Goal: Task Accomplishment & Management: Complete application form

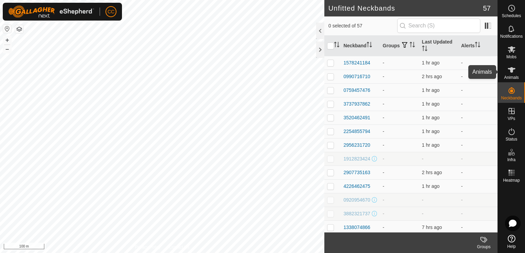
click at [511, 71] on icon at bounding box center [511, 69] width 8 height 5
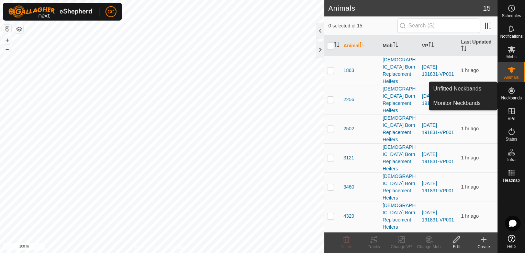
click at [512, 92] on icon at bounding box center [511, 91] width 8 height 8
click at [465, 87] on link "Unfitted Neckbands" at bounding box center [463, 89] width 68 height 14
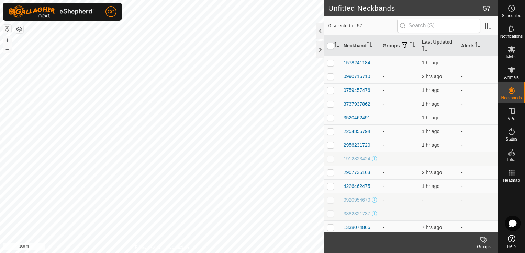
click at [329, 46] on input "checkbox" at bounding box center [330, 46] width 7 height 7
checkbox input "true"
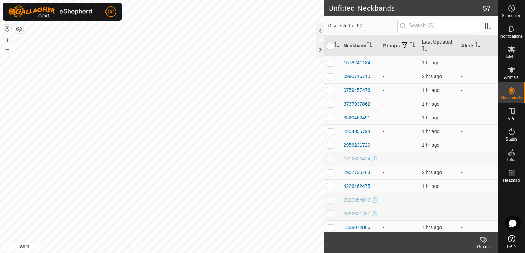
checkbox input "true"
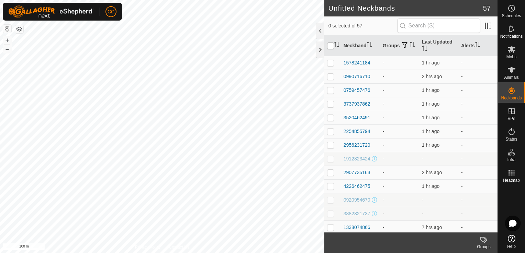
checkbox input "true"
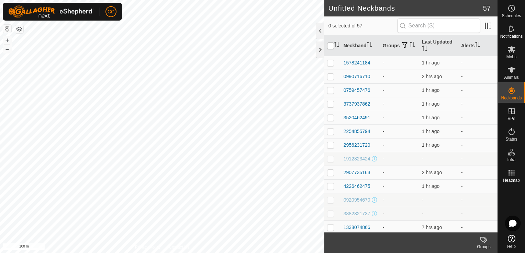
checkbox input "true"
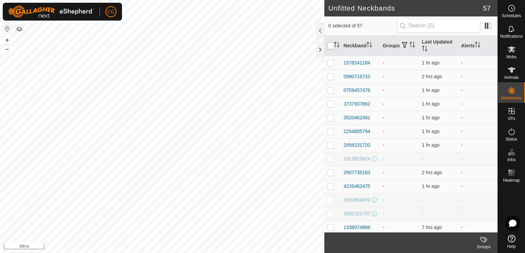
checkbox input "true"
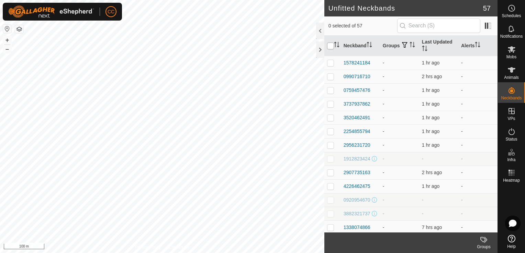
checkbox input "true"
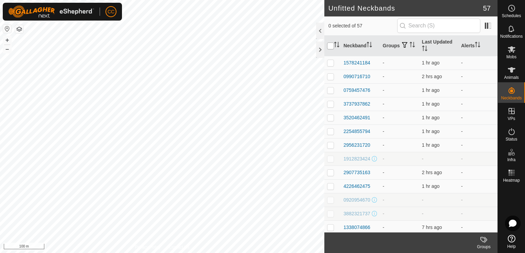
checkbox input "true"
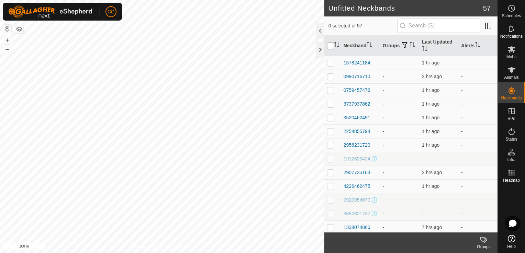
checkbox input "true"
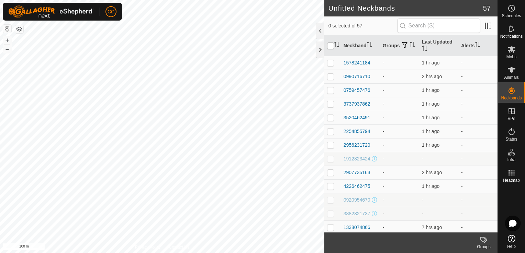
checkbox input "true"
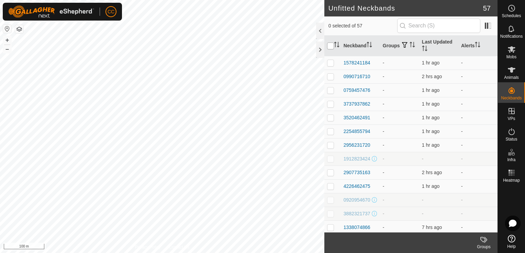
checkbox input "true"
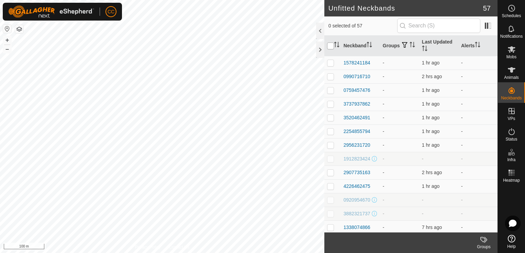
checkbox input "true"
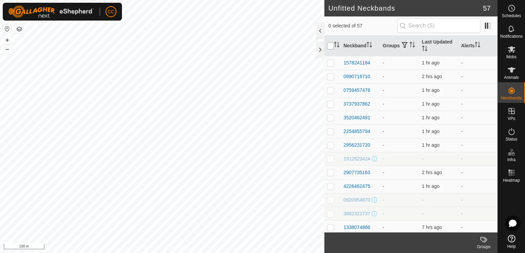
checkbox input "true"
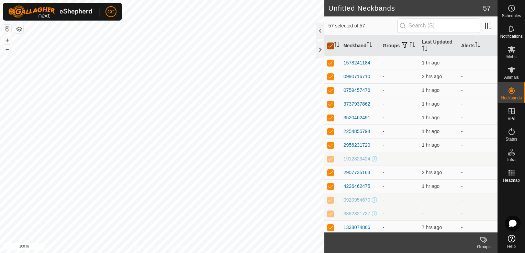
click at [330, 46] on input "checkbox" at bounding box center [330, 46] width 7 height 7
checkbox input "false"
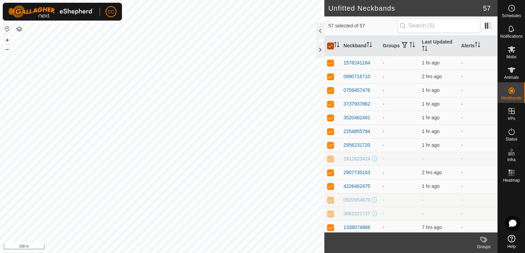
checkbox input "false"
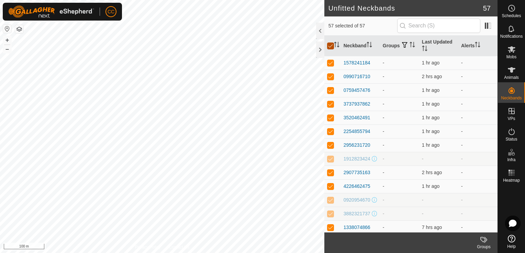
checkbox input "false"
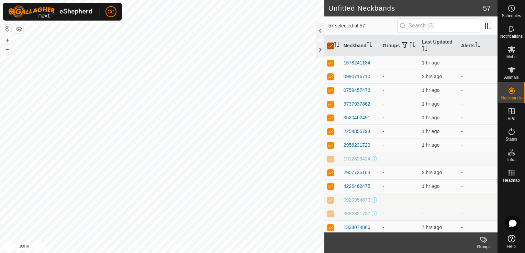
checkbox input "false"
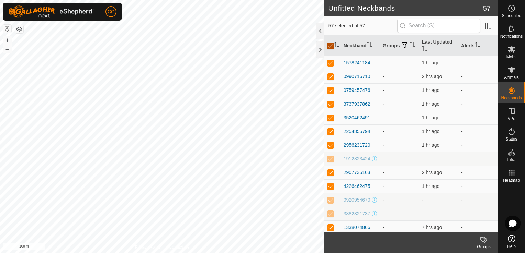
checkbox input "false"
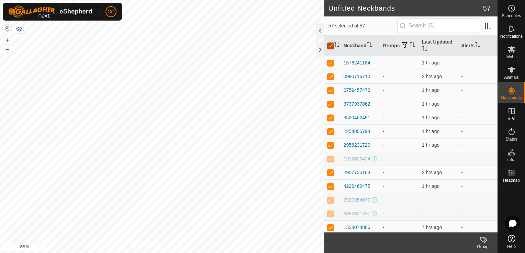
checkbox input "false"
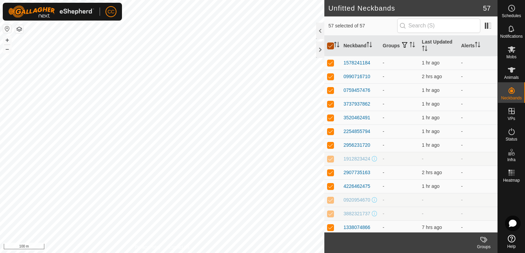
checkbox input "false"
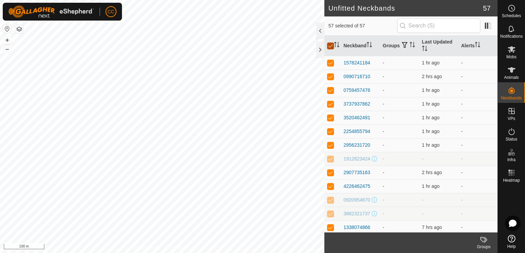
checkbox input "false"
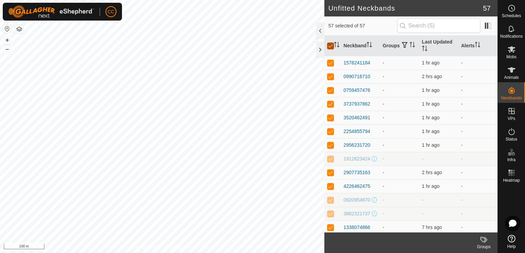
checkbox input "false"
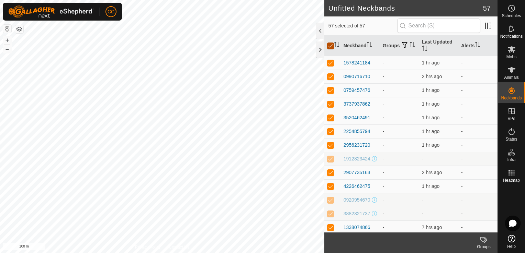
checkbox input "false"
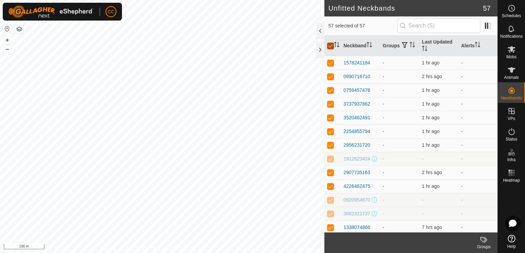
checkbox input "false"
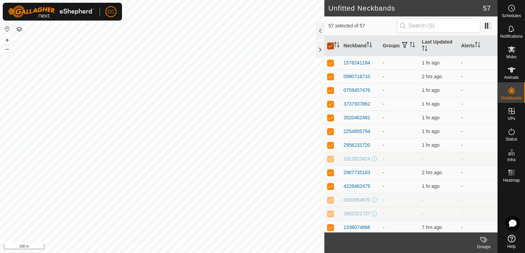
checkbox input "false"
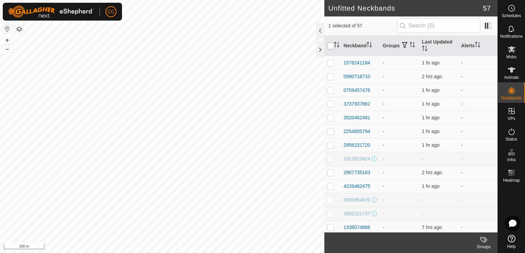
checkbox input "false"
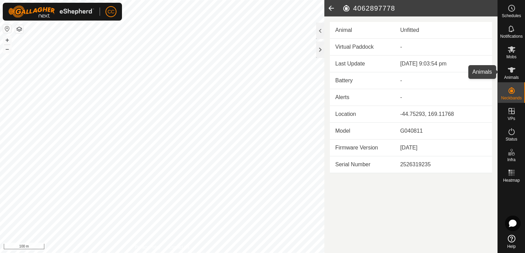
click at [511, 70] on icon at bounding box center [511, 69] width 8 height 5
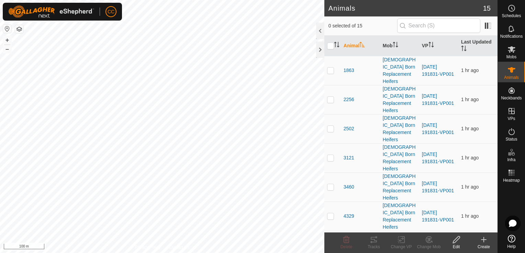
click at [483, 240] on icon at bounding box center [483, 240] width 5 height 0
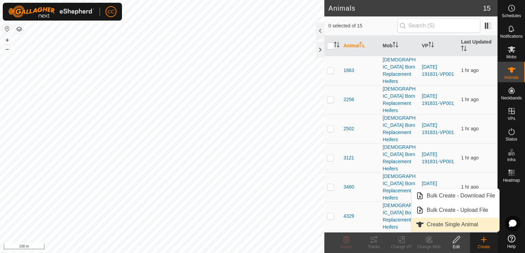
click at [448, 226] on link "Create Single Animal" at bounding box center [455, 225] width 88 height 14
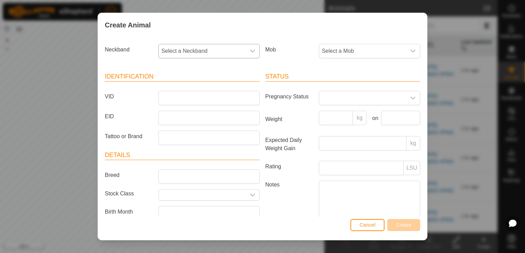
click at [250, 51] on icon "dropdown trigger" at bounding box center [252, 51] width 5 height 3
type input "5171"
click at [187, 87] on li "0707375171" at bounding box center [208, 87] width 99 height 14
click at [410, 51] on icon "dropdown trigger" at bounding box center [412, 51] width 5 height 3
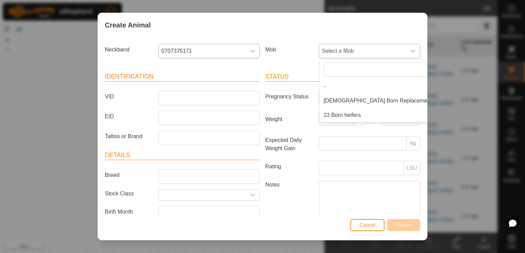
click at [351, 113] on li "23 Born heifers" at bounding box center [387, 115] width 136 height 14
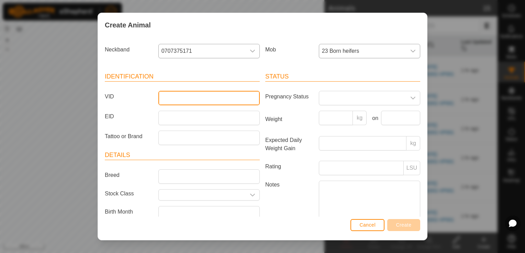
click at [207, 100] on input "VID" at bounding box center [208, 98] width 101 height 14
type input "18"
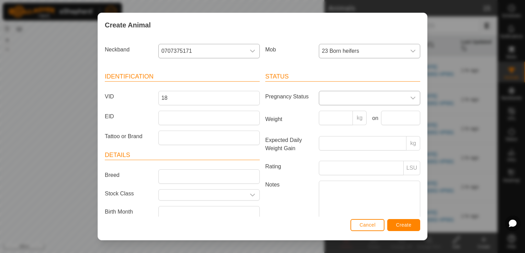
click at [410, 96] on icon "dropdown trigger" at bounding box center [412, 97] width 5 height 5
click at [333, 156] on li "Pregnant" at bounding box center [368, 157] width 99 height 14
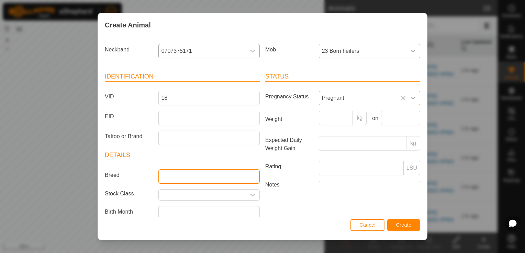
click at [185, 175] on input "Breed" at bounding box center [208, 177] width 101 height 14
type input "Angus"
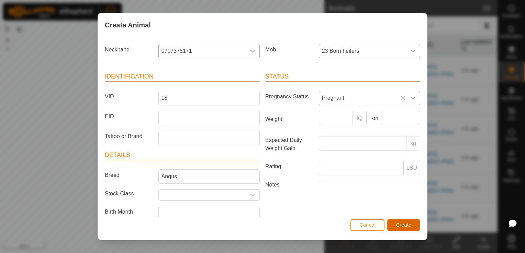
click at [400, 224] on span "Create" at bounding box center [403, 224] width 15 height 5
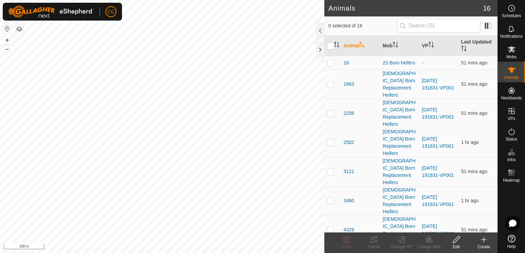
click at [483, 242] on icon at bounding box center [483, 240] width 0 height 5
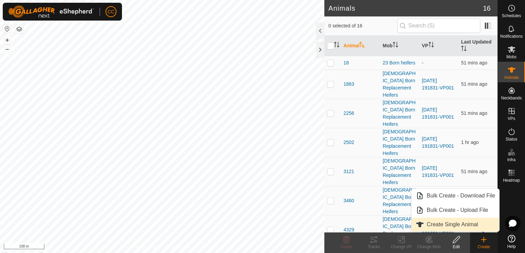
click at [450, 226] on link "Create Single Animal" at bounding box center [455, 225] width 88 height 14
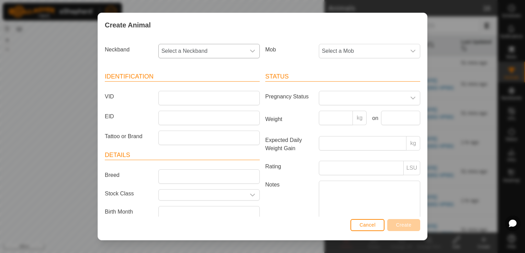
click at [250, 51] on icon "dropdown trigger" at bounding box center [252, 50] width 5 height 5
type input "1747"
click at [185, 85] on li "2701391747" at bounding box center [208, 87] width 99 height 14
click at [410, 49] on icon "dropdown trigger" at bounding box center [412, 50] width 5 height 5
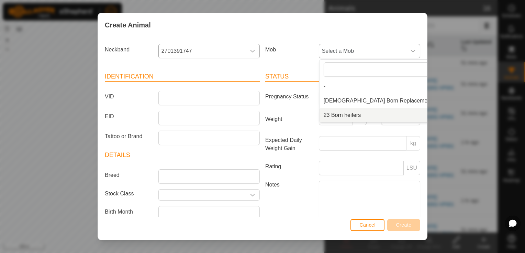
click at [354, 114] on li "23 Born heifers" at bounding box center [387, 115] width 136 height 14
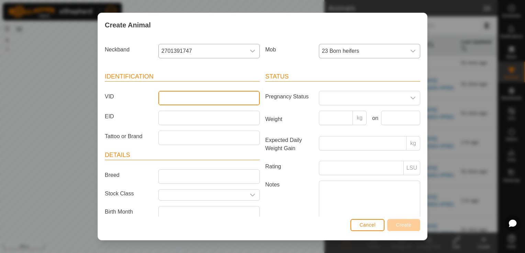
click at [207, 97] on input "VID" at bounding box center [208, 98] width 101 height 14
type input "26"
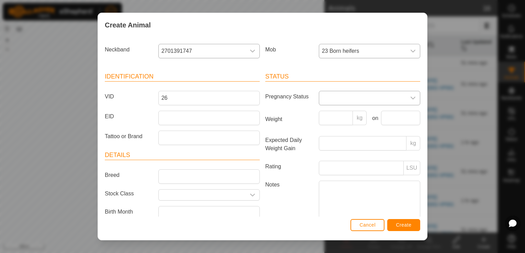
click at [410, 96] on icon "dropdown trigger" at bounding box center [412, 97] width 5 height 5
click at [337, 157] on li "Pregnant" at bounding box center [368, 157] width 99 height 14
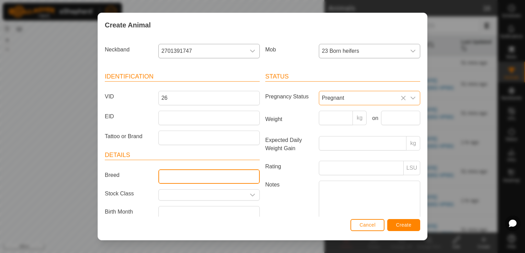
click at [188, 170] on input "Breed" at bounding box center [208, 177] width 101 height 14
type input "Angus"
click at [146, 126] on article "Identification VID 26 EID Tattoo or Brand" at bounding box center [182, 108] width 155 height 73
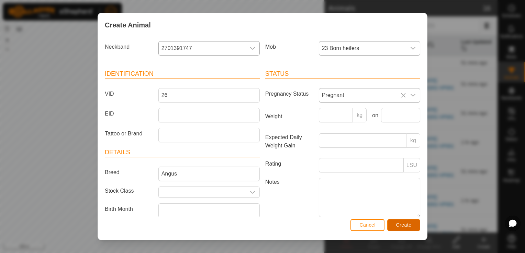
click at [398, 225] on span "Create" at bounding box center [403, 224] width 15 height 5
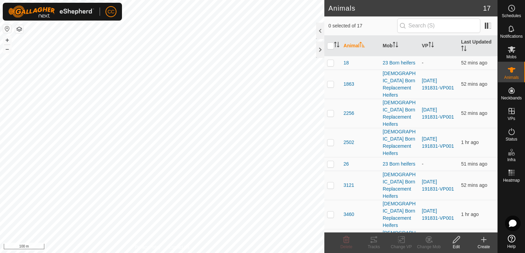
click at [484, 241] on icon at bounding box center [483, 240] width 8 height 8
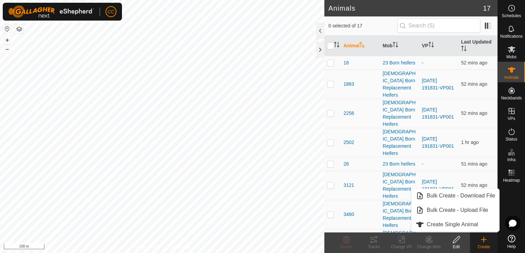
click at [483, 240] on icon at bounding box center [483, 240] width 5 height 0
click at [463, 224] on link "Create Single Animal" at bounding box center [455, 225] width 88 height 14
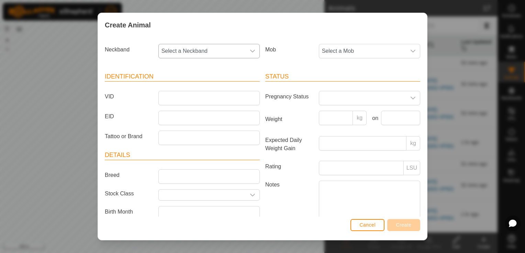
click at [250, 49] on icon "dropdown trigger" at bounding box center [252, 50] width 5 height 5
type input "5848"
click at [185, 83] on li "2873735848" at bounding box center [208, 87] width 99 height 14
click at [357, 50] on span "Select a Mob" at bounding box center [362, 51] width 87 height 14
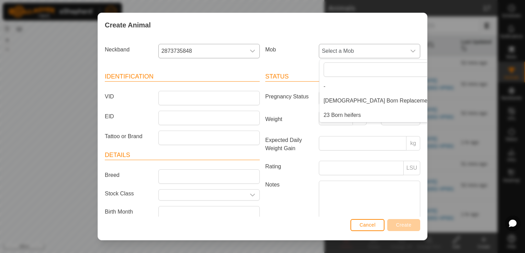
click at [341, 116] on li "23 Born heifers" at bounding box center [387, 115] width 136 height 14
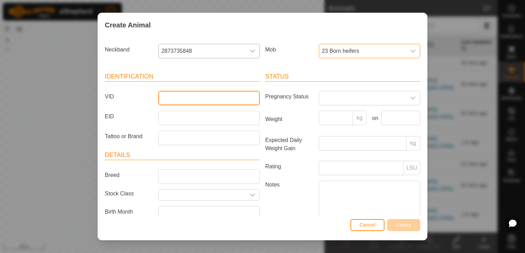
click at [221, 100] on input "VID" at bounding box center [208, 98] width 101 height 14
type input "12"
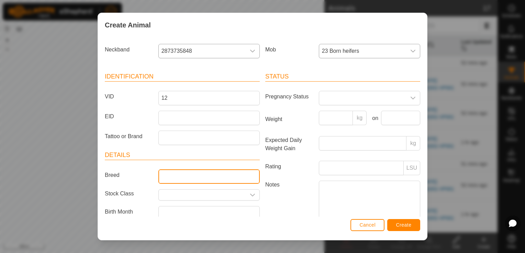
click at [218, 177] on input "Breed" at bounding box center [208, 177] width 101 height 14
type input "Angus"
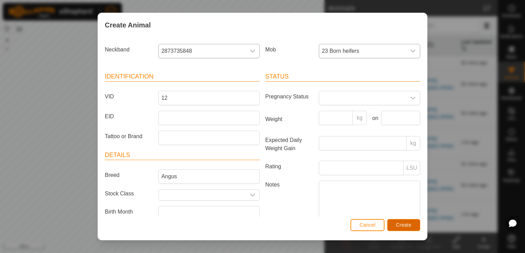
click at [406, 226] on span "Create" at bounding box center [403, 224] width 15 height 5
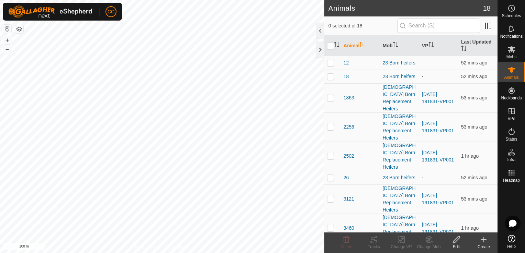
click at [484, 239] on icon at bounding box center [483, 240] width 8 height 8
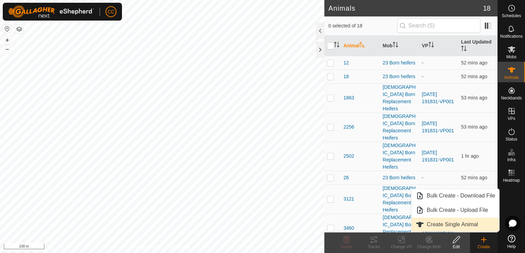
click at [465, 227] on link "Create Single Animal" at bounding box center [455, 225] width 88 height 14
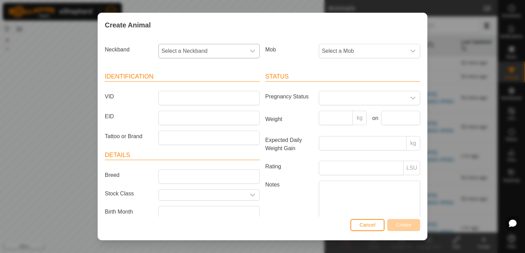
click at [230, 47] on span "Select a Neckband" at bounding box center [202, 51] width 87 height 14
type input "5777"
click at [179, 87] on li "2553275777" at bounding box center [208, 87] width 99 height 14
click at [410, 51] on icon "dropdown trigger" at bounding box center [412, 50] width 5 height 5
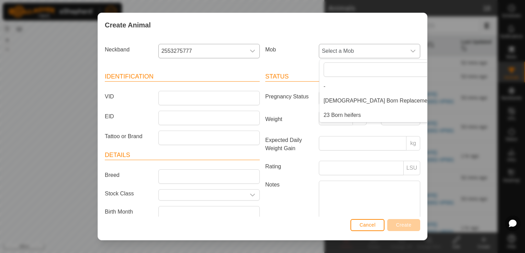
click at [352, 114] on li "23 Born heifers" at bounding box center [387, 115] width 136 height 14
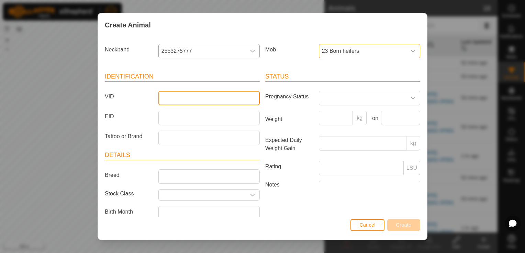
click at [232, 99] on input "VID" at bounding box center [208, 98] width 101 height 14
type input "19"
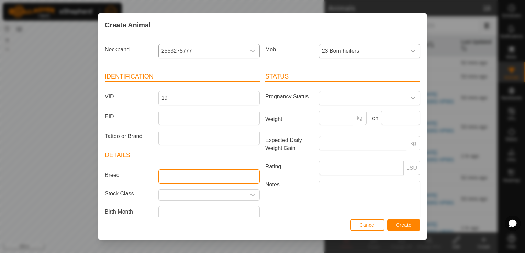
click at [192, 174] on input "Breed" at bounding box center [208, 177] width 101 height 14
type input "Angus"
click at [295, 208] on label "Notes" at bounding box center [289, 200] width 54 height 39
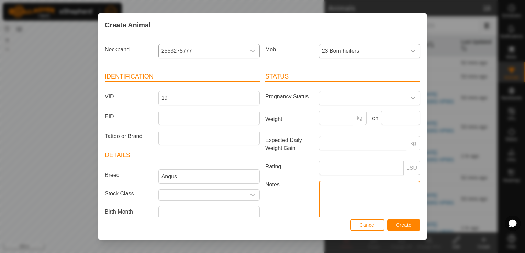
click at [319, 208] on textarea "Notes" at bounding box center [369, 200] width 101 height 39
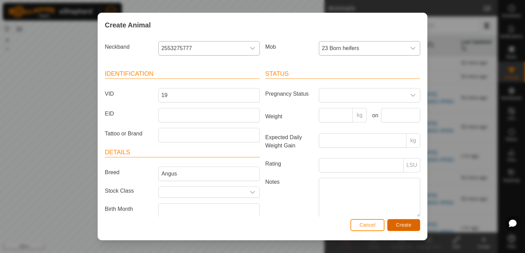
click at [401, 223] on span "Create" at bounding box center [403, 224] width 15 height 5
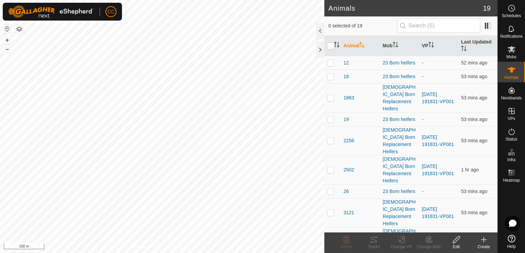
click at [483, 243] on icon at bounding box center [483, 240] width 8 height 8
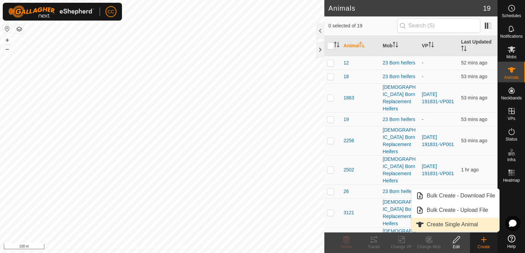
click at [444, 225] on link "Create Single Animal" at bounding box center [455, 225] width 88 height 14
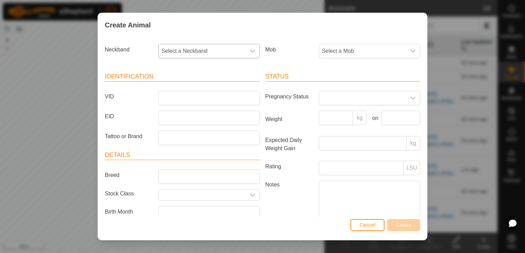
click at [250, 49] on icon "dropdown trigger" at bounding box center [252, 50] width 5 height 5
type input "4303"
click at [198, 84] on li "1639254303" at bounding box center [208, 87] width 99 height 14
click at [410, 51] on icon "dropdown trigger" at bounding box center [412, 50] width 5 height 5
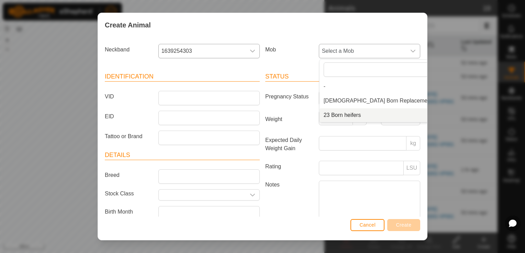
click at [354, 116] on li "23 Born heifers" at bounding box center [387, 115] width 136 height 14
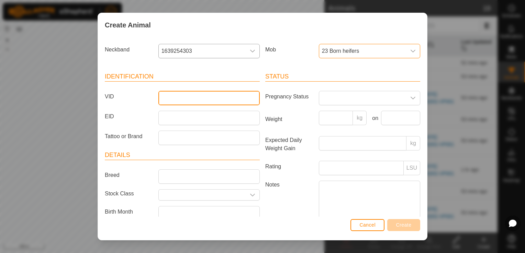
click at [221, 99] on input "VID" at bounding box center [208, 98] width 101 height 14
drag, startPoint x: 221, startPoint y: 99, endPoint x: 214, endPoint y: 166, distance: 67.4
click at [214, 166] on div "Identification VID 15 EID Tattoo or Brand Details Breed Stock Class Birth Month…" at bounding box center [182, 155] width 160 height 182
type input "15"
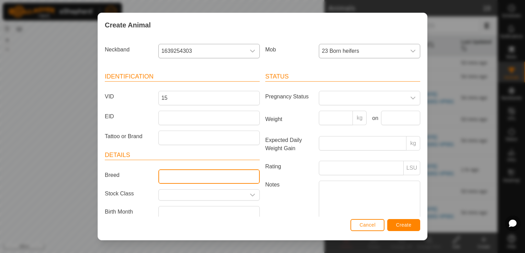
click at [210, 175] on input "Breed" at bounding box center [208, 177] width 101 height 14
type input "Angus"
click at [410, 96] on icon "dropdown trigger" at bounding box center [412, 97] width 5 height 5
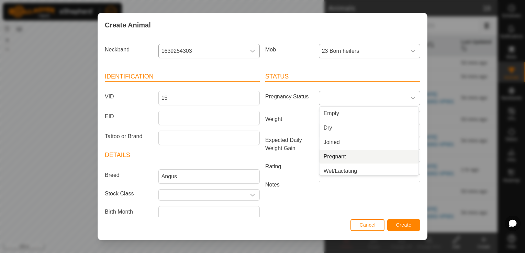
click at [339, 159] on li "Pregnant" at bounding box center [368, 157] width 99 height 14
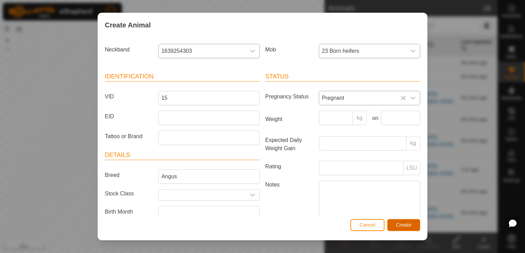
click at [401, 224] on span "Create" at bounding box center [403, 224] width 15 height 5
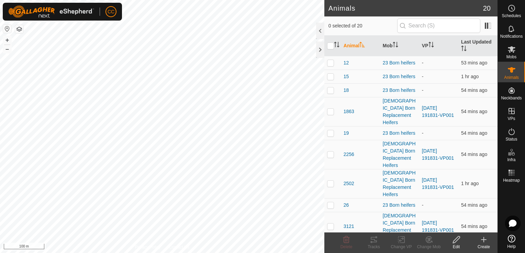
click at [483, 243] on icon at bounding box center [483, 240] width 8 height 8
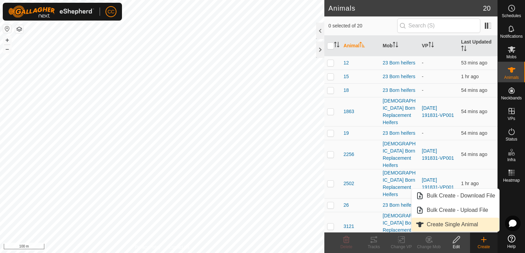
click at [443, 227] on link "Create Single Animal" at bounding box center [455, 225] width 88 height 14
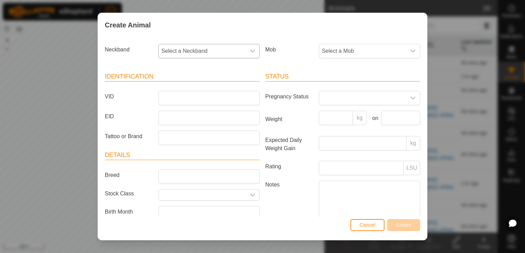
click at [250, 49] on icon "dropdown trigger" at bounding box center [252, 50] width 5 height 5
type input "5163"
click at [183, 88] on li "2907735163" at bounding box center [208, 87] width 99 height 14
click at [410, 50] on icon "dropdown trigger" at bounding box center [412, 51] width 5 height 3
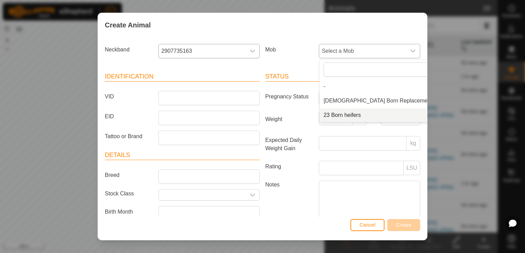
click at [344, 113] on li "23 Born heifers" at bounding box center [387, 115] width 136 height 14
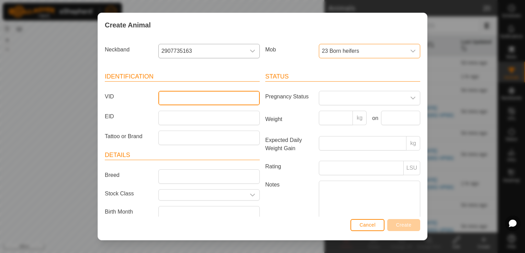
click at [226, 99] on input "VID" at bounding box center [208, 98] width 101 height 14
type input "34"
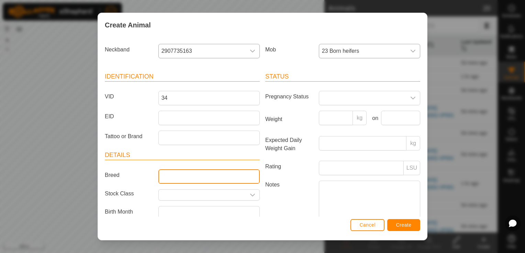
click at [193, 173] on input "Breed" at bounding box center [208, 177] width 101 height 14
type input "Angus"
click at [410, 95] on icon "dropdown trigger" at bounding box center [412, 97] width 5 height 5
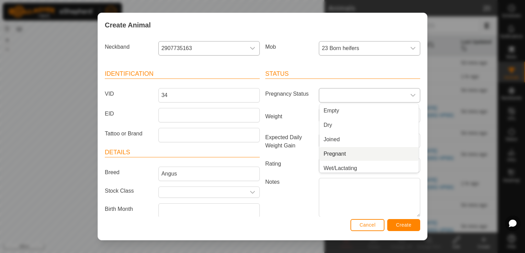
click at [349, 157] on li "Pregnant" at bounding box center [368, 154] width 99 height 14
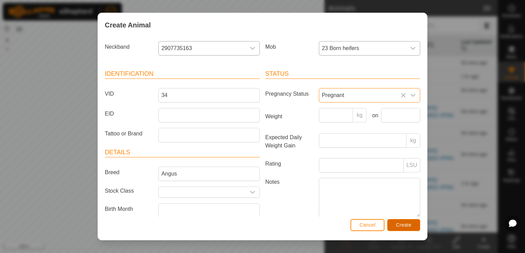
click at [400, 225] on span "Create" at bounding box center [403, 224] width 15 height 5
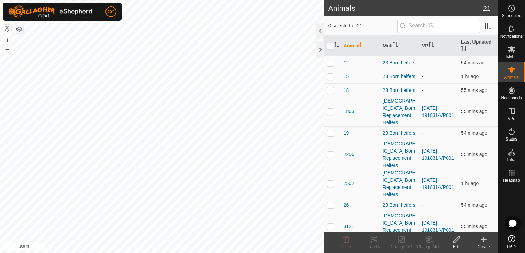
click at [483, 238] on icon at bounding box center [483, 240] width 0 height 5
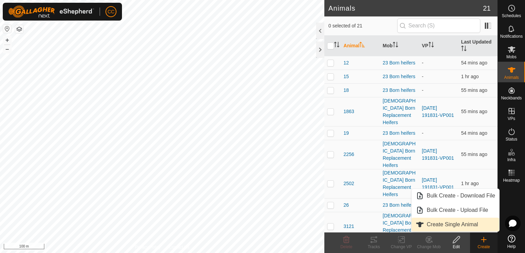
click at [464, 226] on link "Create Single Animal" at bounding box center [455, 225] width 88 height 14
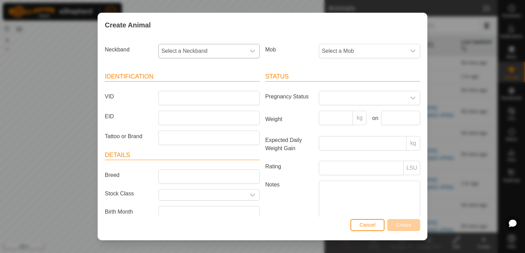
click at [250, 49] on icon "dropdown trigger" at bounding box center [252, 50] width 5 height 5
type input "1720"
click at [182, 88] on li "2956231720" at bounding box center [208, 87] width 99 height 14
click at [410, 50] on icon "dropdown trigger" at bounding box center [412, 51] width 5 height 3
click at [350, 114] on li "23 Born heifers" at bounding box center [387, 115] width 136 height 14
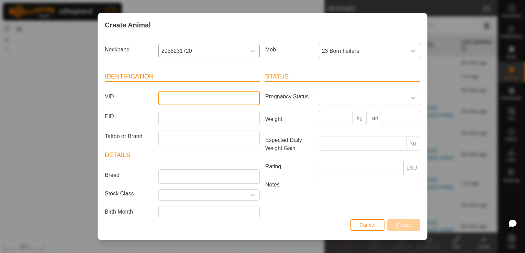
click at [224, 97] on input "VID" at bounding box center [208, 98] width 101 height 14
type input "30"
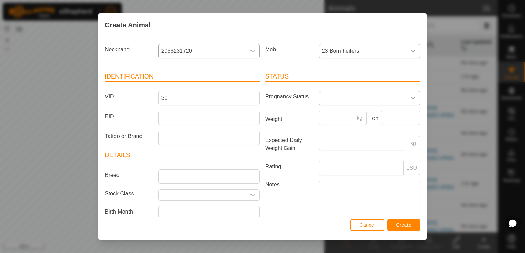
click at [410, 98] on icon "dropdown trigger" at bounding box center [412, 98] width 5 height 3
click at [341, 160] on li "Pregnant" at bounding box center [368, 157] width 99 height 14
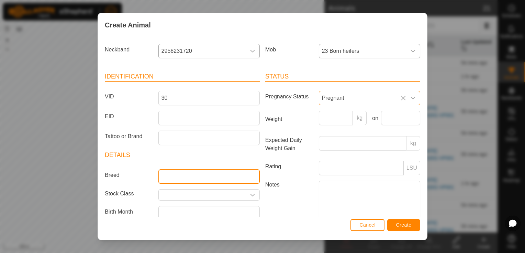
click at [232, 175] on input "Breed" at bounding box center [208, 177] width 101 height 14
type input "Angus"
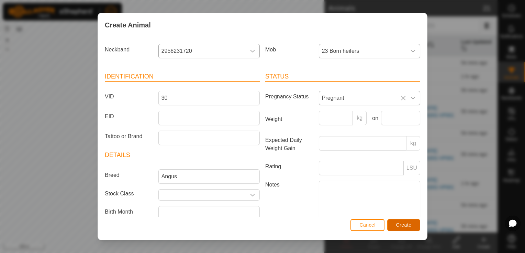
click at [400, 227] on span "Create" at bounding box center [403, 224] width 15 height 5
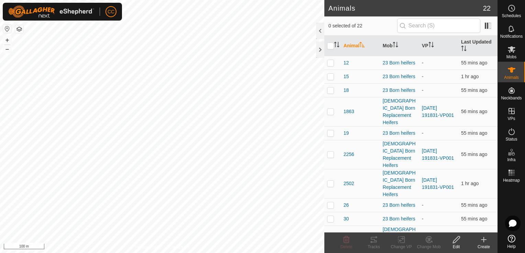
click at [487, 239] on create-svg-icon at bounding box center [483, 240] width 27 height 8
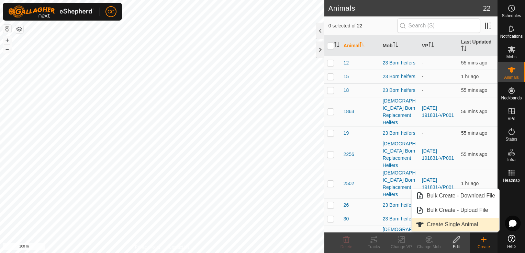
click at [443, 225] on link "Create Single Animal" at bounding box center [455, 225] width 88 height 14
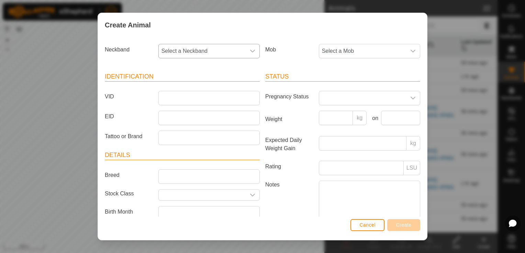
click at [250, 49] on icon "dropdown trigger" at bounding box center [252, 50] width 5 height 5
type input "5794"
click at [175, 86] on li "2254855794" at bounding box center [208, 87] width 99 height 14
click at [410, 51] on icon "dropdown trigger" at bounding box center [412, 51] width 5 height 3
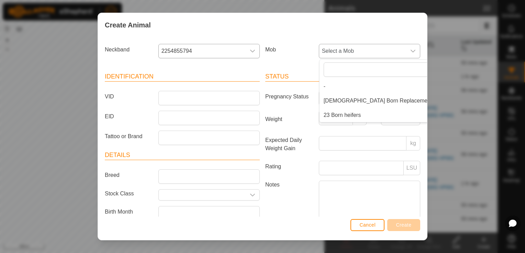
click at [354, 114] on li "23 Born heifers" at bounding box center [387, 115] width 136 height 14
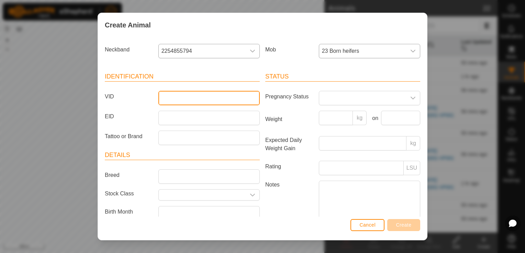
click at [240, 100] on input "VID" at bounding box center [208, 98] width 101 height 14
type input "22"
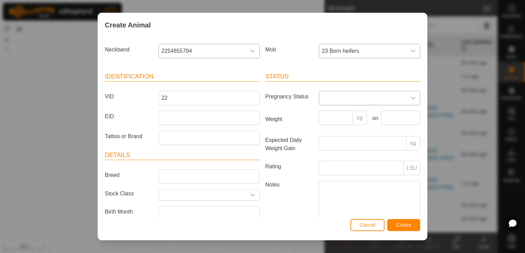
click at [410, 97] on icon "dropdown trigger" at bounding box center [412, 98] width 5 height 3
click at [330, 157] on li "Pregnant" at bounding box center [368, 157] width 99 height 14
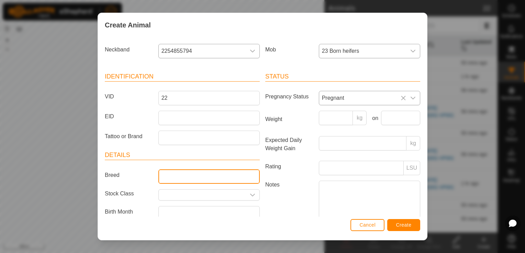
click at [207, 176] on input "Breed" at bounding box center [208, 177] width 101 height 14
type input "Angus"
click at [292, 204] on label "Notes" at bounding box center [289, 200] width 54 height 39
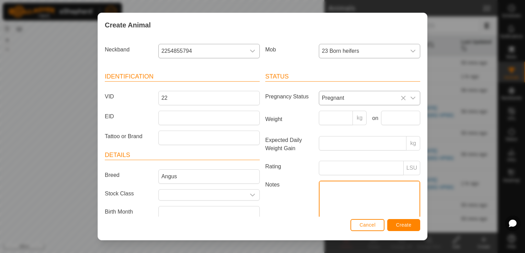
click at [319, 204] on textarea "Notes" at bounding box center [369, 200] width 101 height 39
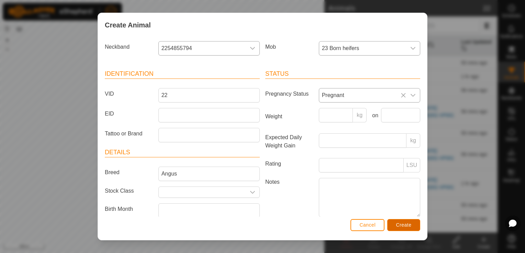
click at [405, 222] on span "Create" at bounding box center [403, 224] width 15 height 5
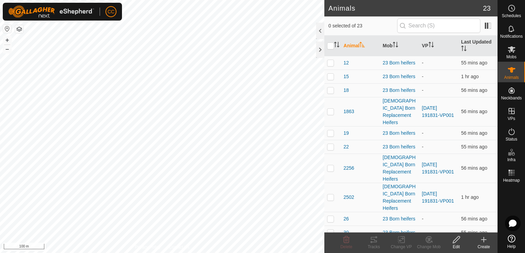
click at [482, 241] on icon at bounding box center [483, 240] width 8 height 8
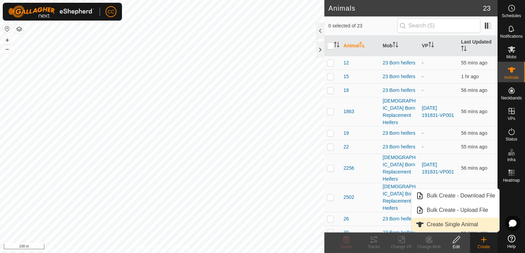
click at [435, 224] on link "Create Single Animal" at bounding box center [455, 225] width 88 height 14
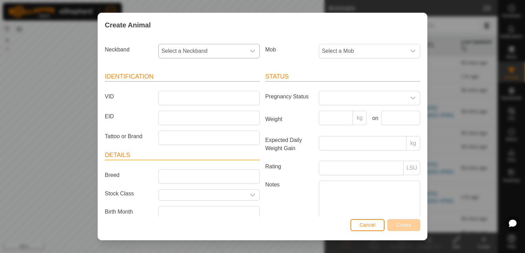
click at [246, 52] on div "dropdown trigger" at bounding box center [252, 51] width 14 height 14
type input "2475"
click at [178, 87] on li "4226462475" at bounding box center [208, 87] width 99 height 14
click at [410, 50] on icon "dropdown trigger" at bounding box center [412, 51] width 5 height 3
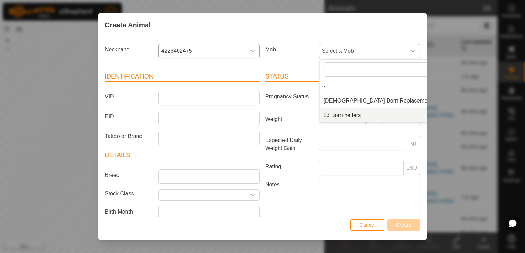
click at [354, 113] on li "23 Born heifers" at bounding box center [387, 115] width 136 height 14
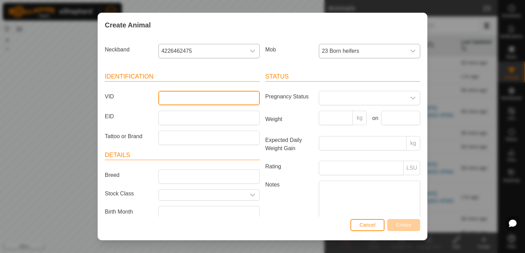
click at [195, 98] on input "VID" at bounding box center [208, 98] width 101 height 14
type input "2"
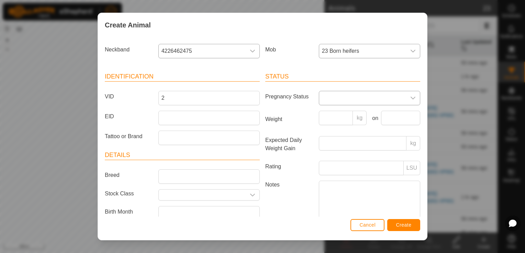
click at [339, 96] on span at bounding box center [362, 98] width 87 height 14
click at [331, 156] on li "Pregnant" at bounding box center [368, 157] width 99 height 14
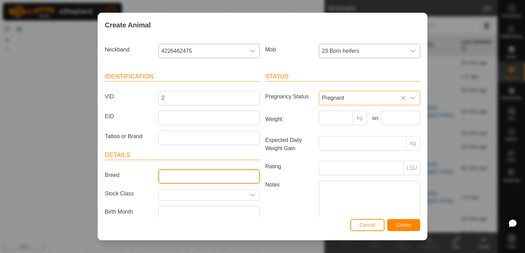
click at [220, 176] on input "Breed" at bounding box center [208, 177] width 101 height 14
type input "Angus"
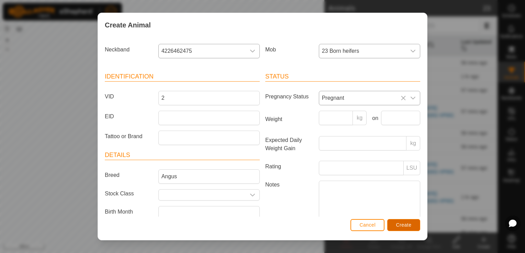
click at [405, 225] on span "Create" at bounding box center [403, 224] width 15 height 5
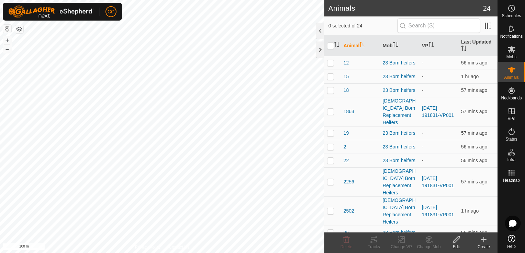
click at [482, 241] on icon at bounding box center [483, 240] width 8 height 8
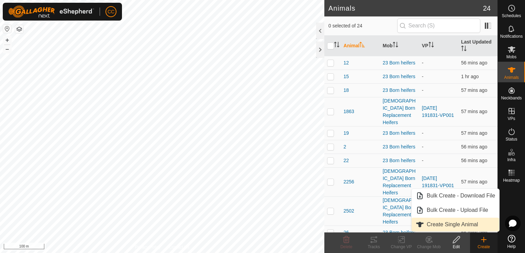
click at [464, 226] on link "Create Single Animal" at bounding box center [455, 225] width 88 height 14
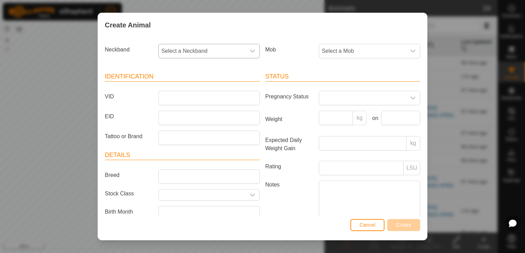
click at [251, 50] on icon "dropdown trigger" at bounding box center [252, 51] width 5 height 3
type input "2491"
click at [206, 88] on li "3520462491" at bounding box center [208, 87] width 99 height 14
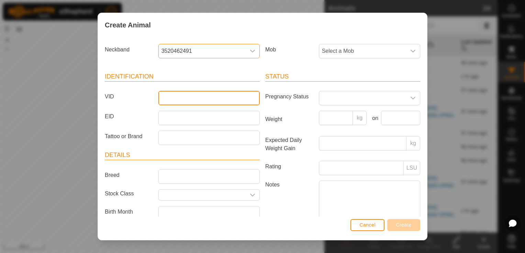
click at [235, 98] on input "VID" at bounding box center [208, 98] width 101 height 14
type input "27"
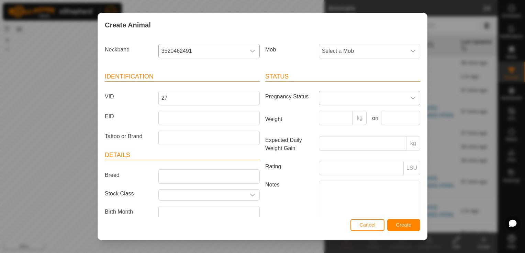
click at [410, 96] on icon "dropdown trigger" at bounding box center [412, 97] width 5 height 5
click at [341, 157] on li "Pregnant" at bounding box center [368, 157] width 99 height 14
click at [410, 51] on icon "dropdown trigger" at bounding box center [412, 51] width 5 height 3
click at [360, 114] on li "23 Born heifers" at bounding box center [387, 115] width 136 height 14
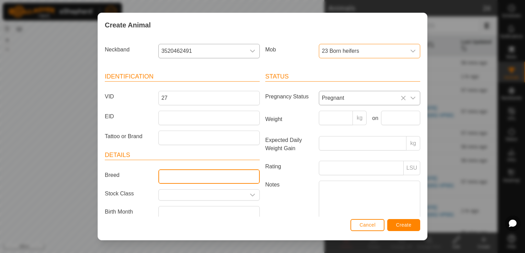
click at [229, 178] on input "Breed" at bounding box center [208, 177] width 101 height 14
type input "Angus"
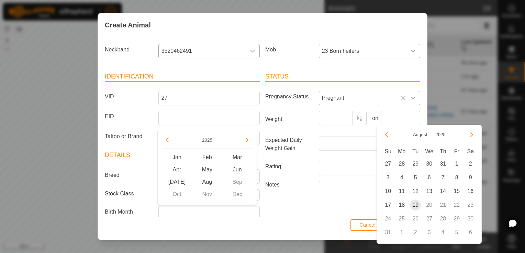
click at [290, 210] on label "Notes" at bounding box center [289, 200] width 54 height 39
click at [319, 210] on textarea "Notes" at bounding box center [369, 200] width 101 height 39
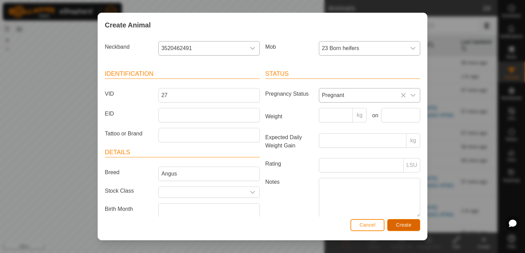
click at [409, 225] on span "Create" at bounding box center [403, 224] width 15 height 5
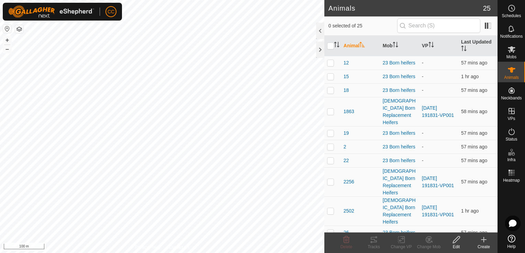
click at [484, 242] on icon at bounding box center [483, 240] width 8 height 8
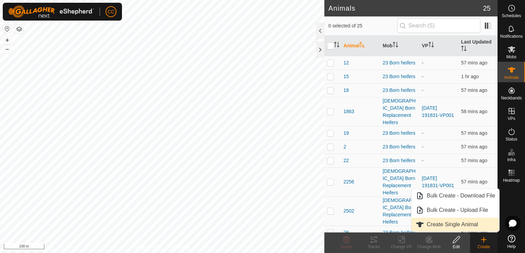
click at [446, 226] on link "Create Single Animal" at bounding box center [455, 225] width 88 height 14
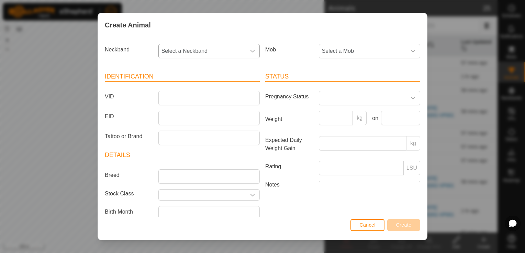
click at [250, 51] on icon "dropdown trigger" at bounding box center [252, 50] width 5 height 5
type input "9744"
click at [196, 87] on li "2752899744" at bounding box center [208, 87] width 99 height 14
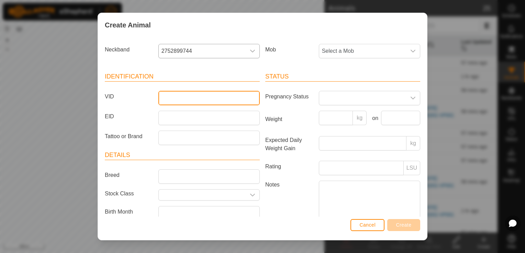
click at [205, 98] on input "VID" at bounding box center [208, 98] width 101 height 14
type input "24"
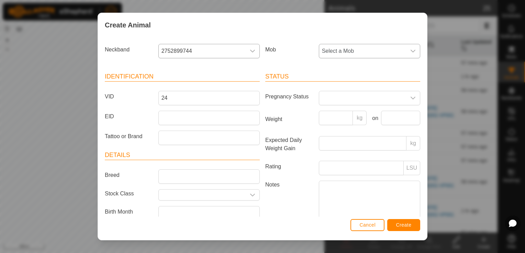
click at [410, 50] on icon "dropdown trigger" at bounding box center [412, 51] width 5 height 3
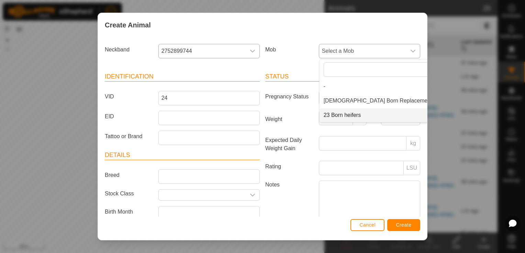
click at [342, 116] on li "23 Born heifers" at bounding box center [387, 115] width 136 height 14
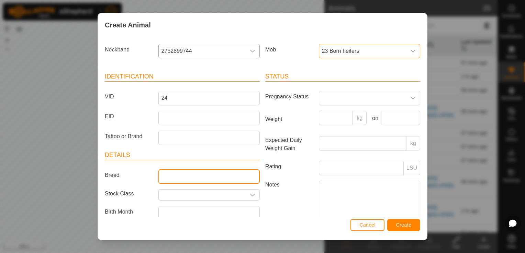
click at [204, 175] on input "Breed" at bounding box center [208, 177] width 101 height 14
type input "Angus"
click at [410, 100] on icon "dropdown trigger" at bounding box center [412, 97] width 5 height 5
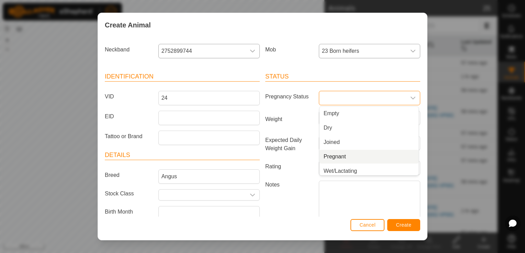
click at [333, 157] on li "Pregnant" at bounding box center [368, 157] width 99 height 14
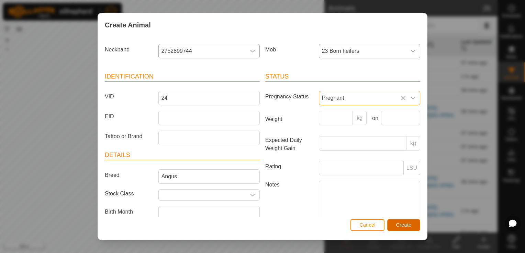
click at [402, 224] on span "Create" at bounding box center [403, 224] width 15 height 5
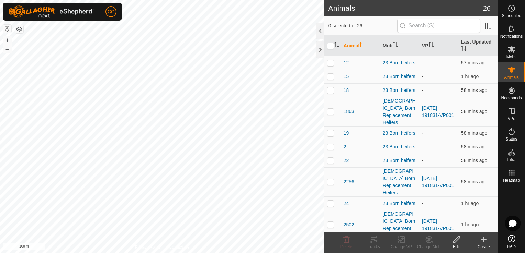
click at [483, 243] on icon at bounding box center [483, 240] width 8 height 8
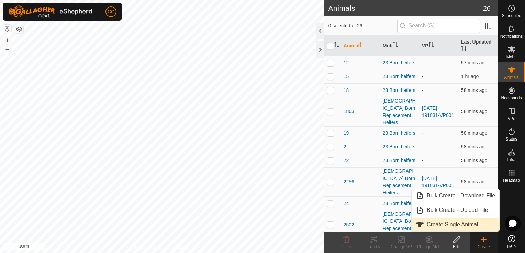
click at [437, 227] on link "Create Single Animal" at bounding box center [455, 225] width 88 height 14
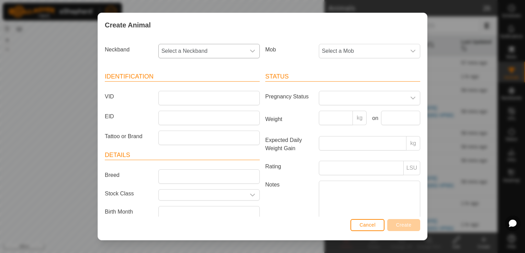
click at [250, 50] on icon "dropdown trigger" at bounding box center [252, 50] width 5 height 5
type input "0267"
click at [169, 86] on li "2154390267" at bounding box center [208, 87] width 99 height 14
click at [410, 53] on icon "dropdown trigger" at bounding box center [412, 50] width 5 height 5
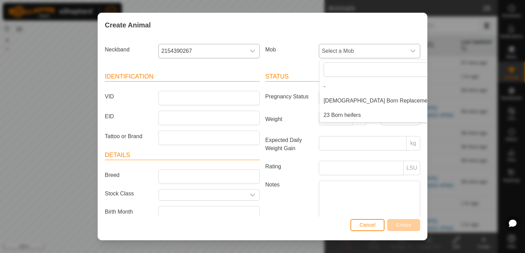
click at [339, 115] on li "23 Born heifers" at bounding box center [387, 115] width 136 height 14
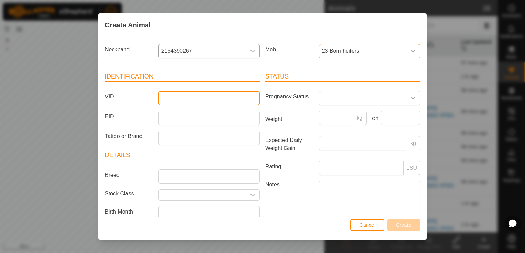
click at [204, 101] on input "VID" at bounding box center [208, 98] width 101 height 14
type input "16"
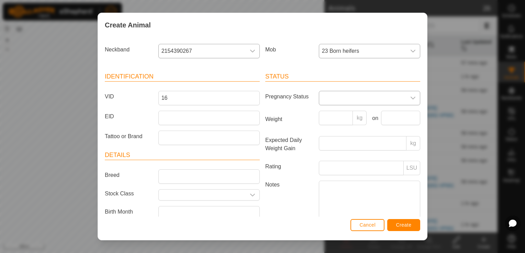
click at [410, 96] on icon "dropdown trigger" at bounding box center [412, 97] width 5 height 5
click at [331, 159] on li "Pregnant" at bounding box center [368, 157] width 99 height 14
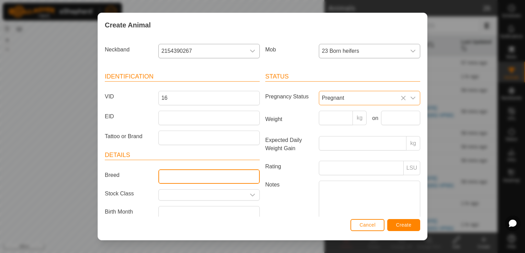
click at [206, 174] on input "Breed" at bounding box center [208, 177] width 101 height 14
type input "Angus"
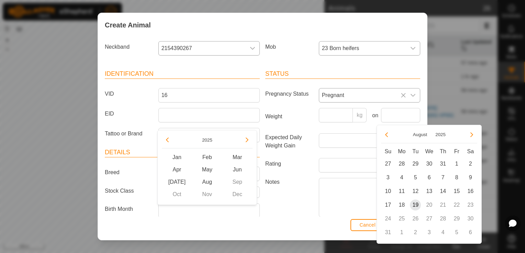
click at [305, 210] on label "Notes" at bounding box center [289, 197] width 54 height 39
click at [319, 210] on textarea "Notes" at bounding box center [369, 197] width 101 height 39
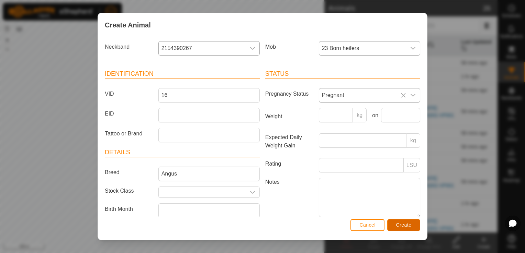
click at [399, 225] on span "Create" at bounding box center [403, 224] width 15 height 5
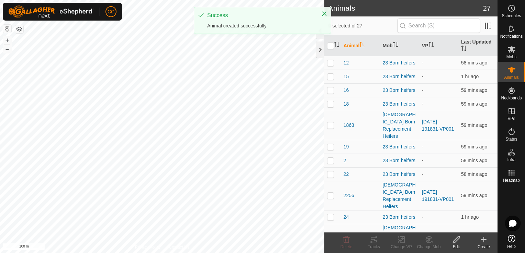
click at [483, 241] on icon at bounding box center [483, 240] width 0 height 5
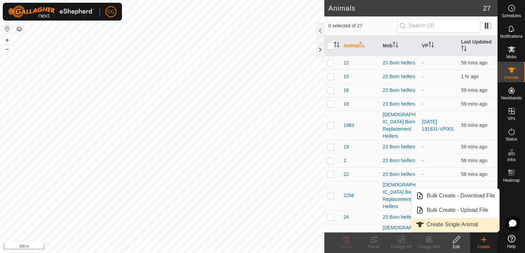
click at [450, 225] on link "Create Single Animal" at bounding box center [455, 225] width 88 height 14
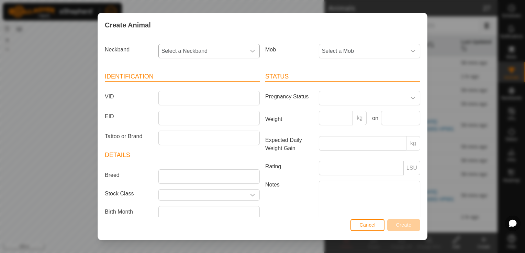
click at [250, 50] on icon "dropdown trigger" at bounding box center [252, 50] width 5 height 5
type input "6909"
click at [181, 84] on li "2254156909" at bounding box center [208, 87] width 99 height 14
click at [410, 51] on icon "dropdown trigger" at bounding box center [412, 51] width 5 height 3
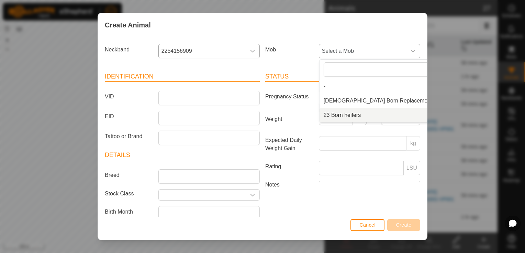
click at [349, 115] on li "23 Born heifers" at bounding box center [387, 115] width 136 height 14
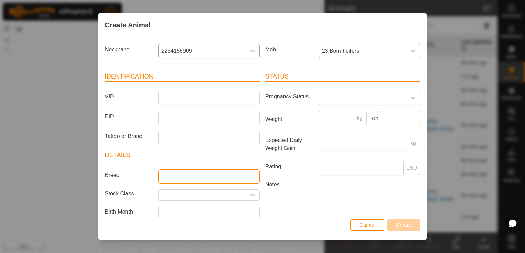
click at [247, 178] on input "Breed" at bounding box center [208, 177] width 101 height 14
type input "Angus"
click at [410, 99] on icon "dropdown trigger" at bounding box center [412, 97] width 5 height 5
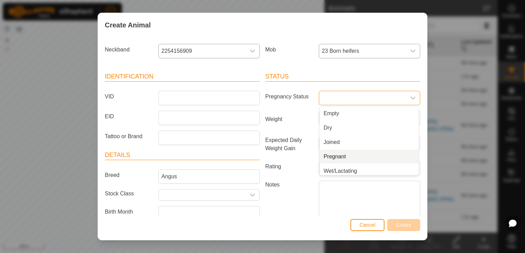
click at [333, 156] on li "Pregnant" at bounding box center [368, 157] width 99 height 14
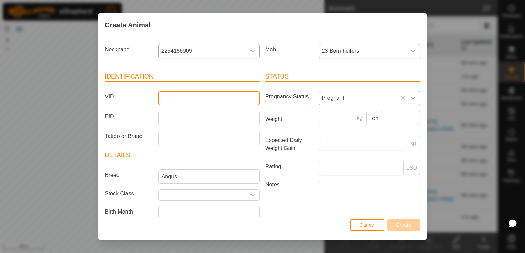
click at [204, 97] on input "VID" at bounding box center [208, 98] width 101 height 14
type input "36"
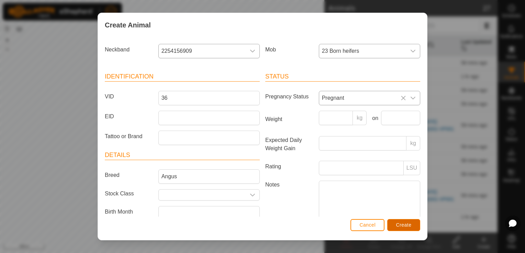
click at [400, 223] on span "Create" at bounding box center [403, 224] width 15 height 5
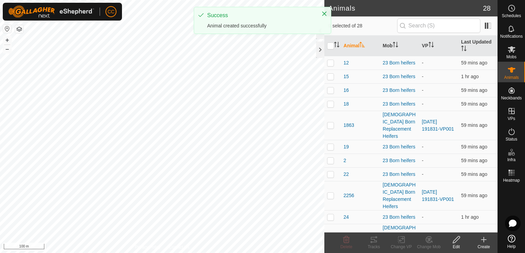
click at [481, 244] on icon at bounding box center [483, 240] width 8 height 8
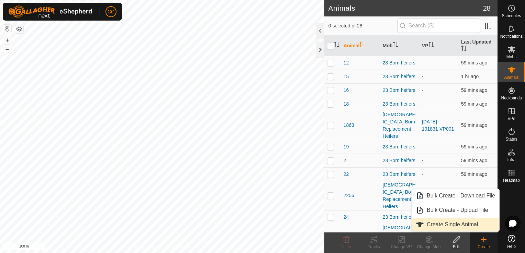
click at [438, 226] on link "Create Single Animal" at bounding box center [455, 225] width 88 height 14
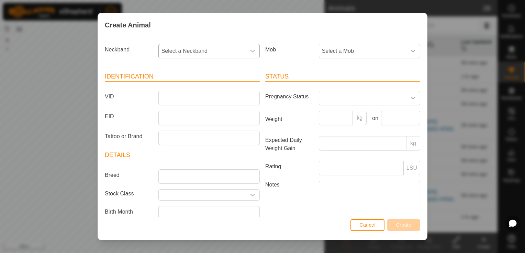
click at [251, 50] on icon "dropdown trigger" at bounding box center [252, 51] width 5 height 3
type input "7610"
click at [201, 87] on li "3756297610" at bounding box center [208, 87] width 99 height 14
click at [410, 50] on icon "dropdown trigger" at bounding box center [412, 50] width 5 height 5
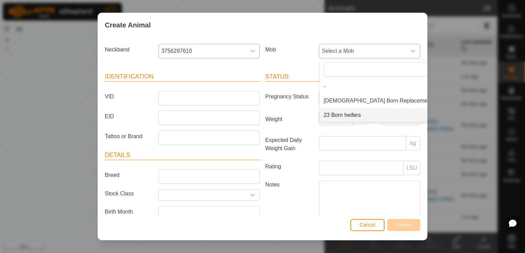
click at [356, 115] on li "23 Born heifers" at bounding box center [387, 115] width 136 height 14
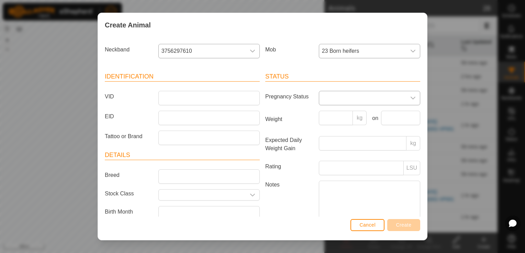
click at [410, 97] on icon "dropdown trigger" at bounding box center [412, 97] width 5 height 5
click at [335, 159] on li "Pregnant" at bounding box center [368, 157] width 99 height 14
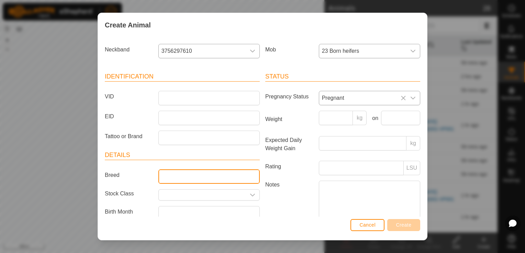
click at [250, 176] on input "Breed" at bounding box center [208, 177] width 101 height 14
type input "Angus"
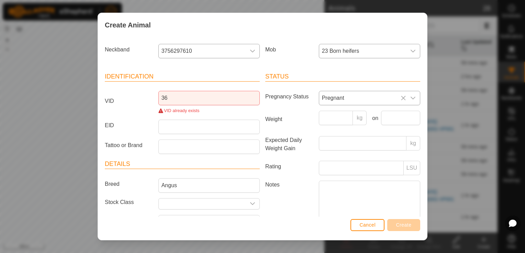
click at [139, 123] on article "Identification VID 36 VID already exists EID Tattoo or Brand" at bounding box center [182, 113] width 155 height 82
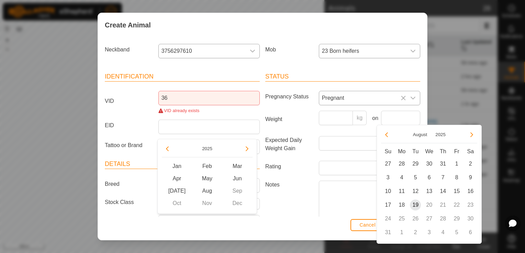
scroll to position [11, 0]
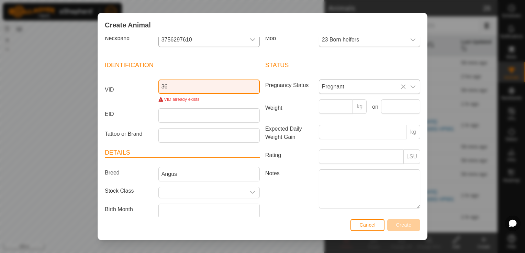
click at [175, 89] on input "36" at bounding box center [208, 87] width 101 height 14
type input "3"
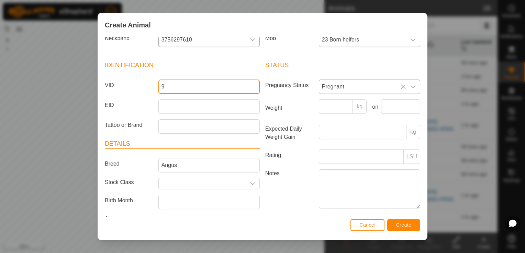
type input "9"
click at [400, 225] on span "Create" at bounding box center [403, 224] width 15 height 5
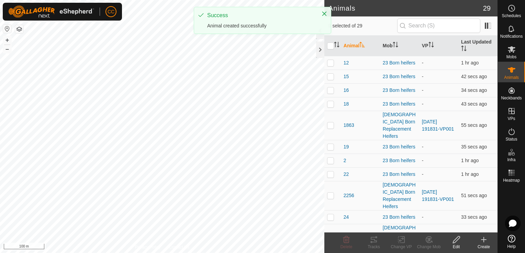
click at [482, 242] on icon at bounding box center [483, 240] width 8 height 8
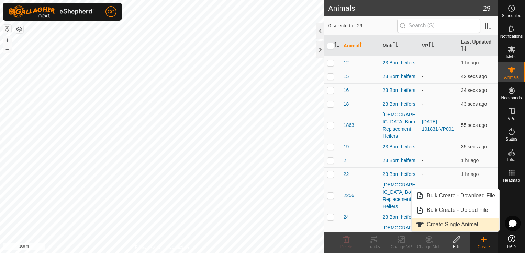
click at [436, 225] on link "Create Single Animal" at bounding box center [455, 225] width 88 height 14
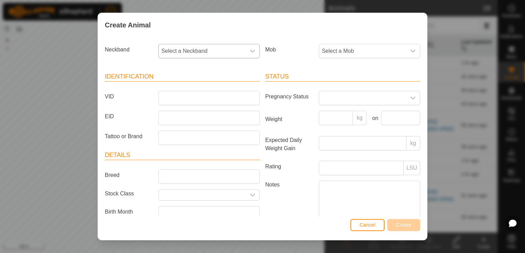
click at [250, 51] on icon "dropdown trigger" at bounding box center [252, 50] width 5 height 5
type input "6218"
click at [171, 87] on li "1066686218" at bounding box center [208, 87] width 99 height 14
click at [410, 50] on icon "dropdown trigger" at bounding box center [412, 50] width 5 height 5
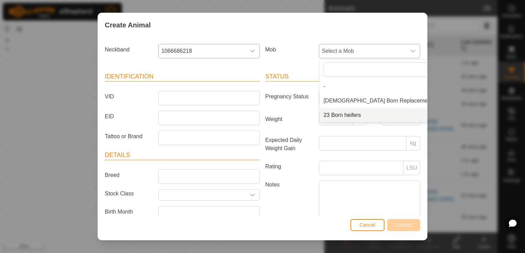
click at [352, 115] on li "23 Born heifers" at bounding box center [387, 115] width 136 height 14
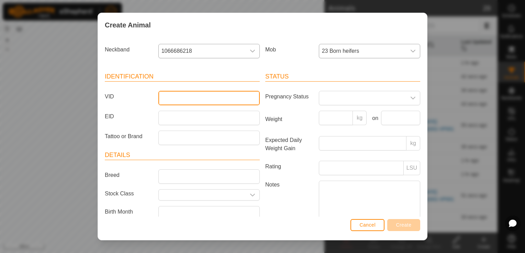
click at [234, 100] on input "VID" at bounding box center [208, 98] width 101 height 14
type input "28"
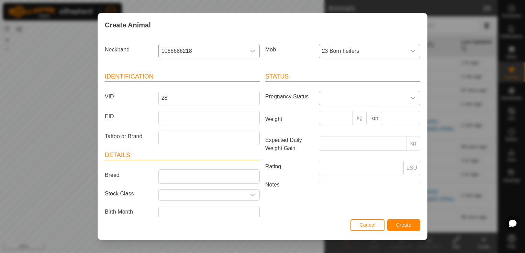
click at [410, 97] on icon "dropdown trigger" at bounding box center [412, 97] width 5 height 5
click at [338, 155] on li "Pregnant" at bounding box center [368, 157] width 99 height 14
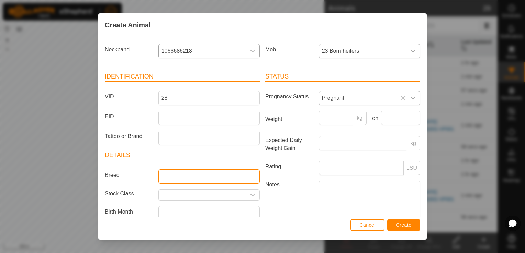
click at [219, 174] on input "Breed" at bounding box center [208, 177] width 101 height 14
type input "Angus"
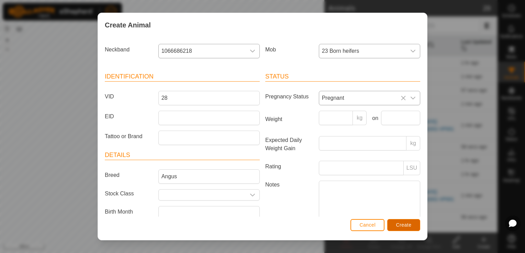
click at [404, 226] on span "Create" at bounding box center [403, 224] width 15 height 5
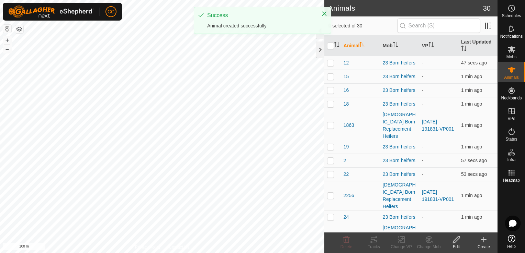
click at [484, 240] on icon at bounding box center [483, 240] width 8 height 8
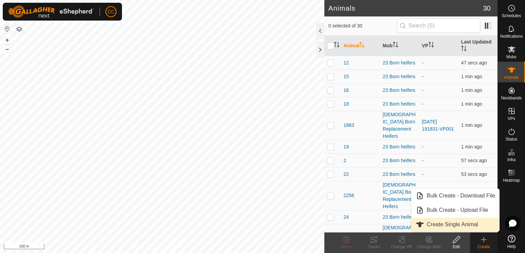
click at [456, 222] on link "Create Single Animal" at bounding box center [455, 225] width 88 height 14
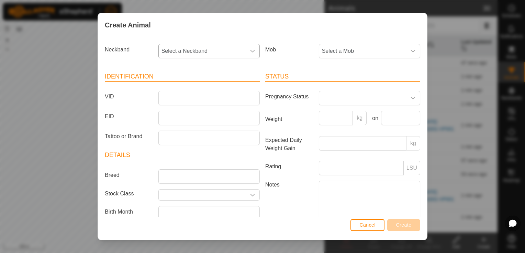
click at [251, 49] on icon "dropdown trigger" at bounding box center [252, 50] width 5 height 5
type input "4133"
click at [170, 85] on li "0839694133" at bounding box center [208, 87] width 99 height 14
click at [410, 51] on icon "dropdown trigger" at bounding box center [412, 50] width 5 height 5
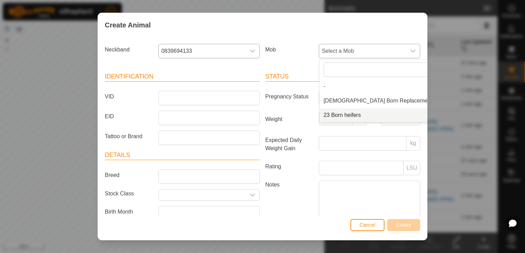
click at [344, 115] on li "23 Born heifers" at bounding box center [387, 115] width 136 height 14
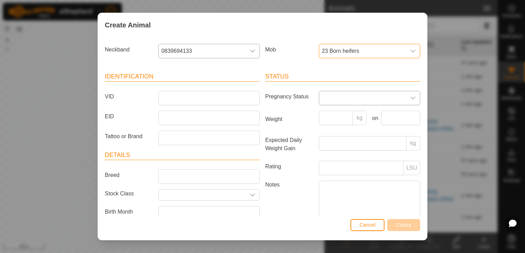
click at [410, 96] on icon "dropdown trigger" at bounding box center [412, 97] width 5 height 5
click at [333, 154] on li "Pregnant" at bounding box center [368, 157] width 99 height 14
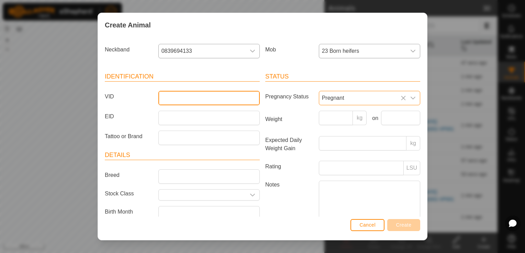
click at [230, 95] on input "VID" at bounding box center [208, 98] width 101 height 14
type input "33"
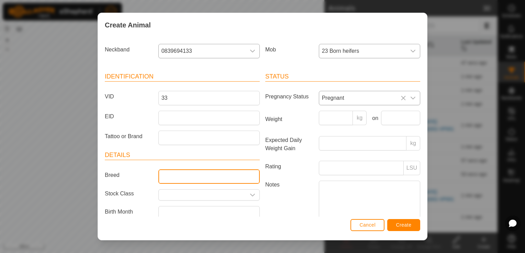
click at [184, 174] on input "Breed" at bounding box center [208, 177] width 101 height 14
type input "Angus"
click at [284, 201] on label "Notes" at bounding box center [289, 200] width 54 height 39
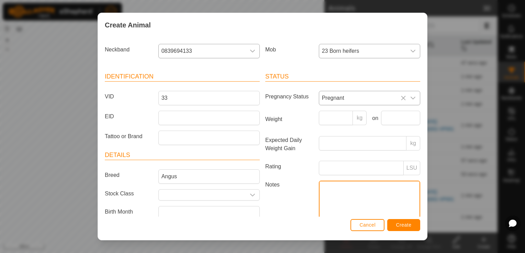
click at [319, 201] on textarea "Notes" at bounding box center [369, 200] width 101 height 39
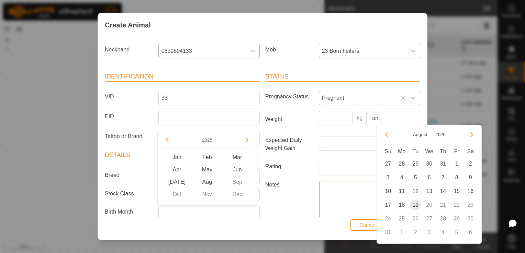
scroll to position [3, 0]
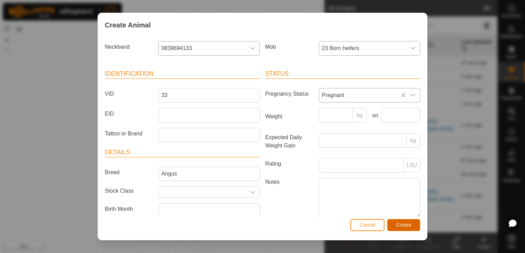
click at [398, 226] on span "Create" at bounding box center [403, 224] width 15 height 5
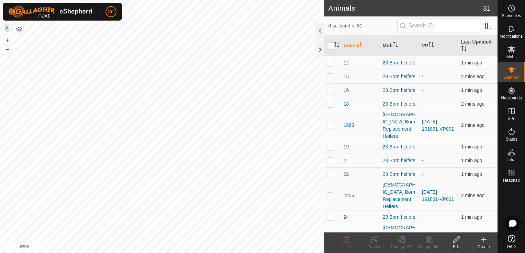
click at [482, 238] on icon at bounding box center [483, 240] width 8 height 8
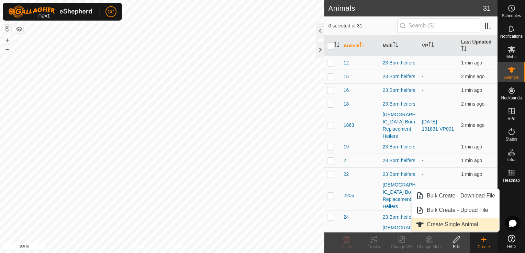
click at [453, 227] on link "Create Single Animal" at bounding box center [455, 225] width 88 height 14
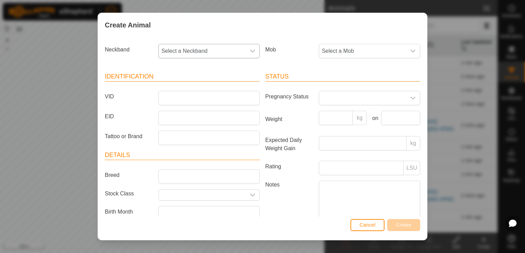
click at [250, 51] on icon "dropdown trigger" at bounding box center [252, 50] width 5 height 5
type input "6757"
click at [182, 85] on li "2429776757" at bounding box center [208, 87] width 99 height 14
click at [410, 51] on icon "dropdown trigger" at bounding box center [412, 50] width 5 height 5
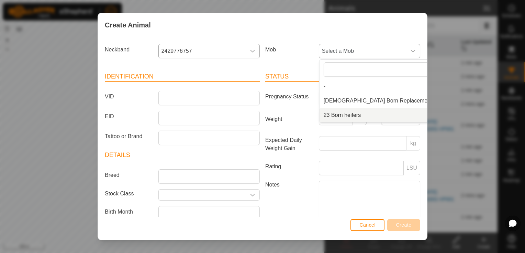
click at [350, 117] on li "23 Born heifers" at bounding box center [387, 115] width 136 height 14
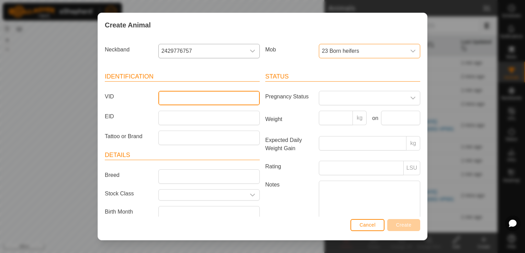
click at [217, 100] on input "VID" at bounding box center [208, 98] width 101 height 14
type input "17"
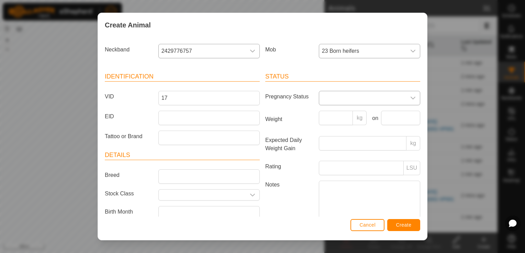
click at [410, 98] on icon "dropdown trigger" at bounding box center [412, 97] width 5 height 5
click at [331, 157] on li "Pregnant" at bounding box center [368, 157] width 99 height 14
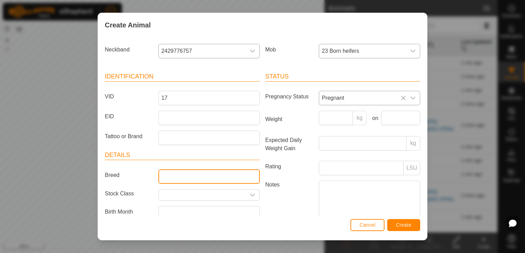
click at [177, 172] on input "Breed" at bounding box center [208, 177] width 101 height 14
type input "Angus"
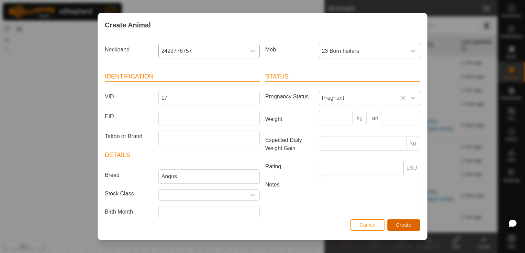
click at [399, 222] on span "Create" at bounding box center [403, 224] width 15 height 5
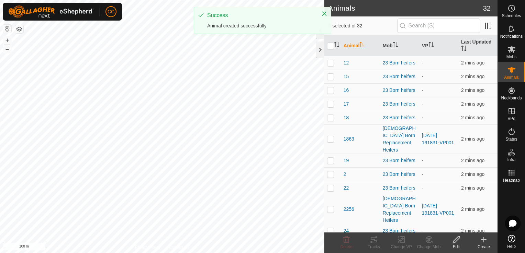
click at [485, 239] on icon at bounding box center [483, 240] width 8 height 8
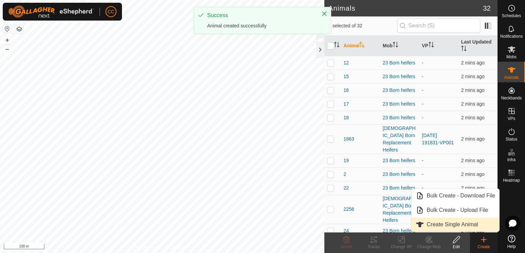
click at [445, 225] on link "Create Single Animal" at bounding box center [455, 225] width 88 height 14
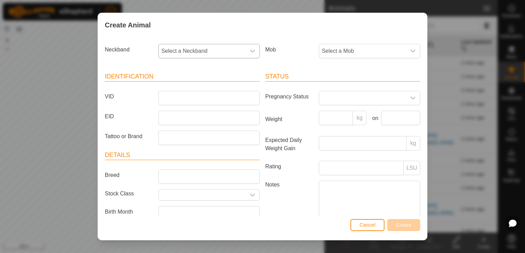
click at [250, 50] on icon "dropdown trigger" at bounding box center [252, 50] width 5 height 5
type input "8520"
click at [195, 87] on li "3219978520" at bounding box center [208, 87] width 99 height 14
click at [410, 52] on icon "dropdown trigger" at bounding box center [412, 50] width 5 height 5
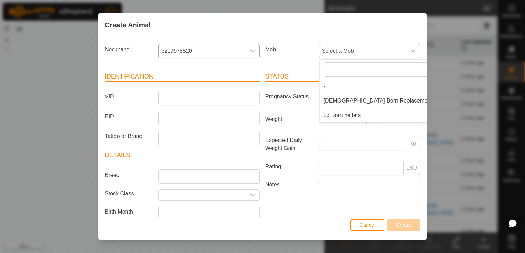
click at [352, 115] on li "23 Born heifers" at bounding box center [387, 115] width 136 height 14
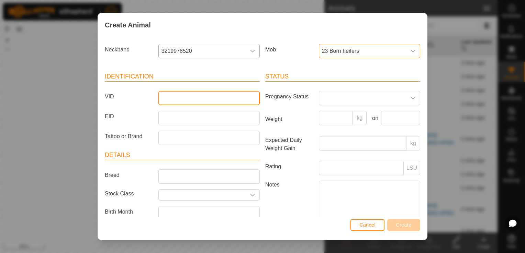
click at [232, 97] on input "VID" at bounding box center [208, 98] width 101 height 14
type input "7"
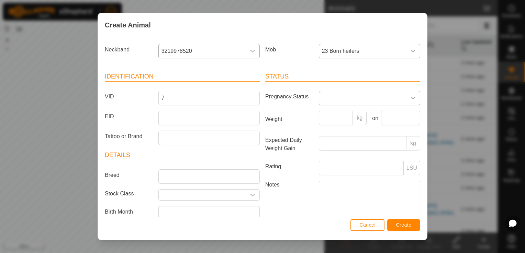
click at [410, 97] on icon "dropdown trigger" at bounding box center [412, 98] width 5 height 3
click at [334, 156] on li "Pregnant" at bounding box center [368, 157] width 99 height 14
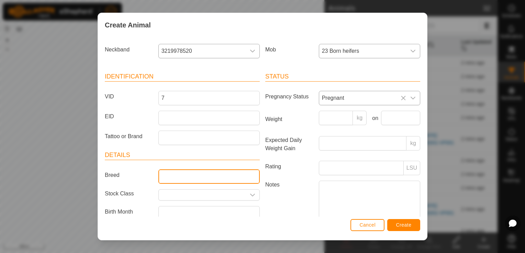
click at [233, 177] on input "Breed" at bounding box center [208, 177] width 101 height 14
type input "Angus"
click at [298, 193] on label "Notes" at bounding box center [289, 200] width 54 height 39
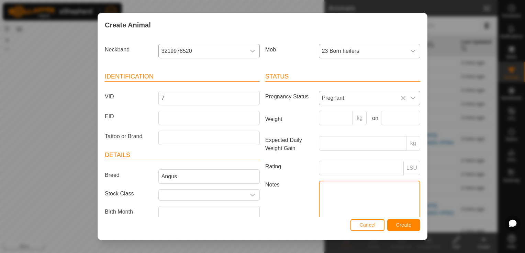
click at [319, 193] on textarea "Notes" at bounding box center [369, 200] width 101 height 39
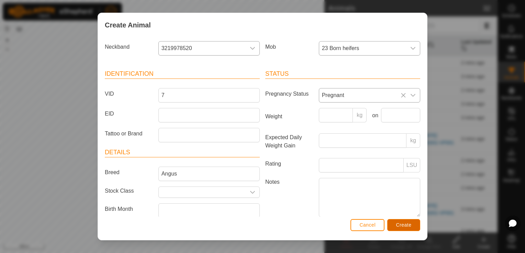
click at [396, 226] on span "Create" at bounding box center [403, 224] width 15 height 5
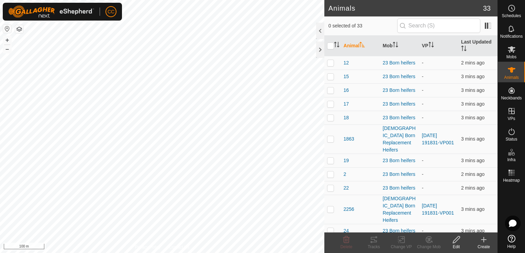
click at [483, 241] on icon at bounding box center [483, 240] width 8 height 8
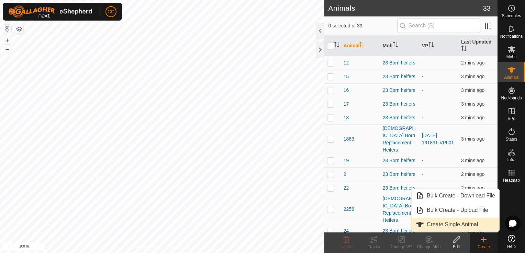
click at [444, 222] on link "Create Single Animal" at bounding box center [455, 225] width 88 height 14
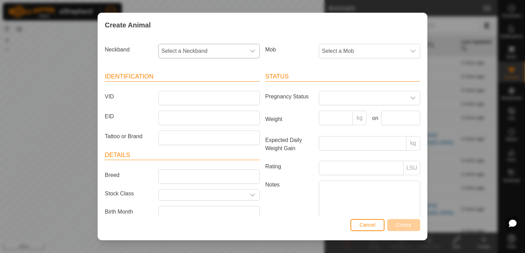
click at [246, 51] on div "dropdown trigger" at bounding box center [252, 51] width 14 height 14
type input "2786"
click at [181, 87] on li "2047352786" at bounding box center [208, 87] width 99 height 14
click at [410, 52] on icon "dropdown trigger" at bounding box center [412, 50] width 5 height 5
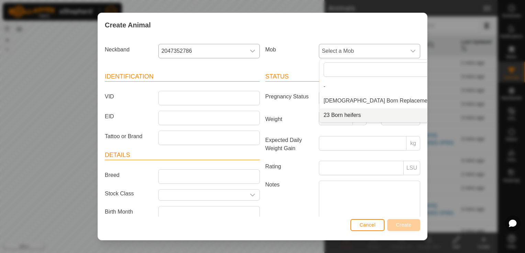
click at [355, 114] on li "23 Born heifers" at bounding box center [387, 115] width 136 height 14
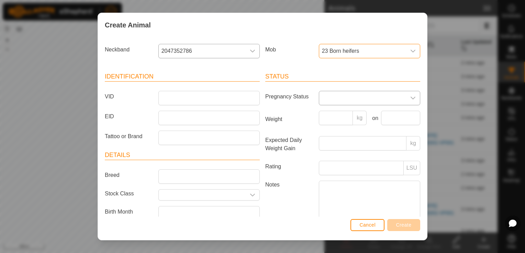
click at [377, 100] on span at bounding box center [362, 98] width 87 height 14
click at [335, 154] on li "Pregnant" at bounding box center [368, 157] width 99 height 14
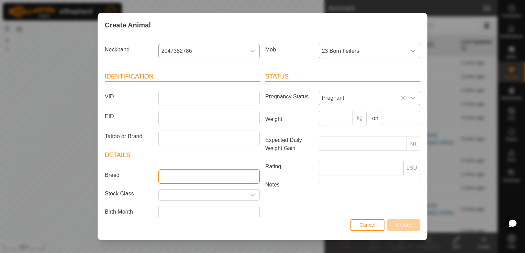
click at [213, 170] on input "Breed" at bounding box center [208, 177] width 101 height 14
type input "Angus"
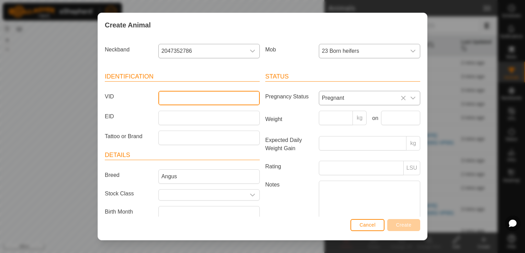
click at [168, 96] on input "VID" at bounding box center [208, 98] width 101 height 14
type input "3"
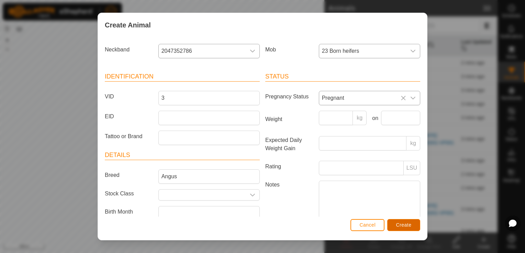
click at [399, 225] on span "Create" at bounding box center [403, 224] width 15 height 5
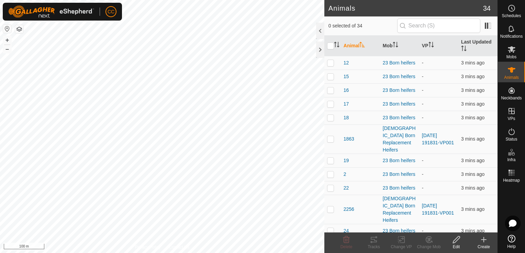
click at [482, 245] on div "Create" at bounding box center [483, 247] width 27 height 6
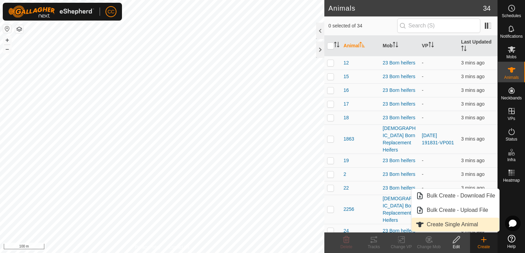
click at [450, 226] on link "Create Single Animal" at bounding box center [455, 225] width 88 height 14
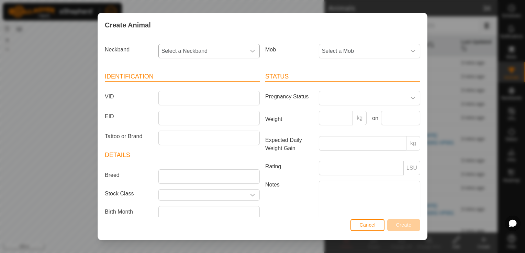
click at [250, 53] on icon "dropdown trigger" at bounding box center [252, 50] width 5 height 5
type input "6352"
click at [184, 85] on li "2838686352" at bounding box center [208, 87] width 99 height 14
click at [406, 54] on div "dropdown trigger" at bounding box center [413, 51] width 14 height 14
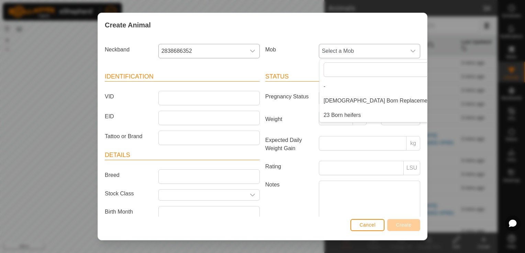
click at [332, 118] on li "23 Born heifers" at bounding box center [387, 115] width 136 height 14
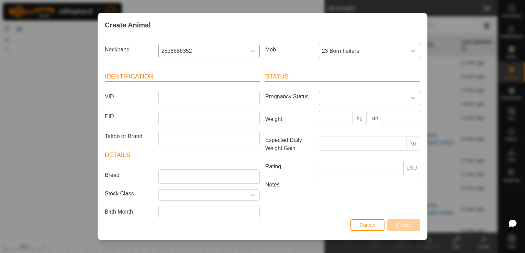
click at [394, 99] on span at bounding box center [362, 98] width 87 height 14
click at [335, 156] on li "Pregnant" at bounding box center [368, 157] width 99 height 14
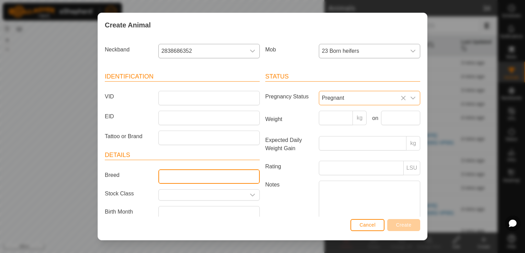
click at [228, 176] on input "Breed" at bounding box center [208, 177] width 101 height 14
type input "Angus"
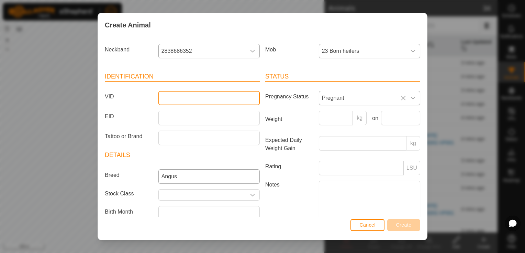
type input "3"
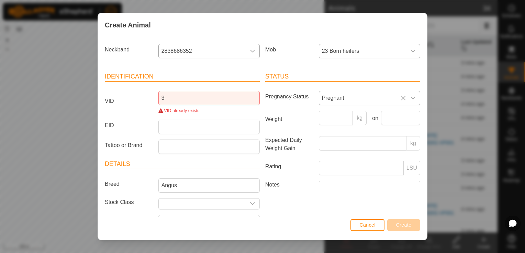
click at [291, 201] on label "Notes" at bounding box center [289, 200] width 54 height 39
click at [319, 201] on textarea "Notes" at bounding box center [369, 200] width 101 height 39
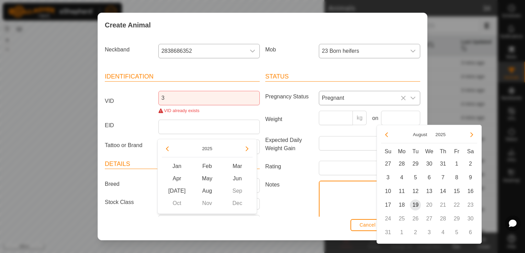
scroll to position [11, 0]
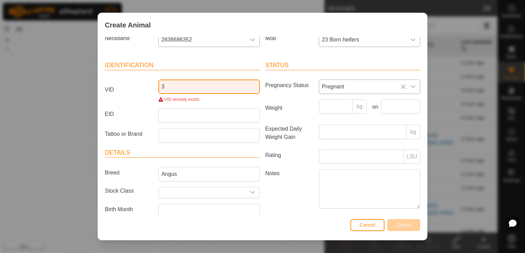
click at [191, 86] on input "3" at bounding box center [208, 87] width 101 height 14
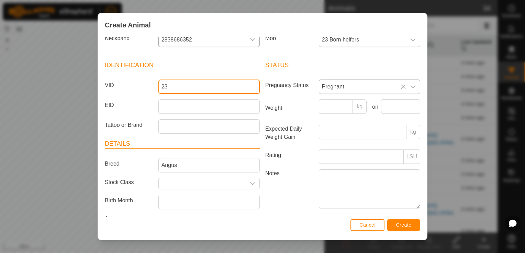
type input "23"
click at [401, 226] on span "Create" at bounding box center [403, 224] width 15 height 5
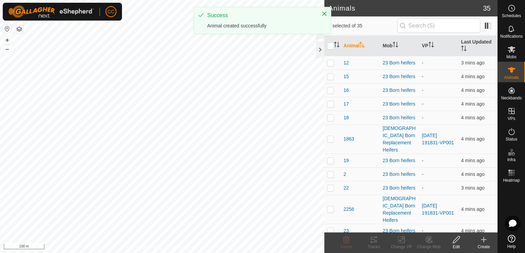
click at [484, 240] on icon at bounding box center [483, 240] width 5 height 0
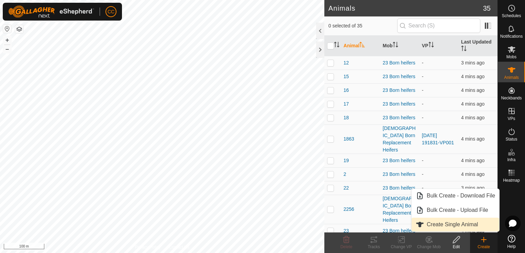
click at [440, 224] on link "Create Single Animal" at bounding box center [455, 225] width 88 height 14
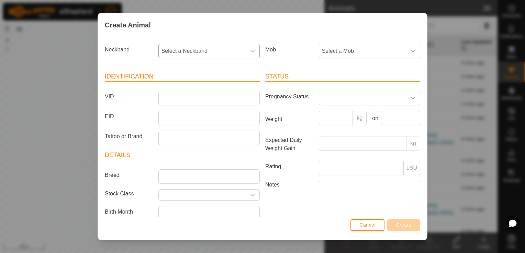
click at [250, 49] on icon "dropdown trigger" at bounding box center [252, 50] width 5 height 5
type input "8429"
click at [203, 86] on li "3574918429" at bounding box center [208, 87] width 99 height 14
click at [410, 52] on icon "dropdown trigger" at bounding box center [412, 50] width 5 height 5
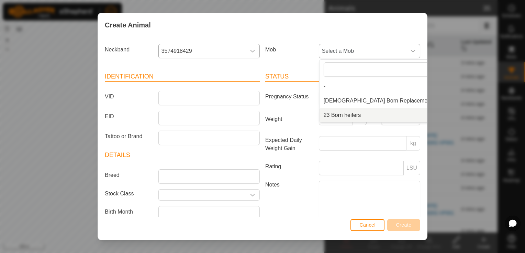
click at [356, 115] on li "23 Born heifers" at bounding box center [387, 115] width 136 height 14
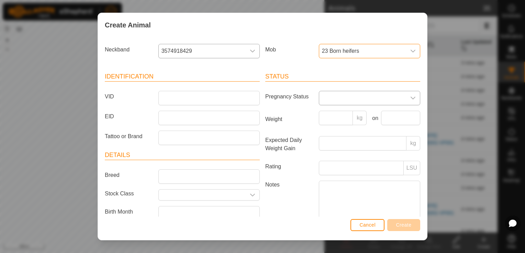
click at [410, 97] on icon "dropdown trigger" at bounding box center [412, 97] width 5 height 5
click at [336, 154] on li "Pregnant" at bounding box center [368, 157] width 99 height 14
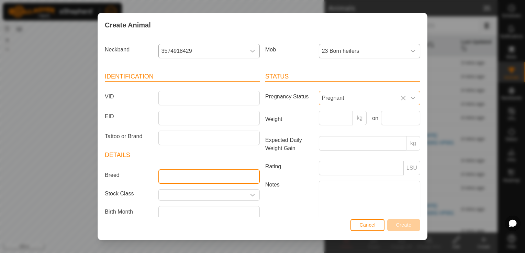
click at [232, 175] on input "Breed" at bounding box center [208, 177] width 101 height 14
type input "Angus"
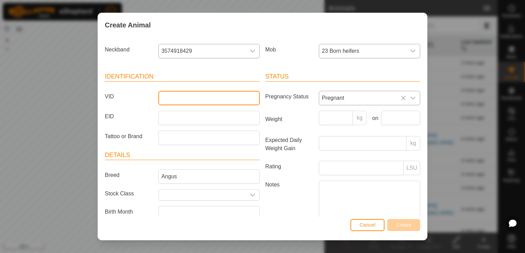
click at [203, 98] on input "VID" at bounding box center [208, 98] width 101 height 14
type input "11"
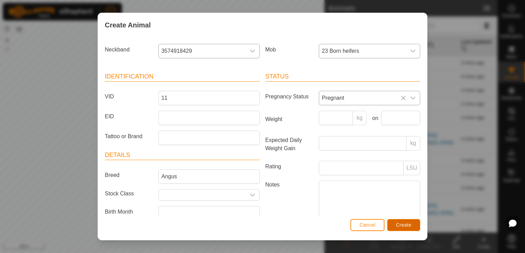
click at [397, 226] on span "Create" at bounding box center [403, 224] width 15 height 5
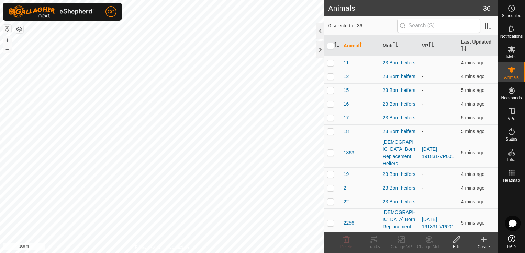
click at [483, 240] on icon at bounding box center [483, 240] width 5 height 0
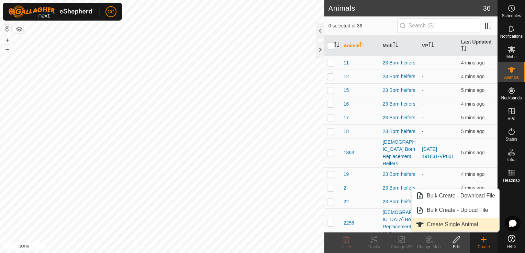
click at [456, 222] on link "Create Single Animal" at bounding box center [455, 225] width 88 height 14
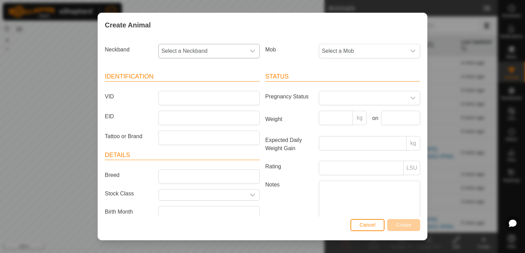
click at [250, 50] on icon "dropdown trigger" at bounding box center [252, 50] width 5 height 5
type input "5606"
click at [180, 87] on li "0018585606" at bounding box center [208, 87] width 99 height 14
click at [410, 49] on icon "dropdown trigger" at bounding box center [412, 50] width 5 height 5
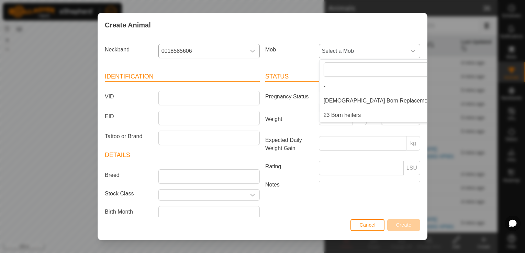
click at [353, 114] on li "23 Born heifers" at bounding box center [387, 115] width 136 height 14
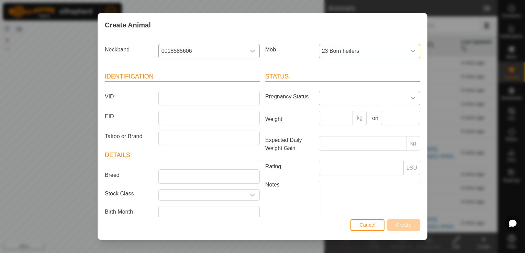
click at [367, 99] on span at bounding box center [362, 98] width 87 height 14
click at [330, 154] on li "Pregnant" at bounding box center [368, 157] width 99 height 14
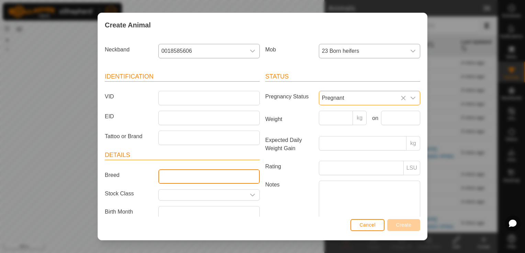
click at [244, 176] on input "Breed" at bounding box center [208, 177] width 101 height 14
type input "Angus"
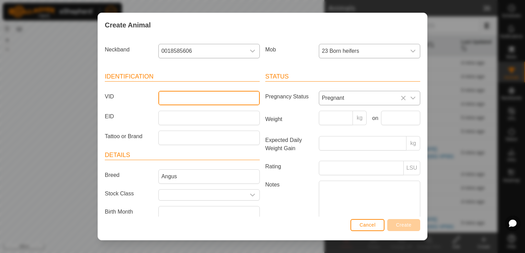
click at [204, 95] on input "VID" at bounding box center [208, 98] width 101 height 14
type input "21"
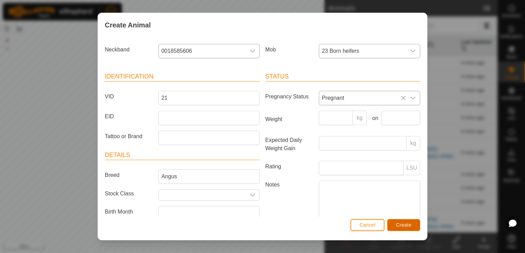
click at [398, 225] on span "Create" at bounding box center [403, 224] width 15 height 5
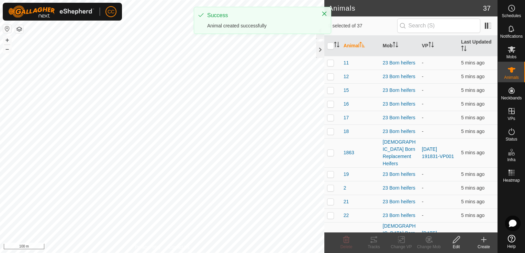
click at [480, 241] on icon at bounding box center [483, 240] width 8 height 8
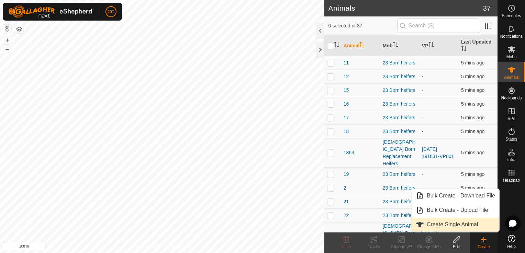
click at [449, 227] on link "Create Single Animal" at bounding box center [455, 225] width 88 height 14
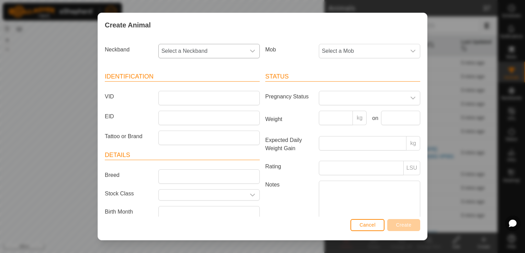
click at [250, 51] on icon "dropdown trigger" at bounding box center [252, 50] width 5 height 5
type input "2737"
click at [205, 87] on li "0465762737" at bounding box center [208, 87] width 99 height 14
click at [406, 54] on div "dropdown trigger" at bounding box center [413, 51] width 14 height 14
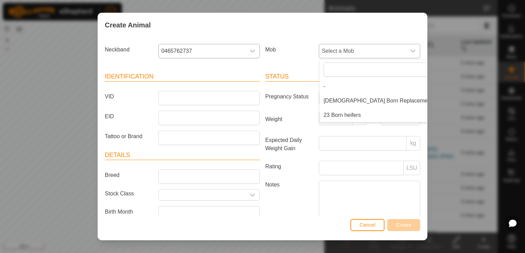
click at [341, 114] on li "23 Born heifers" at bounding box center [387, 115] width 136 height 14
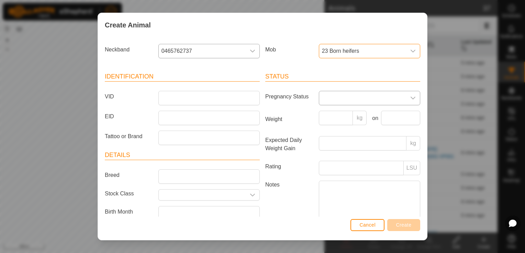
click at [334, 94] on span at bounding box center [362, 98] width 87 height 14
click at [335, 157] on li "Pregnant" at bounding box center [368, 157] width 99 height 14
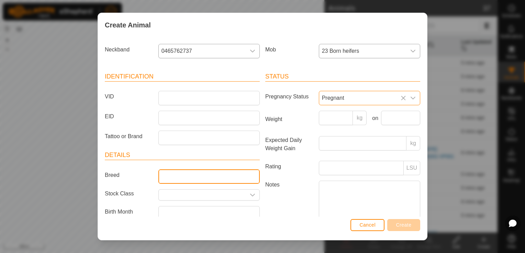
click at [209, 174] on input "Breed" at bounding box center [208, 177] width 101 height 14
type input "Angus"
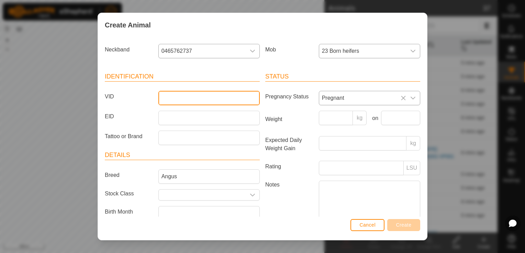
click at [176, 99] on input "VID" at bounding box center [208, 98] width 101 height 14
type input "14"
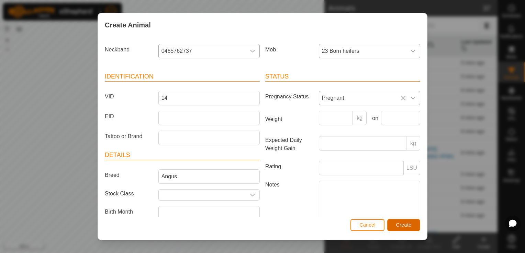
click at [397, 226] on span "Create" at bounding box center [403, 224] width 15 height 5
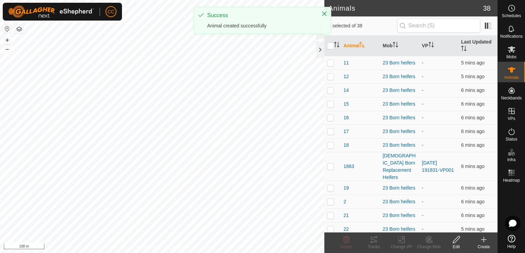
click at [485, 241] on icon at bounding box center [483, 240] width 8 height 8
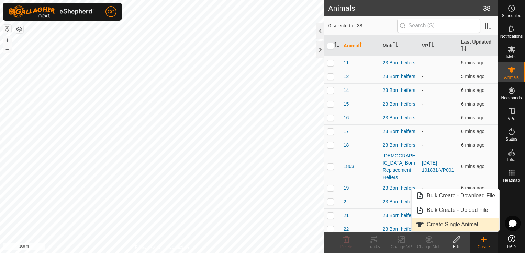
click at [446, 226] on link "Create Single Animal" at bounding box center [455, 225] width 88 height 14
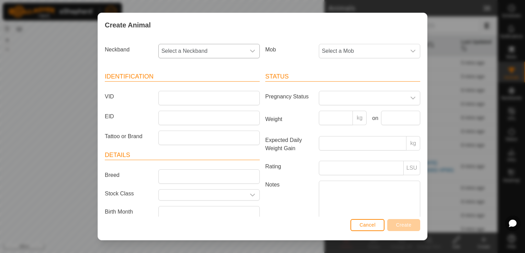
click at [250, 51] on icon "dropdown trigger" at bounding box center [252, 50] width 5 height 5
type input "7951"
click at [211, 87] on li "1537507951" at bounding box center [208, 87] width 99 height 14
click at [410, 49] on icon "dropdown trigger" at bounding box center [412, 50] width 5 height 5
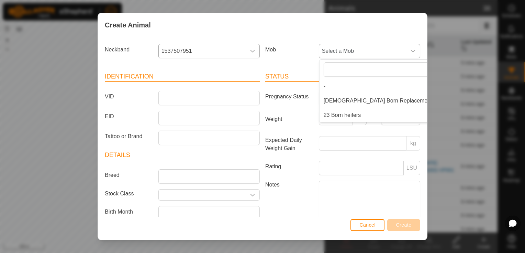
click at [352, 115] on li "23 Born heifers" at bounding box center [387, 115] width 136 height 14
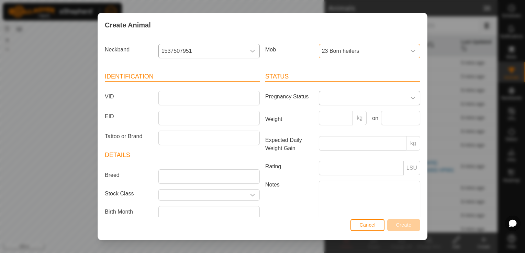
click at [361, 98] on span at bounding box center [362, 98] width 87 height 14
click at [344, 160] on li "Pregnant" at bounding box center [368, 157] width 99 height 14
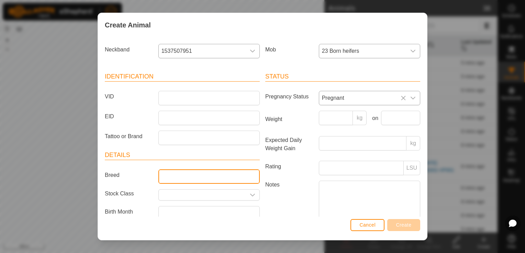
click at [245, 174] on input "Breed" at bounding box center [208, 177] width 101 height 14
type input "Angus"
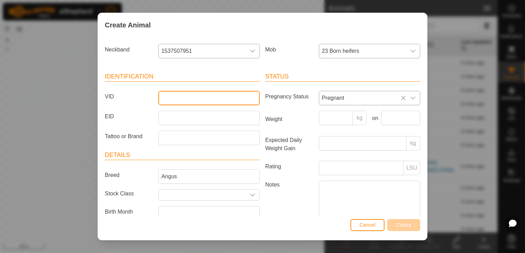
click at [193, 100] on input "VID" at bounding box center [208, 98] width 101 height 14
type input "5"
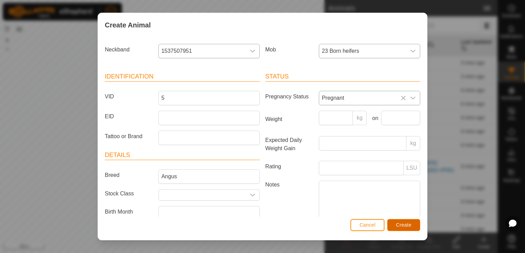
click at [395, 223] on button "Create" at bounding box center [403, 225] width 33 height 12
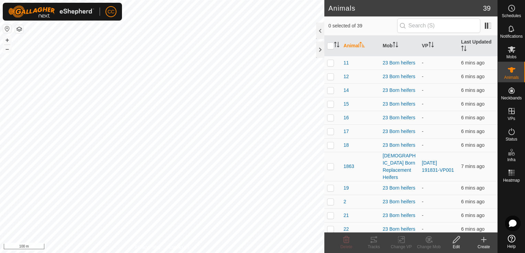
click at [483, 241] on icon at bounding box center [483, 240] width 0 height 5
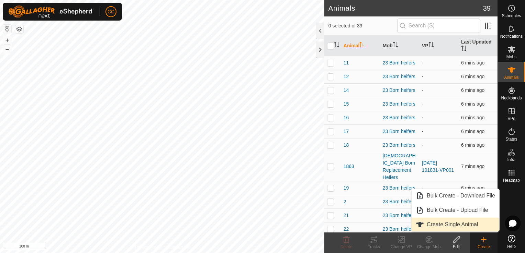
click at [458, 225] on link "Create Single Animal" at bounding box center [455, 225] width 88 height 14
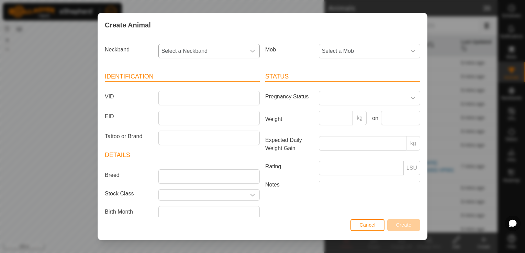
click at [250, 51] on icon "dropdown trigger" at bounding box center [252, 50] width 5 height 5
type input "1109"
click at [177, 87] on li "3946531109" at bounding box center [208, 87] width 99 height 14
click at [410, 50] on icon "dropdown trigger" at bounding box center [412, 51] width 5 height 3
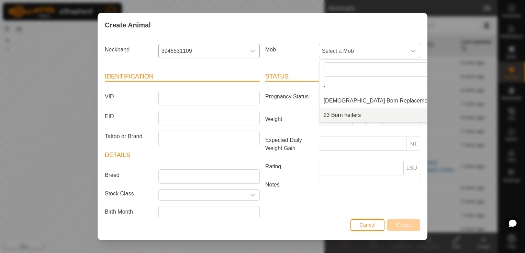
click at [346, 114] on li "23 Born heifers" at bounding box center [387, 115] width 136 height 14
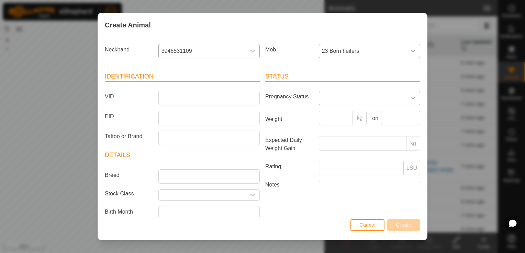
click at [329, 96] on span at bounding box center [362, 98] width 87 height 14
click at [333, 157] on li "Pregnant" at bounding box center [368, 157] width 99 height 14
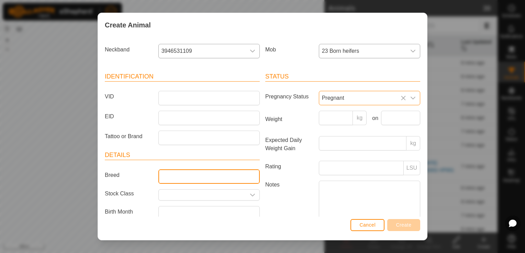
click at [215, 172] on input "Breed" at bounding box center [208, 177] width 101 height 14
type input "Angus"
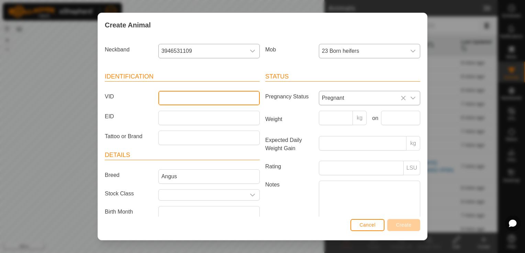
click at [185, 95] on input "VID" at bounding box center [208, 98] width 101 height 14
type input "4"
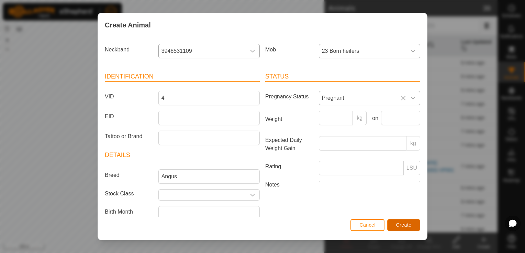
click at [399, 225] on span "Create" at bounding box center [403, 224] width 15 height 5
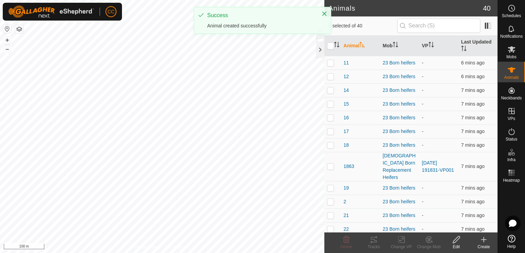
click at [481, 242] on icon at bounding box center [483, 240] width 8 height 8
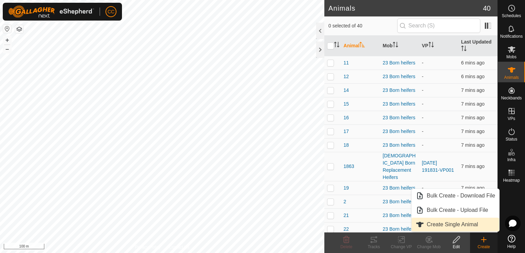
click at [441, 225] on link "Create Single Animal" at bounding box center [455, 225] width 88 height 14
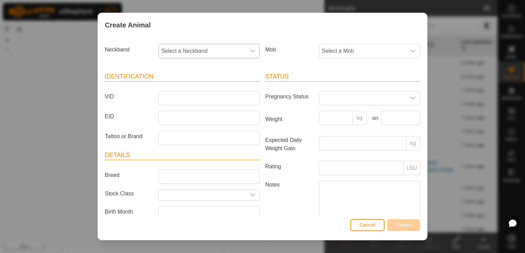
click at [250, 50] on icon "dropdown trigger" at bounding box center [252, 50] width 5 height 5
type input "7250"
click at [200, 84] on li "3453267250" at bounding box center [208, 87] width 99 height 14
click at [410, 54] on icon "dropdown trigger" at bounding box center [412, 50] width 5 height 5
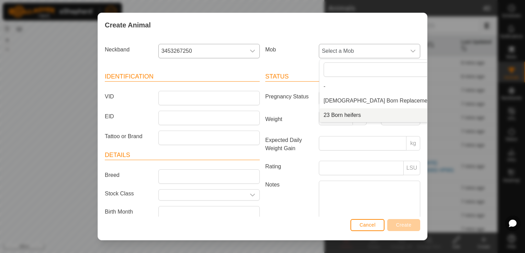
click at [354, 112] on li "23 Born heifers" at bounding box center [387, 115] width 136 height 14
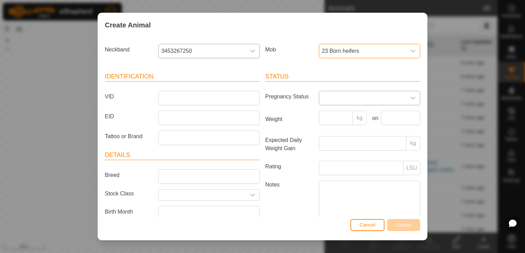
click at [355, 94] on span at bounding box center [362, 98] width 87 height 14
click at [327, 152] on li "Pregnant" at bounding box center [368, 157] width 99 height 14
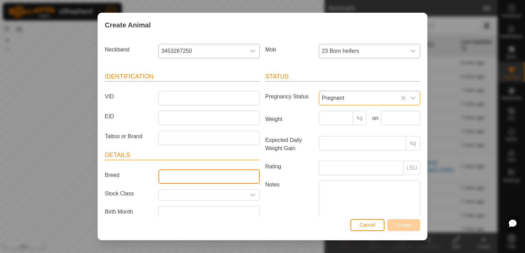
click at [217, 179] on input "Breed" at bounding box center [208, 177] width 101 height 14
type input "Angus"
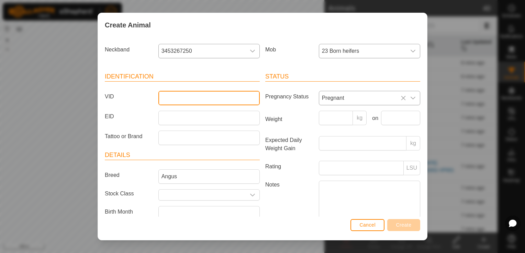
click at [187, 97] on input "VID" at bounding box center [208, 98] width 101 height 14
type input "8"
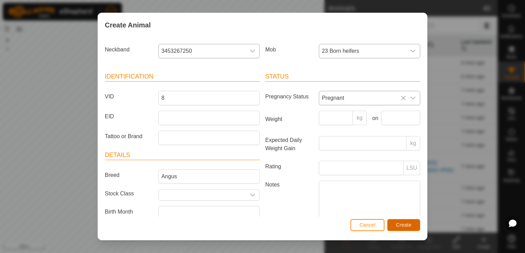
click at [406, 224] on span "Create" at bounding box center [403, 224] width 15 height 5
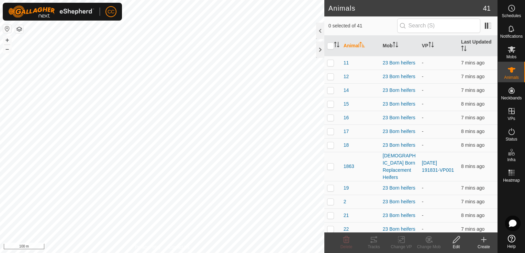
click at [485, 243] on icon at bounding box center [483, 240] width 8 height 8
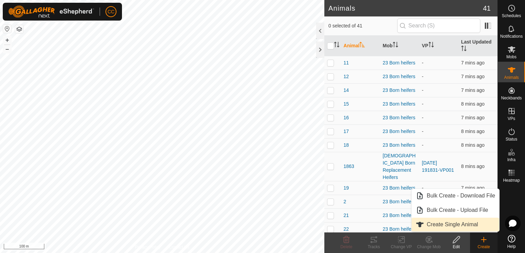
click at [460, 226] on link "Create Single Animal" at bounding box center [455, 225] width 88 height 14
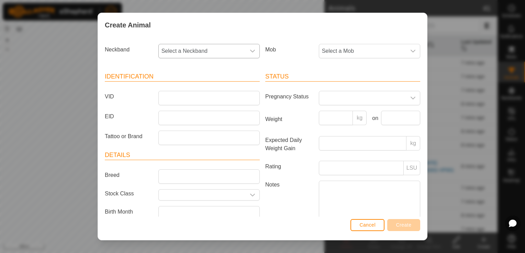
click at [251, 51] on icon "dropdown trigger" at bounding box center [252, 50] width 5 height 5
type input "4220"
click at [207, 90] on li "0030534220" at bounding box center [208, 87] width 99 height 14
click at [392, 50] on span "Select a Mob" at bounding box center [362, 51] width 87 height 14
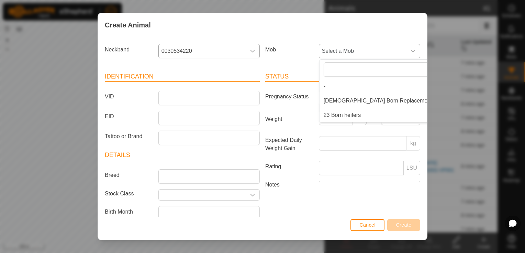
click at [343, 113] on li "23 Born heifers" at bounding box center [387, 115] width 136 height 14
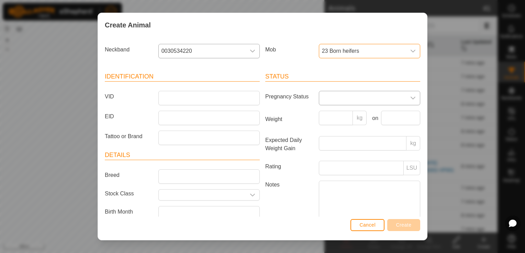
click at [347, 100] on span at bounding box center [362, 98] width 87 height 14
click at [336, 155] on li "Pregnant" at bounding box center [368, 157] width 99 height 14
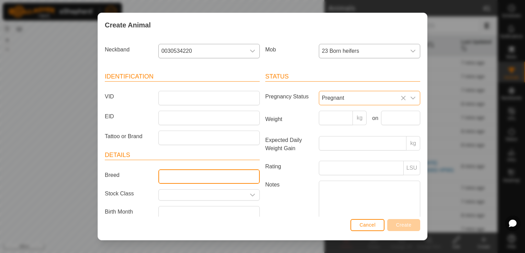
click at [218, 176] on input "Breed" at bounding box center [208, 177] width 101 height 14
type input "Angus"
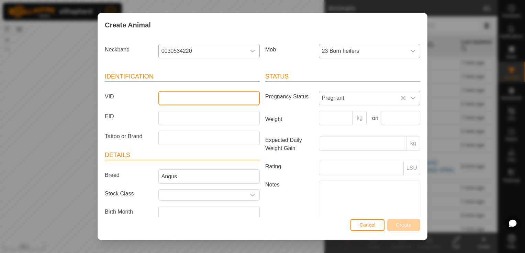
click at [185, 101] on input "VID" at bounding box center [208, 98] width 101 height 14
type input "10"
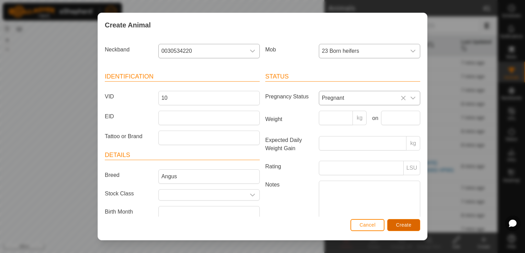
click at [401, 227] on span "Create" at bounding box center [403, 224] width 15 height 5
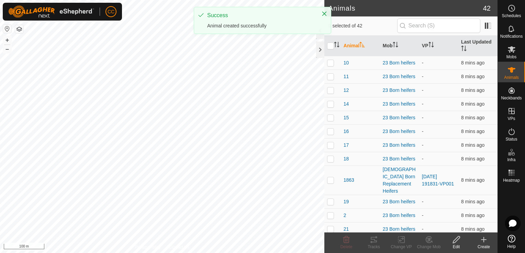
click at [484, 243] on icon at bounding box center [483, 240] width 8 height 8
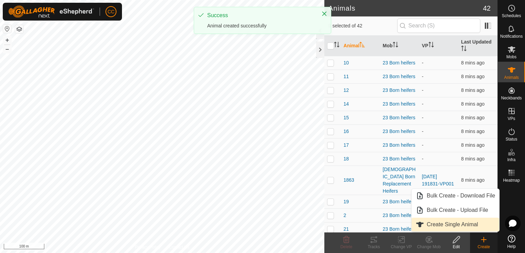
click at [452, 223] on link "Create Single Animal" at bounding box center [455, 225] width 88 height 14
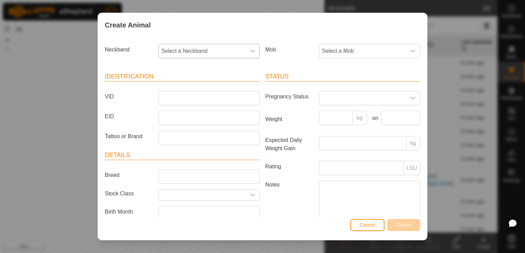
click at [250, 53] on icon "dropdown trigger" at bounding box center [252, 50] width 5 height 5
click at [202, 82] on li "1627073194" at bounding box center [208, 87] width 99 height 14
click at [357, 51] on span "Select a Mob" at bounding box center [362, 51] width 87 height 14
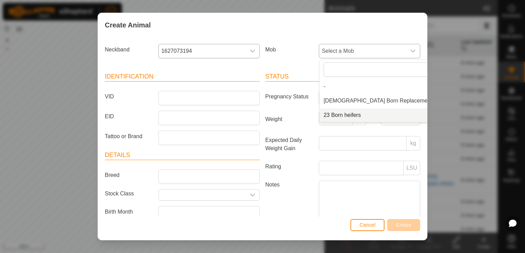
click at [345, 116] on li "23 Born heifers" at bounding box center [387, 115] width 136 height 14
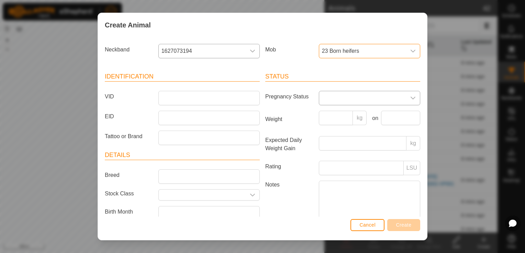
click at [345, 102] on span at bounding box center [362, 98] width 87 height 14
click at [327, 154] on li "Pregnant" at bounding box center [368, 157] width 99 height 14
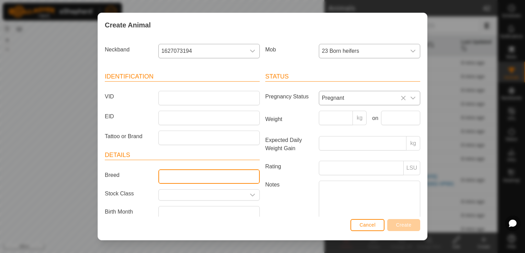
click at [232, 180] on input "Breed" at bounding box center [208, 177] width 101 height 14
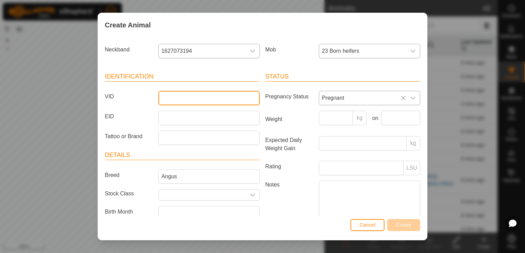
click at [204, 97] on input "VID" at bounding box center [208, 98] width 101 height 14
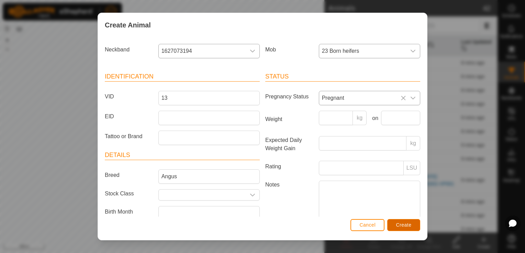
click at [397, 222] on button "Create" at bounding box center [403, 225] width 33 height 12
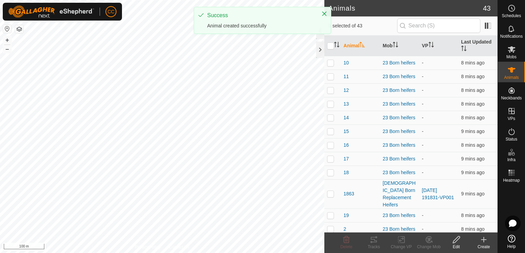
click at [481, 242] on icon at bounding box center [483, 240] width 8 height 8
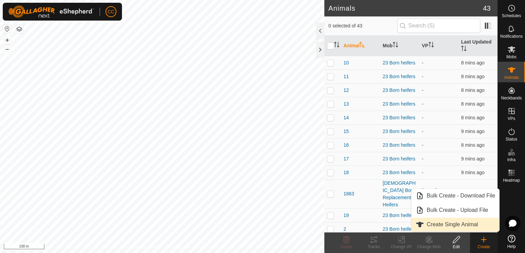
click at [435, 225] on link "Create Single Animal" at bounding box center [455, 225] width 88 height 14
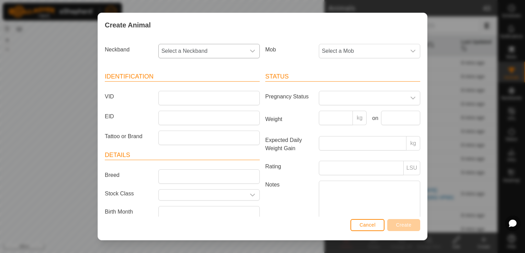
click at [250, 51] on icon "dropdown trigger" at bounding box center [252, 50] width 5 height 5
click at [206, 84] on li "1338074866" at bounding box center [208, 87] width 99 height 14
click at [372, 50] on span "Select a Mob" at bounding box center [362, 51] width 87 height 14
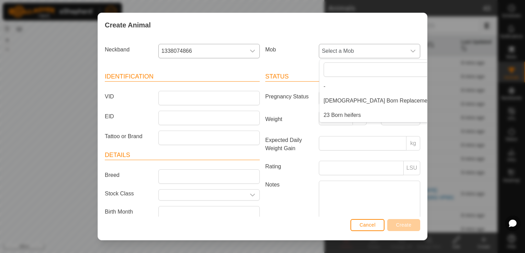
click at [347, 116] on li "23 Born heifers" at bounding box center [387, 115] width 136 height 14
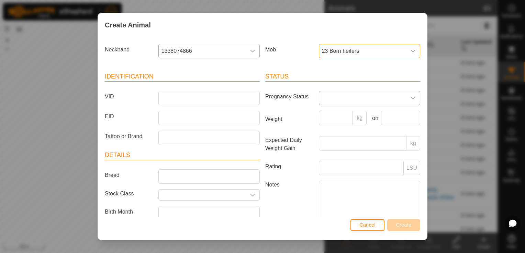
click at [338, 98] on span at bounding box center [362, 98] width 87 height 14
click at [327, 153] on li "Pregnant" at bounding box center [368, 157] width 99 height 14
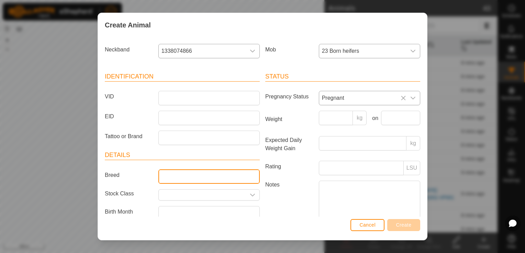
click at [222, 175] on input "Breed" at bounding box center [208, 177] width 101 height 14
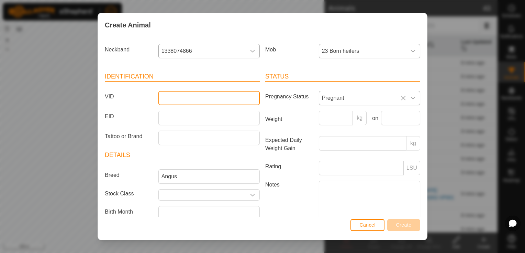
click at [181, 97] on input "VID" at bounding box center [208, 98] width 101 height 14
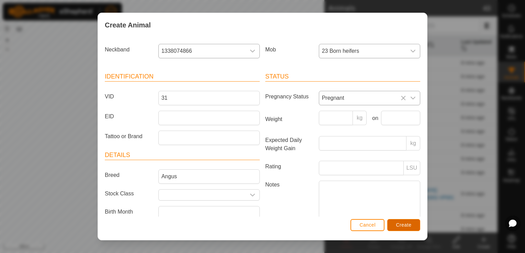
click at [399, 227] on span "Create" at bounding box center [403, 224] width 15 height 5
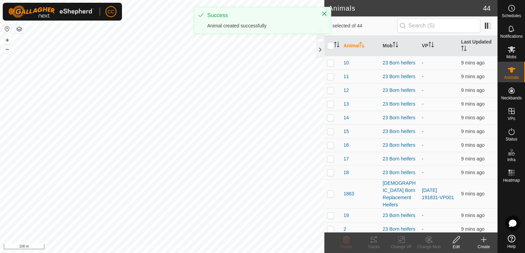
click at [481, 241] on icon at bounding box center [483, 240] width 8 height 8
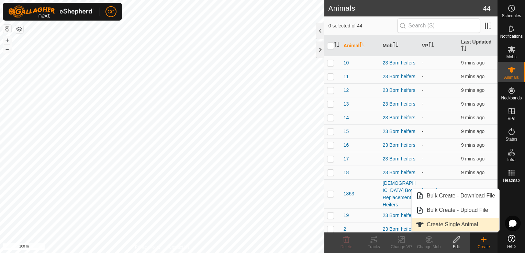
click at [447, 223] on link "Create Single Animal" at bounding box center [455, 225] width 88 height 14
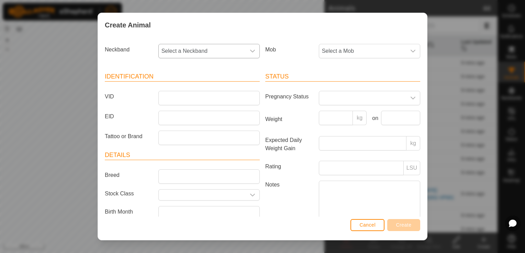
click at [250, 51] on icon "dropdown trigger" at bounding box center [252, 51] width 5 height 3
click at [210, 86] on li "0947491851" at bounding box center [208, 87] width 99 height 14
click at [367, 51] on span "Select a Mob" at bounding box center [362, 51] width 87 height 14
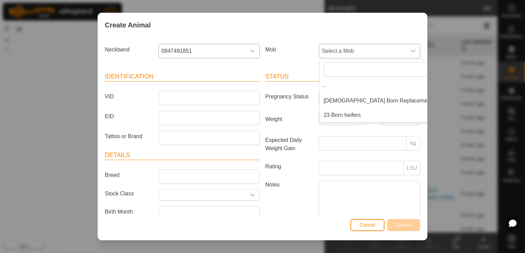
click at [344, 114] on li "23 Born heifers" at bounding box center [387, 115] width 136 height 14
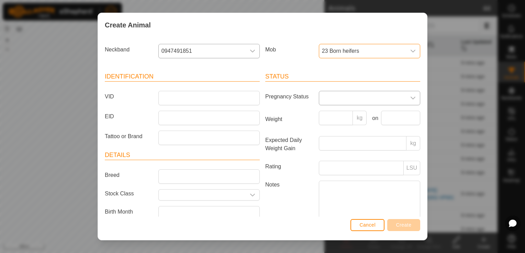
click at [329, 94] on span at bounding box center [362, 98] width 87 height 14
click at [332, 156] on li "Pregnant" at bounding box center [368, 157] width 99 height 14
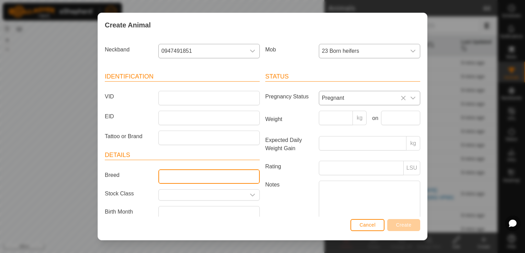
click at [212, 176] on input "Breed" at bounding box center [208, 177] width 101 height 14
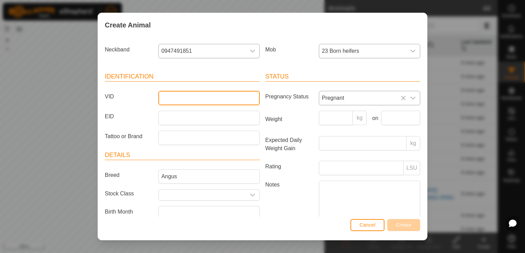
click at [193, 97] on input "VID" at bounding box center [208, 98] width 101 height 14
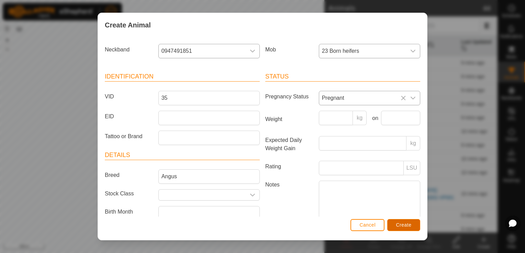
click at [405, 223] on span "Create" at bounding box center [403, 224] width 15 height 5
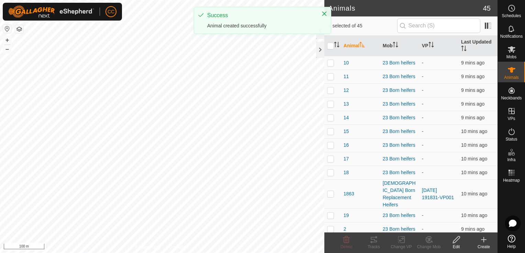
click at [481, 240] on icon at bounding box center [483, 240] width 5 height 0
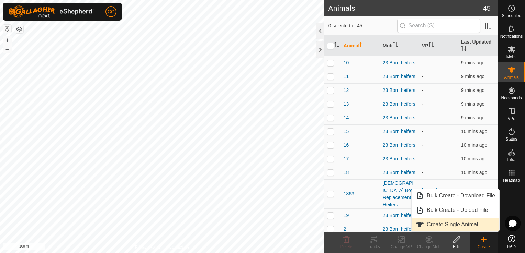
click at [437, 226] on link "Create Single Animal" at bounding box center [455, 225] width 88 height 14
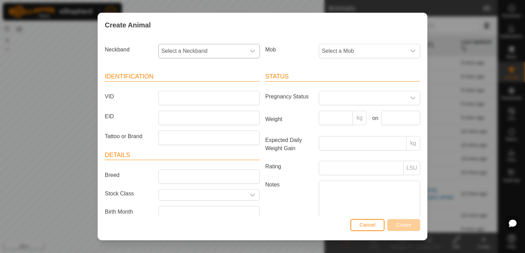
click at [250, 50] on icon "dropdown trigger" at bounding box center [252, 51] width 5 height 3
click at [171, 68] on input "14904" at bounding box center [208, 69] width 91 height 14
click at [176, 86] on li "2076741904" at bounding box center [208, 87] width 99 height 14
click at [342, 57] on span "Select a Mob" at bounding box center [362, 51] width 87 height 14
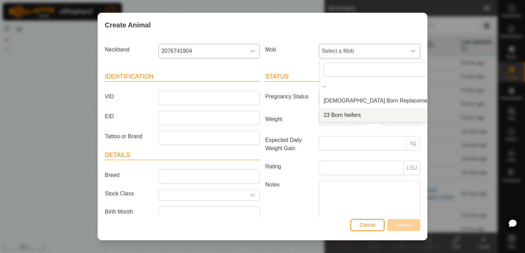
click at [339, 114] on li "23 Born heifers" at bounding box center [387, 115] width 136 height 14
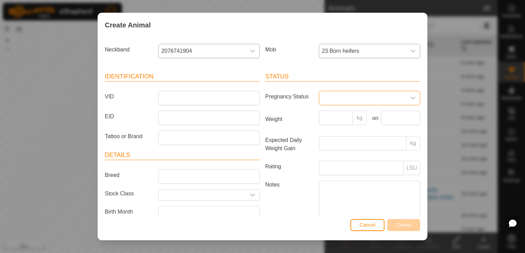
click at [322, 95] on span at bounding box center [362, 98] width 87 height 14
click at [336, 158] on li "Pregnant" at bounding box center [368, 157] width 99 height 14
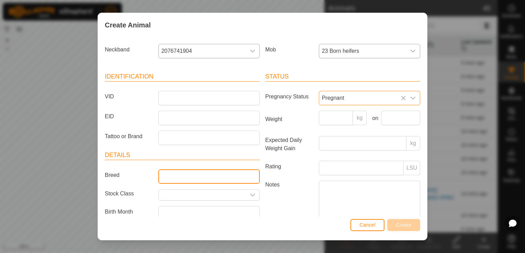
click at [245, 172] on input "Breed" at bounding box center [208, 177] width 101 height 14
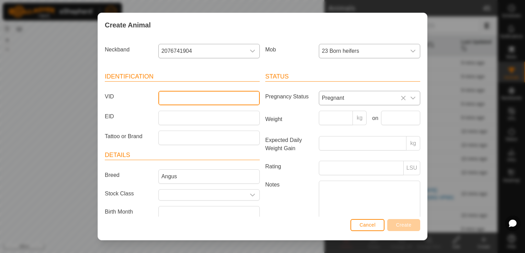
click at [196, 98] on input "VID" at bounding box center [208, 98] width 101 height 14
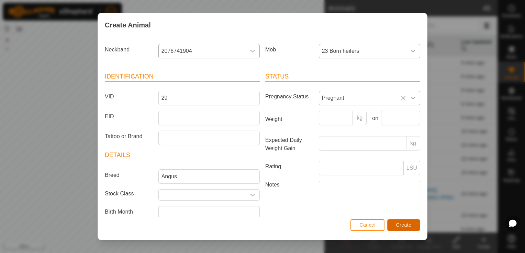
click at [400, 223] on span "Create" at bounding box center [403, 224] width 15 height 5
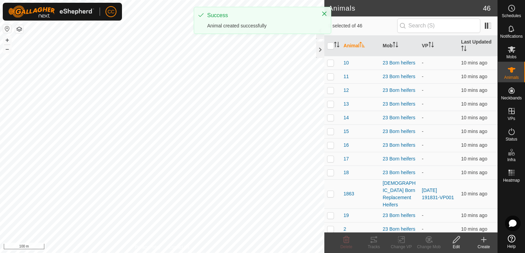
click at [480, 240] on icon at bounding box center [483, 240] width 8 height 8
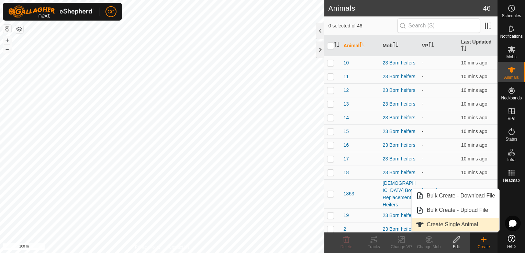
click at [440, 224] on link "Create Single Animal" at bounding box center [455, 225] width 88 height 14
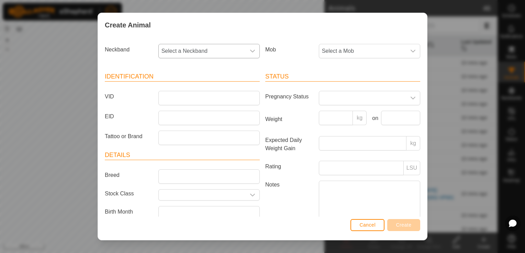
click at [250, 52] on icon "dropdown trigger" at bounding box center [252, 50] width 5 height 5
click at [216, 84] on li "2085543267" at bounding box center [208, 87] width 99 height 14
click at [362, 49] on span "Select a Mob" at bounding box center [362, 51] width 87 height 14
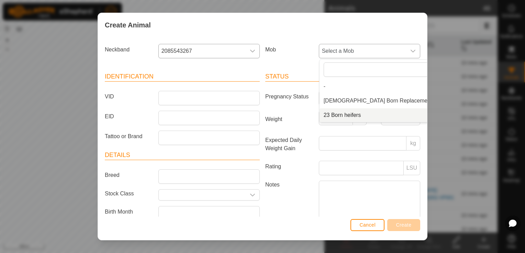
click at [345, 116] on li "23 Born heifers" at bounding box center [387, 115] width 136 height 14
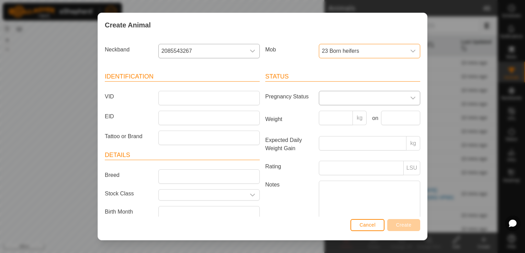
click at [381, 97] on span at bounding box center [362, 98] width 87 height 14
click at [346, 160] on li "Pregnant" at bounding box center [368, 157] width 99 height 14
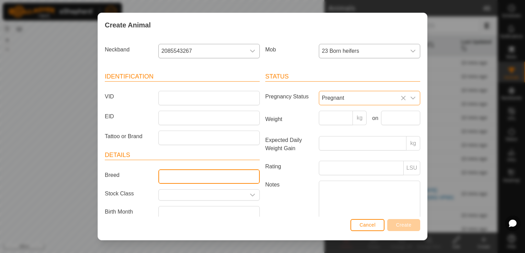
click at [232, 172] on input "Breed" at bounding box center [208, 177] width 101 height 14
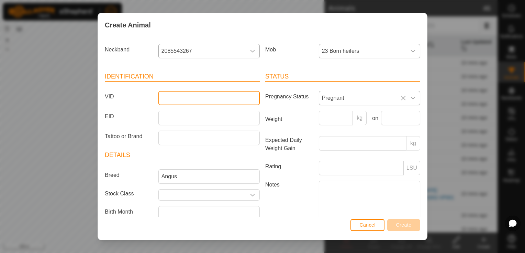
click at [208, 98] on input "VID" at bounding box center [208, 98] width 101 height 14
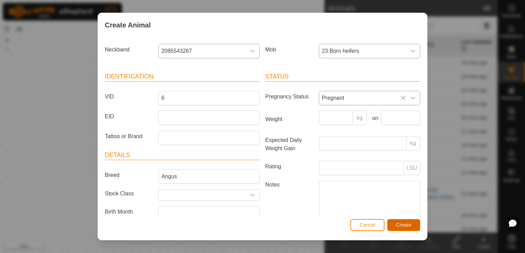
click at [400, 225] on span "Create" at bounding box center [403, 224] width 15 height 5
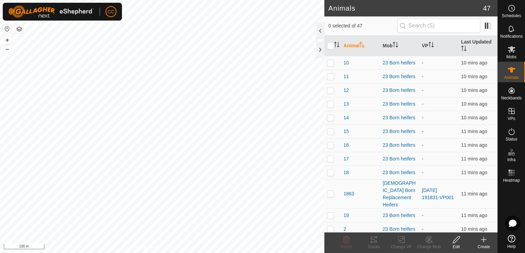
click at [484, 241] on icon at bounding box center [483, 240] width 8 height 8
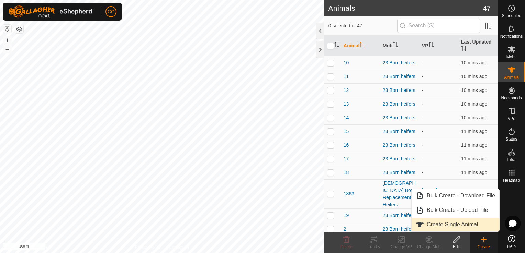
click at [459, 225] on link "Create Single Animal" at bounding box center [455, 225] width 88 height 14
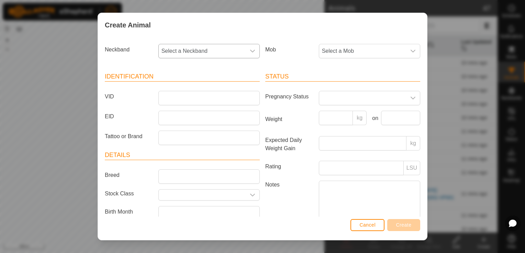
click at [250, 53] on icon "dropdown trigger" at bounding box center [252, 50] width 5 height 5
click at [195, 85] on li "0759457476" at bounding box center [208, 87] width 99 height 14
click at [375, 53] on span "Select a Mob" at bounding box center [362, 51] width 87 height 14
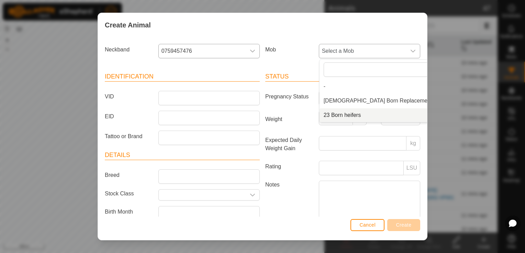
click at [344, 115] on li "23 Born heifers" at bounding box center [387, 115] width 136 height 14
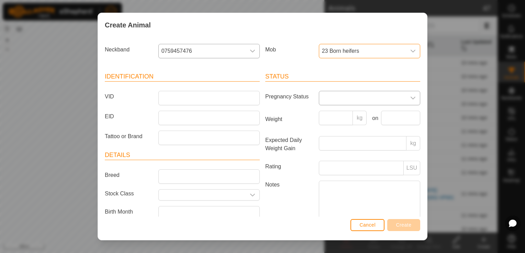
click at [322, 98] on span at bounding box center [362, 98] width 87 height 14
click at [327, 153] on li "Pregnant" at bounding box center [368, 154] width 99 height 14
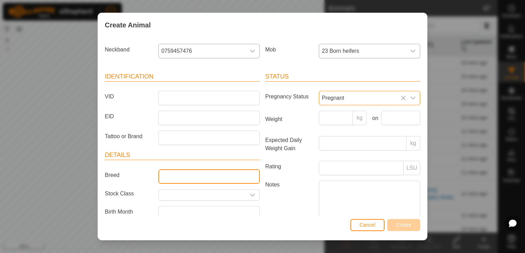
click at [214, 173] on input "Breed" at bounding box center [208, 177] width 101 height 14
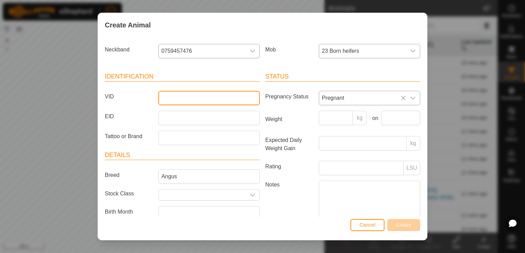
click at [193, 97] on input "VID" at bounding box center [208, 98] width 101 height 14
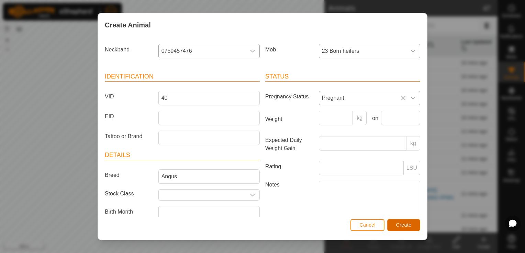
click at [403, 225] on span "Create" at bounding box center [403, 224] width 15 height 5
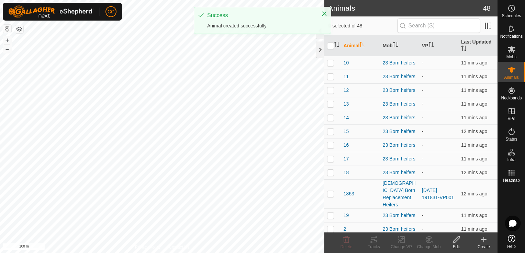
click at [484, 241] on icon at bounding box center [483, 240] width 8 height 8
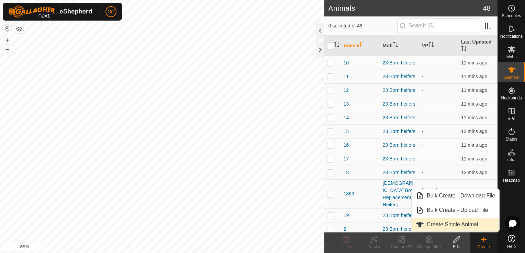
click at [438, 226] on link "Create Single Animal" at bounding box center [455, 225] width 88 height 14
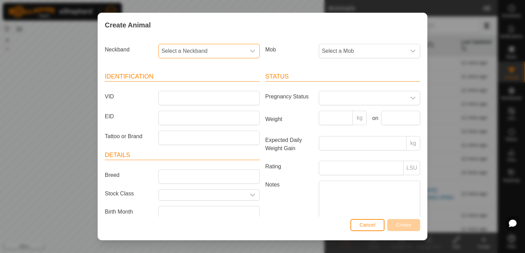
click at [220, 51] on span "Select a Neckband" at bounding box center [202, 51] width 87 height 14
click at [185, 87] on li "0347650610" at bounding box center [208, 87] width 99 height 14
click at [325, 53] on span "Select a Mob" at bounding box center [362, 51] width 87 height 14
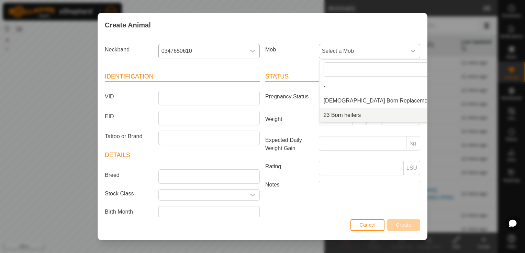
click at [335, 115] on li "23 Born heifers" at bounding box center [387, 115] width 136 height 14
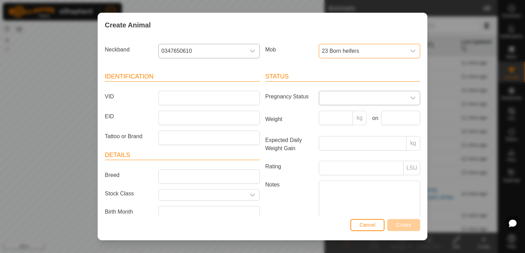
click at [333, 100] on span at bounding box center [362, 98] width 87 height 14
click at [335, 154] on li "Pregnant" at bounding box center [368, 154] width 99 height 14
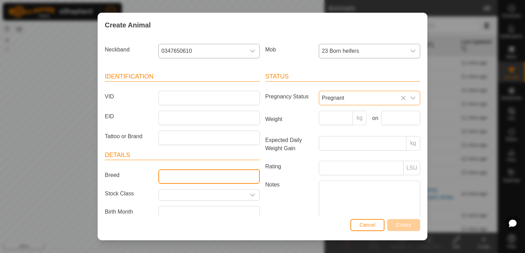
click at [220, 178] on input "Breed" at bounding box center [208, 177] width 101 height 14
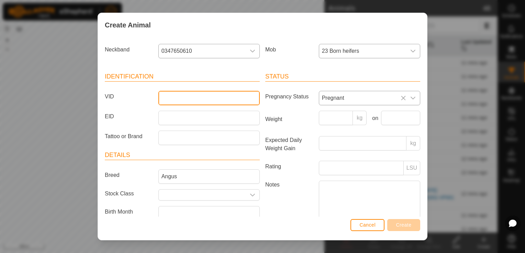
click at [175, 99] on input "VID" at bounding box center [208, 98] width 101 height 14
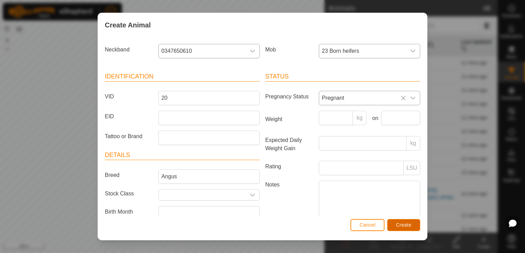
click at [396, 223] on span "Create" at bounding box center [403, 224] width 15 height 5
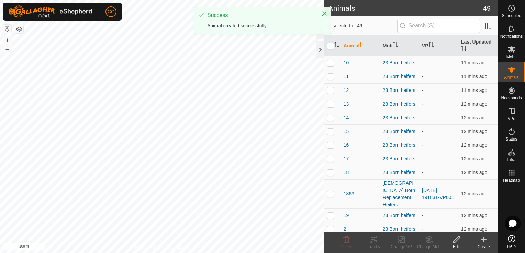
click at [483, 242] on icon at bounding box center [483, 240] width 8 height 8
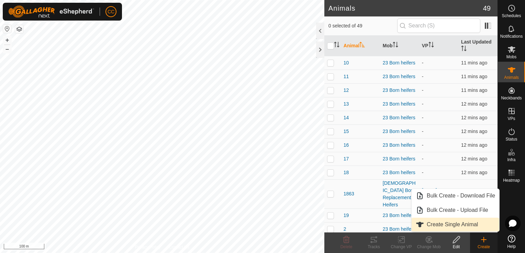
click at [447, 222] on link "Create Single Animal" at bounding box center [455, 225] width 88 height 14
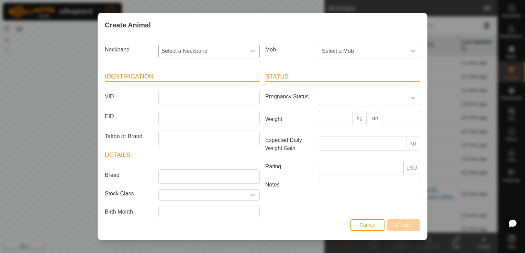
click at [250, 50] on icon "dropdown trigger" at bounding box center [252, 50] width 5 height 5
click at [195, 84] on li "1150043074" at bounding box center [208, 87] width 99 height 14
click at [355, 50] on span "Select a Mob" at bounding box center [362, 51] width 87 height 14
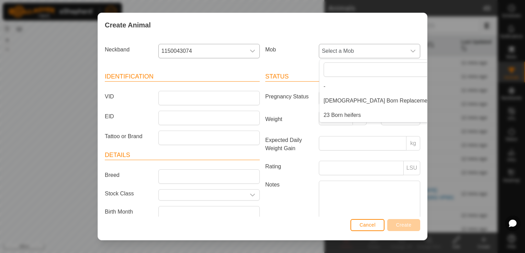
click at [335, 114] on li "23 Born heifers" at bounding box center [387, 115] width 136 height 14
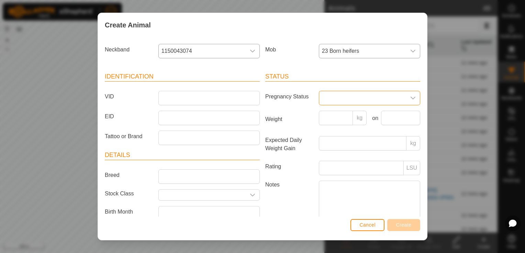
click at [347, 98] on span at bounding box center [362, 98] width 87 height 14
click at [339, 154] on li "Pregnant" at bounding box center [368, 157] width 99 height 14
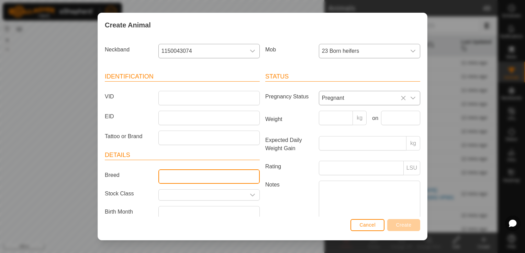
click at [226, 173] on input "Breed" at bounding box center [208, 177] width 101 height 14
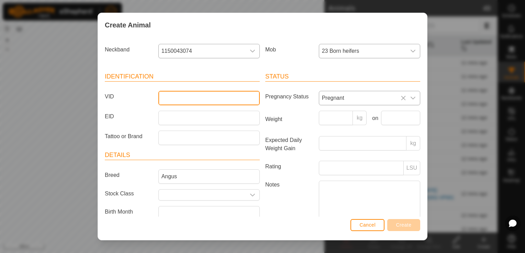
click at [201, 100] on input "VID" at bounding box center [208, 98] width 101 height 14
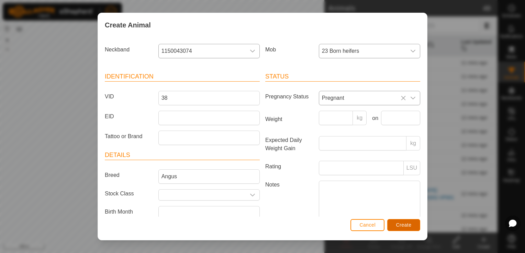
click at [405, 223] on span "Create" at bounding box center [403, 224] width 15 height 5
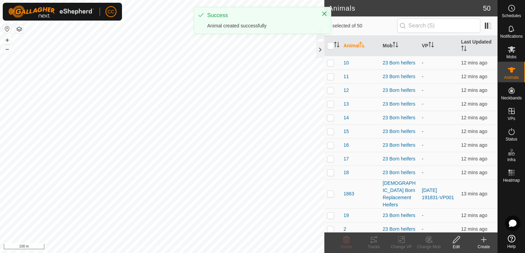
click at [484, 242] on icon at bounding box center [483, 240] width 8 height 8
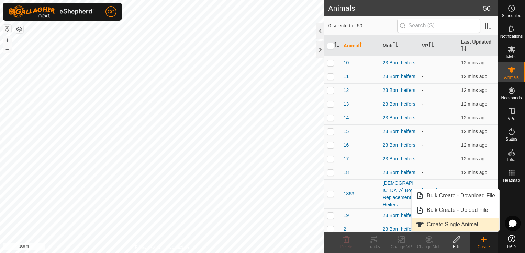
click at [463, 224] on link "Create Single Animal" at bounding box center [455, 225] width 88 height 14
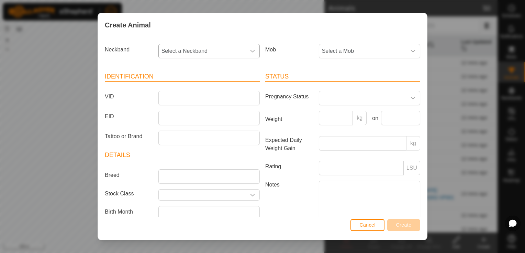
click at [250, 51] on icon "dropdown trigger" at bounding box center [252, 51] width 5 height 3
click at [205, 84] on li "3737937862" at bounding box center [208, 87] width 99 height 14
click at [382, 52] on span "Select a Mob" at bounding box center [362, 51] width 87 height 14
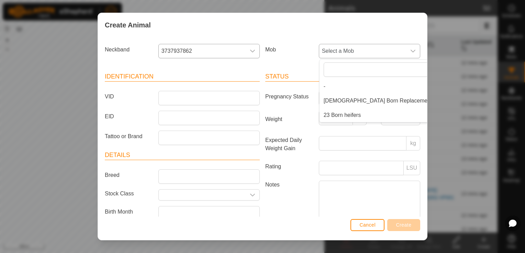
click at [357, 116] on li "23 Born heifers" at bounding box center [387, 115] width 136 height 14
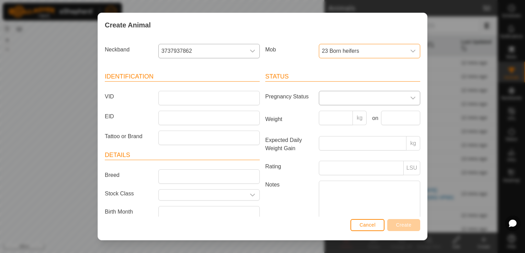
click at [319, 99] on span at bounding box center [362, 98] width 87 height 14
click at [333, 158] on li "Pregnant" at bounding box center [368, 157] width 99 height 14
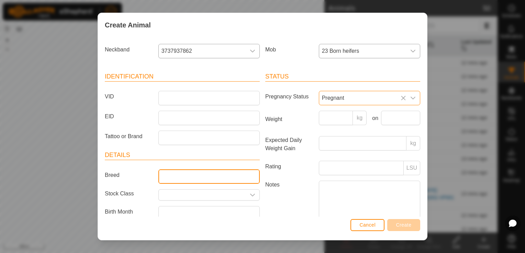
click at [235, 176] on input "Breed" at bounding box center [208, 177] width 101 height 14
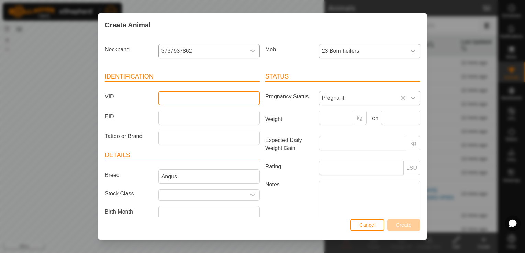
click at [195, 98] on input "VID" at bounding box center [208, 98] width 101 height 14
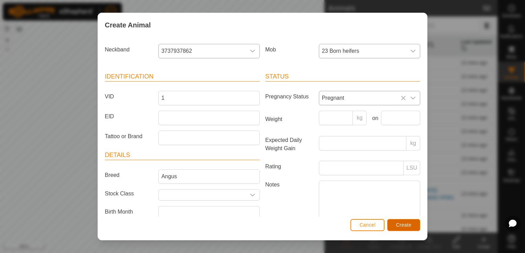
click at [401, 223] on span "Create" at bounding box center [403, 224] width 15 height 5
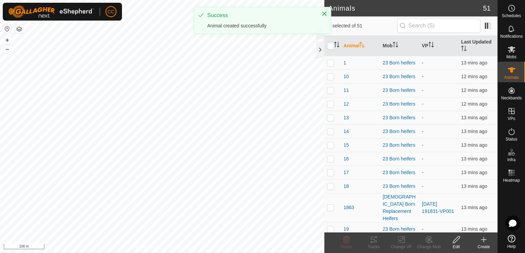
click at [481, 239] on icon at bounding box center [483, 240] width 8 height 8
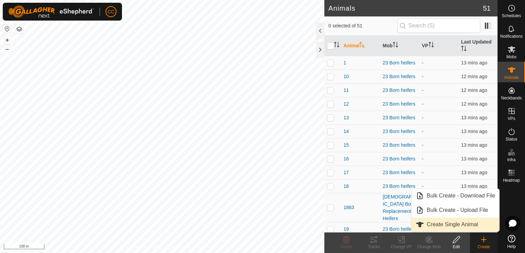
click at [446, 222] on link "Create Single Animal" at bounding box center [455, 225] width 88 height 14
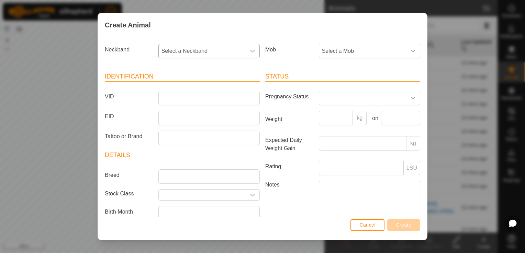
click at [224, 52] on span "Select a Neckband" at bounding box center [202, 51] width 87 height 14
click at [183, 85] on li "1578241184" at bounding box center [208, 87] width 99 height 14
click at [344, 51] on span "Select a Mob" at bounding box center [362, 51] width 87 height 14
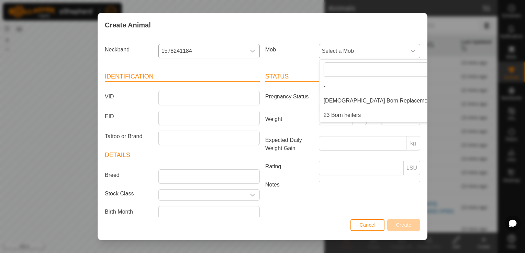
click at [332, 114] on li "23 Born heifers" at bounding box center [387, 115] width 136 height 14
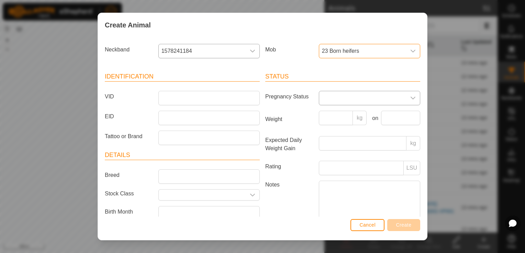
click at [341, 97] on span at bounding box center [362, 98] width 87 height 14
click at [335, 157] on li "Pregnant" at bounding box center [368, 157] width 99 height 14
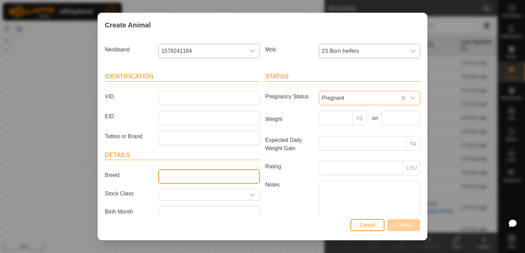
click at [199, 175] on input "Breed" at bounding box center [208, 177] width 101 height 14
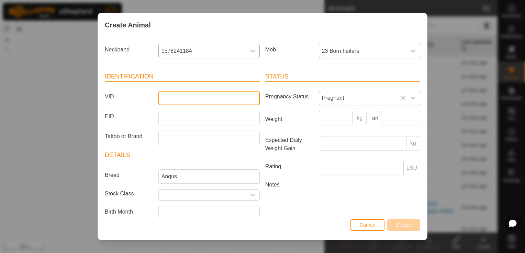
click at [182, 97] on input "VID" at bounding box center [208, 98] width 101 height 14
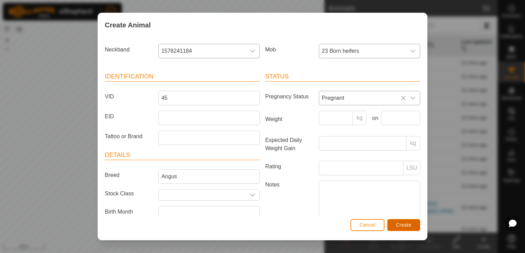
click at [402, 228] on span "Create" at bounding box center [403, 224] width 15 height 5
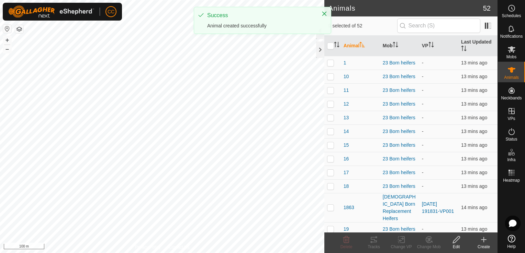
click at [483, 241] on icon at bounding box center [483, 240] width 8 height 8
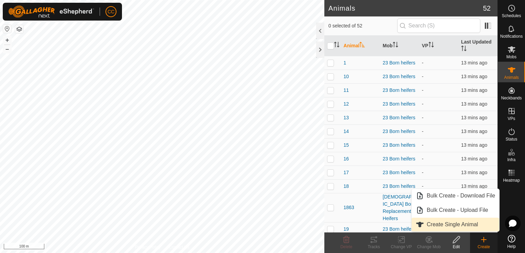
click at [461, 225] on link "Create Single Animal" at bounding box center [455, 225] width 88 height 14
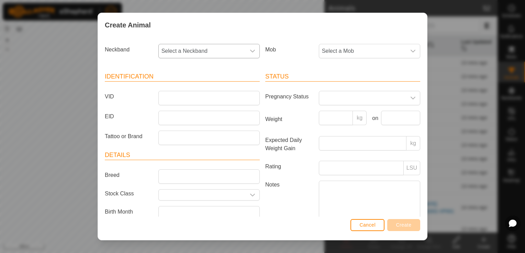
click at [250, 50] on icon "dropdown trigger" at bounding box center [252, 50] width 5 height 5
click at [198, 86] on li "0990716710" at bounding box center [208, 87] width 99 height 14
click at [352, 51] on span "Select a Mob" at bounding box center [362, 51] width 87 height 14
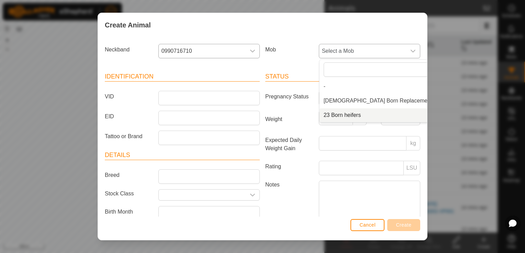
click at [341, 117] on li "23 Born heifers" at bounding box center [387, 115] width 136 height 14
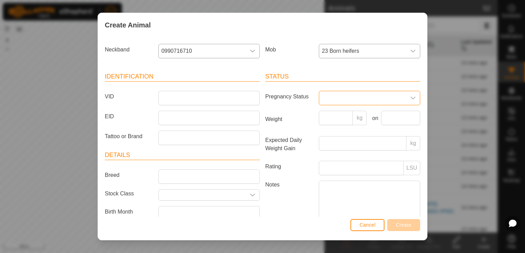
click at [327, 100] on span at bounding box center [362, 98] width 87 height 14
click at [327, 154] on li "Pregnant" at bounding box center [368, 157] width 99 height 14
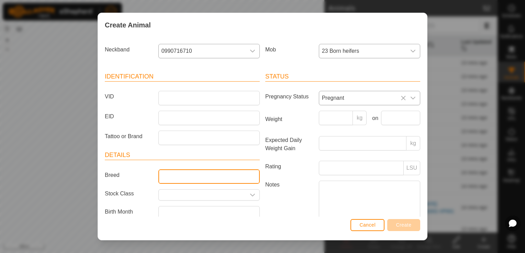
click at [226, 177] on input "Breed" at bounding box center [208, 177] width 101 height 14
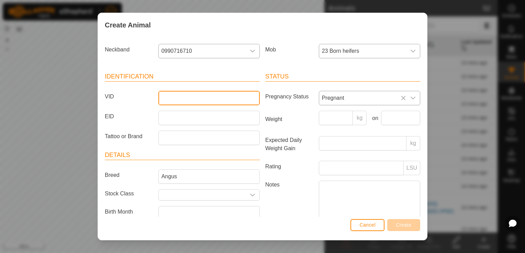
click at [176, 99] on input "VID" at bounding box center [208, 98] width 101 height 14
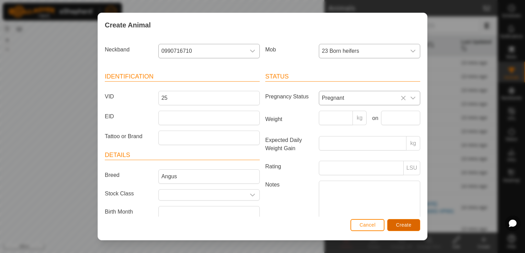
click at [397, 222] on span "Create" at bounding box center [403, 224] width 15 height 5
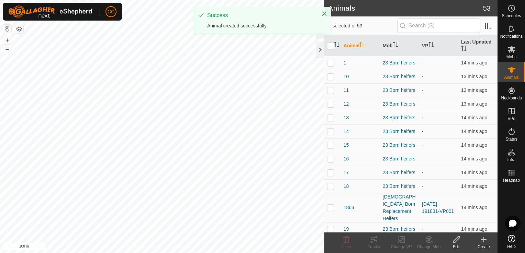
click at [483, 239] on icon at bounding box center [483, 240] width 8 height 8
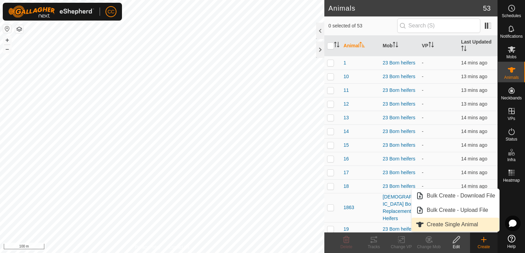
click at [455, 226] on link "Create Single Animal" at bounding box center [455, 225] width 88 height 14
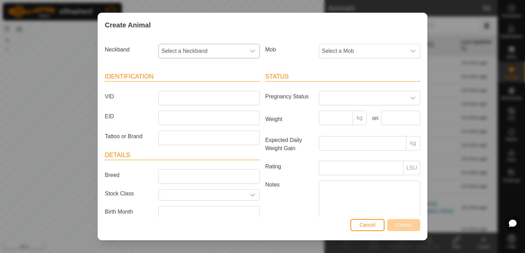
click at [250, 50] on icon "dropdown trigger" at bounding box center [252, 50] width 5 height 5
click at [198, 86] on li "4062897778" at bounding box center [208, 87] width 99 height 14
click at [359, 54] on span "Select a Mob" at bounding box center [362, 51] width 87 height 14
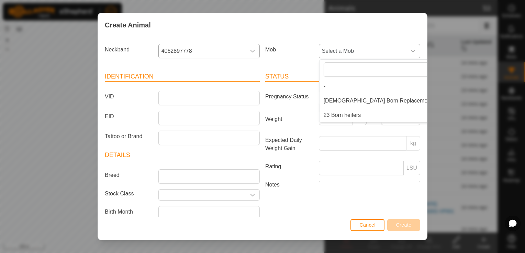
click at [337, 114] on li "23 Born heifers" at bounding box center [387, 115] width 136 height 14
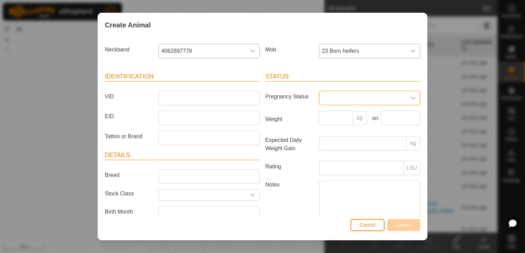
click at [342, 98] on span at bounding box center [362, 98] width 87 height 14
click at [333, 156] on li "Pregnant" at bounding box center [368, 157] width 99 height 14
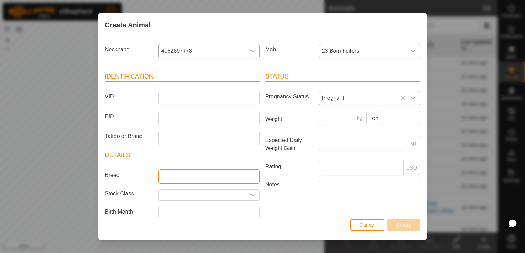
click at [212, 178] on input "Breed" at bounding box center [208, 177] width 101 height 14
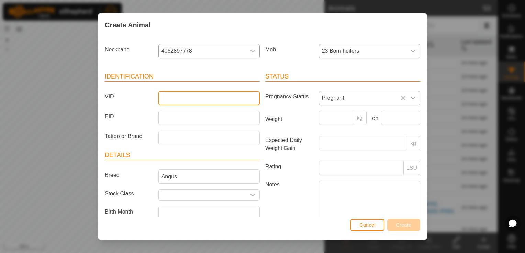
click at [185, 99] on input "VID" at bounding box center [208, 98] width 101 height 14
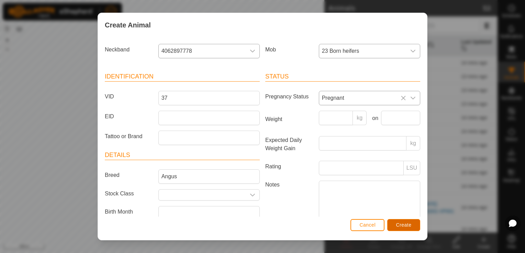
click at [402, 224] on span "Create" at bounding box center [403, 224] width 15 height 5
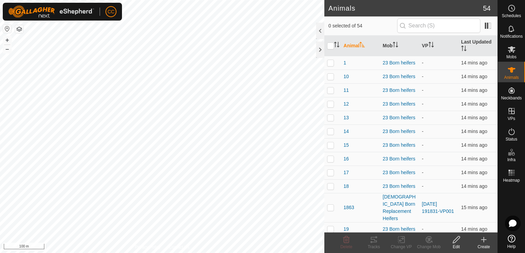
click at [482, 240] on icon at bounding box center [483, 240] width 8 height 8
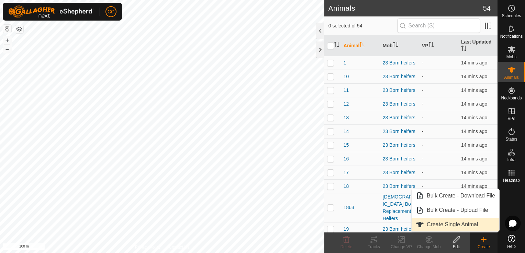
click at [450, 222] on link "Create Single Animal" at bounding box center [455, 225] width 88 height 14
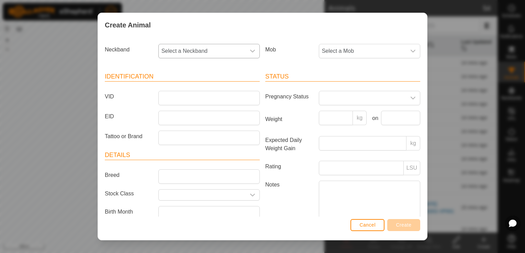
click at [250, 53] on icon "dropdown trigger" at bounding box center [252, 50] width 5 height 5
click at [206, 87] on li "1967271224" at bounding box center [208, 87] width 99 height 14
click at [364, 51] on span "Select a Mob" at bounding box center [362, 51] width 87 height 14
click at [351, 115] on li "23 Born heifers" at bounding box center [387, 115] width 136 height 14
click at [341, 96] on span at bounding box center [362, 98] width 87 height 14
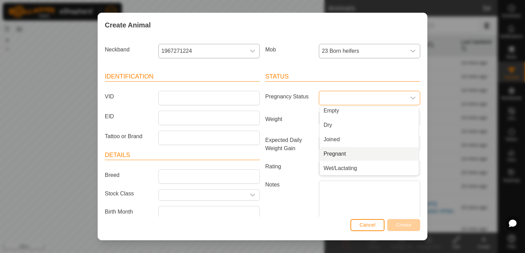
click at [334, 155] on li "Pregnant" at bounding box center [368, 154] width 99 height 14
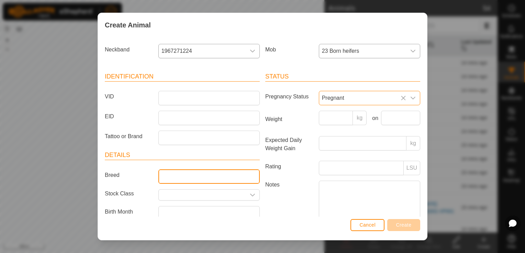
click at [215, 171] on input "Breed" at bounding box center [208, 177] width 101 height 14
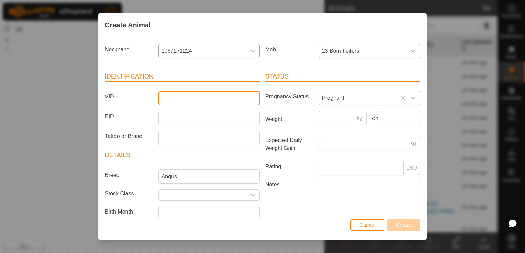
click at [179, 95] on input "VID" at bounding box center [208, 98] width 101 height 14
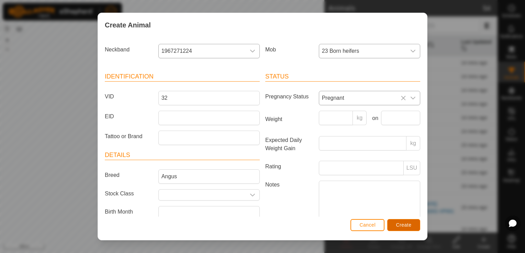
click at [406, 225] on span "Create" at bounding box center [403, 224] width 15 height 5
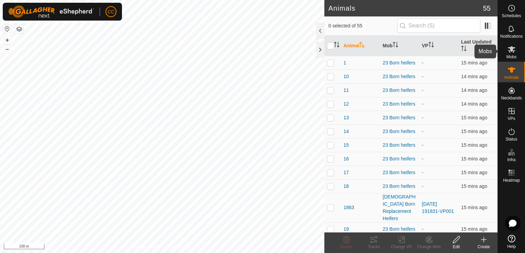
click at [508, 53] on icon at bounding box center [511, 49] width 8 height 8
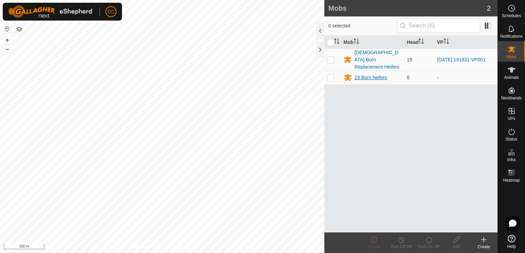
click at [371, 74] on div "23 Born heifers" at bounding box center [370, 77] width 33 height 7
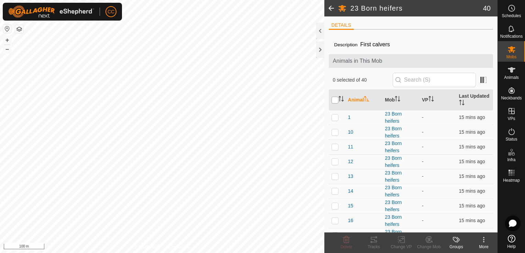
click at [333, 100] on input "checkbox" at bounding box center [334, 100] width 7 height 7
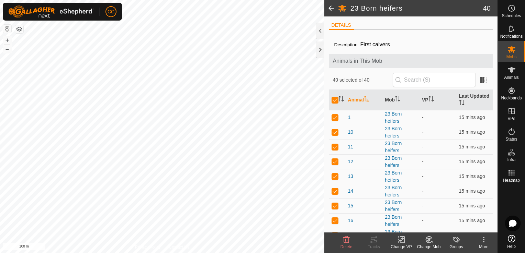
click at [401, 241] on icon at bounding box center [401, 240] width 5 height 4
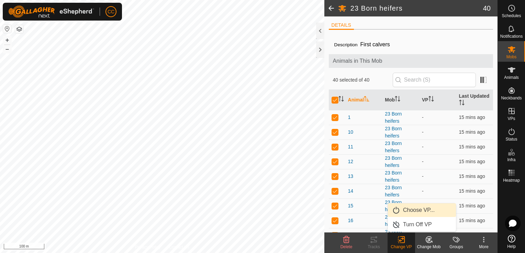
click at [413, 208] on link "Choose VP..." at bounding box center [422, 211] width 68 height 14
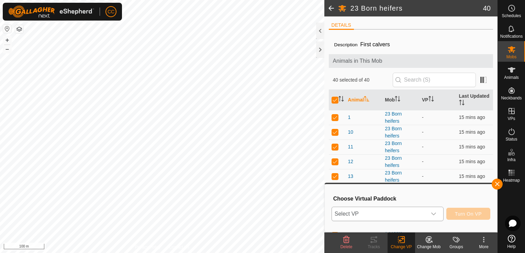
click at [434, 215] on icon "dropdown trigger" at bounding box center [433, 214] width 5 height 3
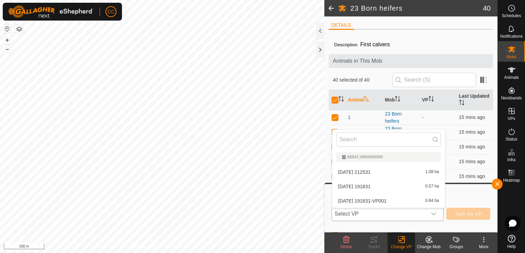
click at [434, 215] on icon "dropdown trigger" at bounding box center [433, 214] width 5 height 3
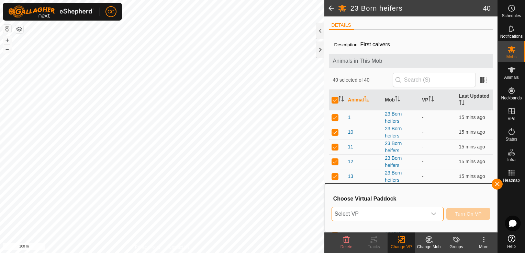
click at [434, 214] on icon "dropdown trigger" at bounding box center [432, 213] width 5 height 5
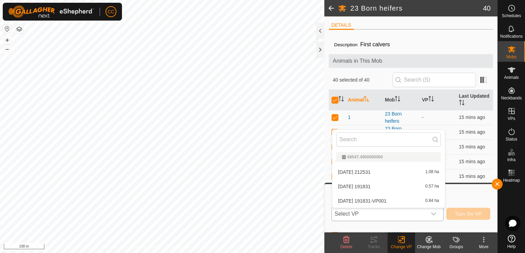
click at [407, 158] on div "68547.4900000000" at bounding box center [388, 157] width 93 height 4
click at [397, 173] on li "[DATE] 212531 1.08 ha" at bounding box center [388, 172] width 113 height 14
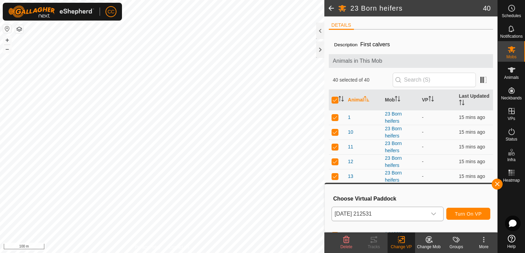
click at [237, 0] on html "CC Schedules Notifications Mobs Animals Neckbands VPs Status Infra Heatmap Help…" at bounding box center [262, 126] width 525 height 253
click at [434, 214] on icon "dropdown trigger" at bounding box center [432, 213] width 5 height 5
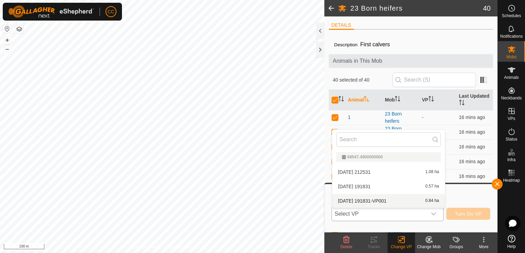
click at [433, 214] on icon "dropdown trigger" at bounding box center [433, 214] width 5 height 3
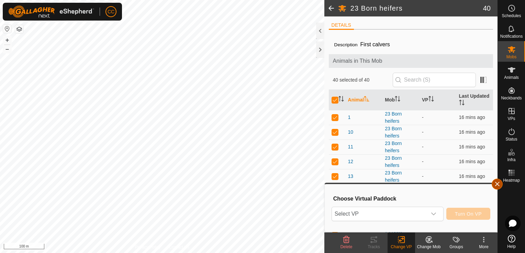
click at [494, 183] on button "button" at bounding box center [496, 184] width 11 height 11
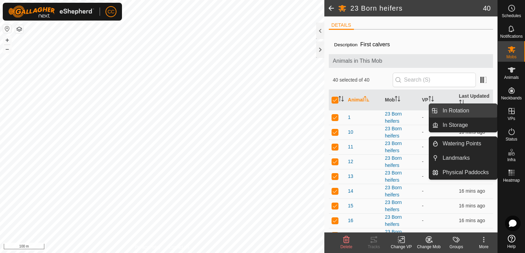
click at [470, 111] on link "In Rotation" at bounding box center [467, 111] width 59 height 14
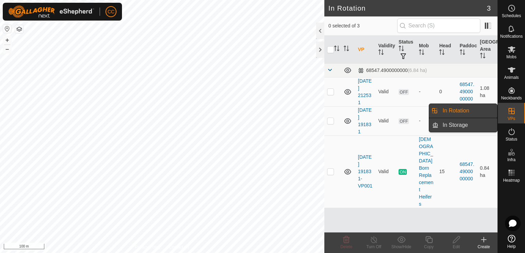
click at [457, 126] on link "In Storage" at bounding box center [467, 125] width 59 height 14
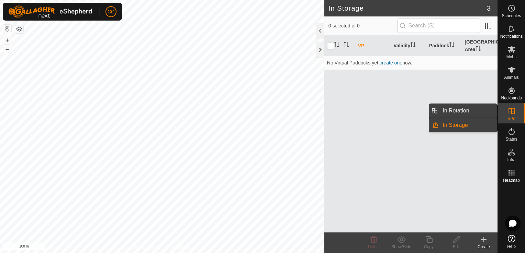
click at [450, 108] on link "In Rotation" at bounding box center [467, 111] width 59 height 14
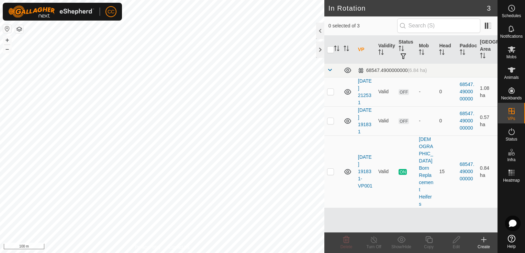
click at [482, 240] on icon at bounding box center [483, 240] width 5 height 0
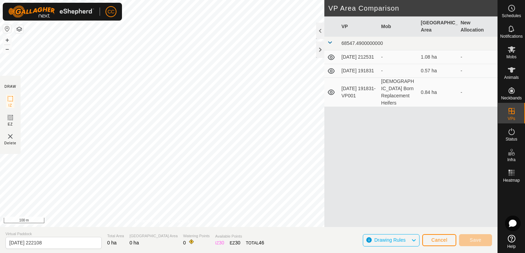
click at [10, 253] on html "CC Schedules Notifications Mobs Animals Neckbands VPs Status Infra Heatmap Help…" at bounding box center [262, 126] width 525 height 253
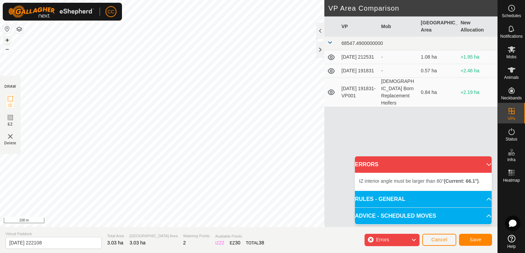
click at [6, 39] on button "+" at bounding box center [7, 40] width 8 height 8
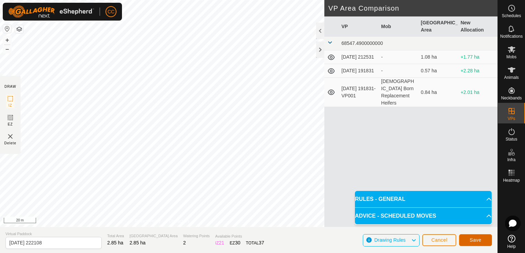
click at [474, 240] on span "Save" at bounding box center [475, 240] width 12 height 5
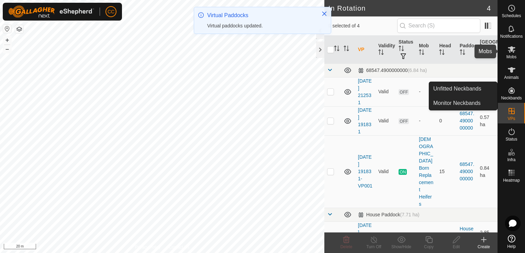
click at [512, 49] on icon at bounding box center [511, 49] width 8 height 7
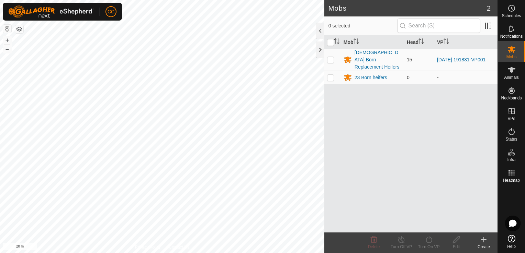
click at [330, 75] on p-checkbox at bounding box center [330, 77] width 7 height 5
click at [329, 75] on p-checkbox at bounding box center [330, 77] width 7 height 5
click at [507, 72] on icon at bounding box center [511, 70] width 8 height 8
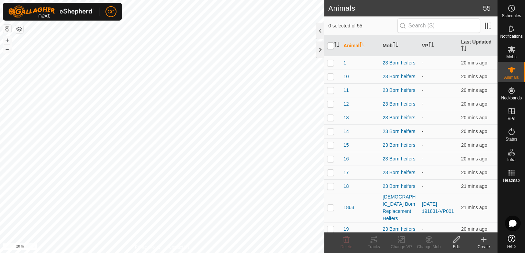
click at [330, 45] on input "checkbox" at bounding box center [330, 46] width 7 height 7
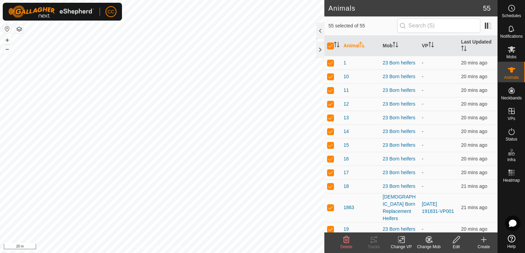
click at [401, 240] on icon at bounding box center [401, 240] width 9 height 8
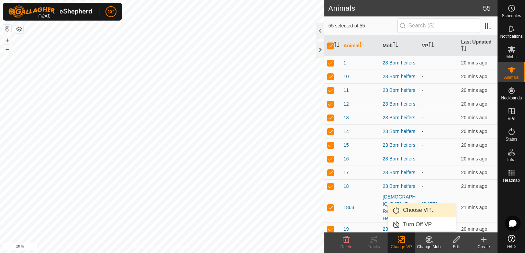
click at [412, 210] on link "Choose VP..." at bounding box center [422, 211] width 68 height 14
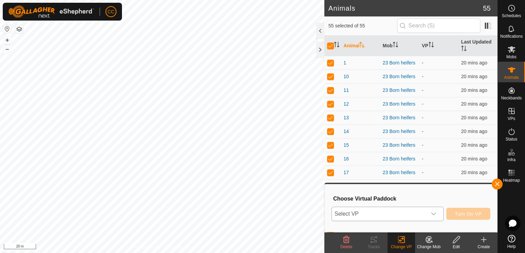
click at [435, 213] on icon "dropdown trigger" at bounding box center [432, 213] width 5 height 5
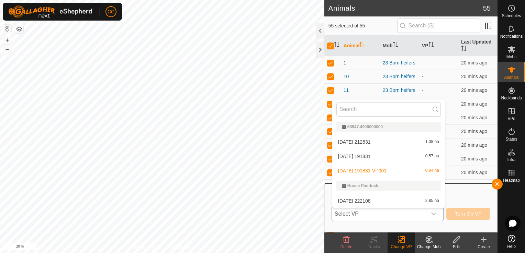
click at [384, 203] on li "[DATE] 222108 2.85 ha" at bounding box center [388, 201] width 113 height 14
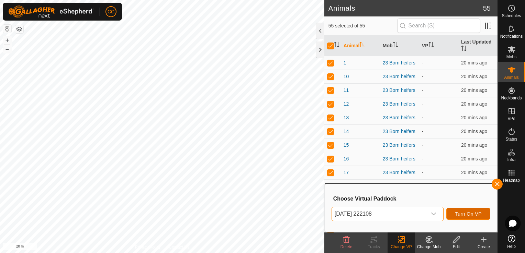
click at [460, 212] on span "Turn On VP" at bounding box center [468, 213] width 27 height 5
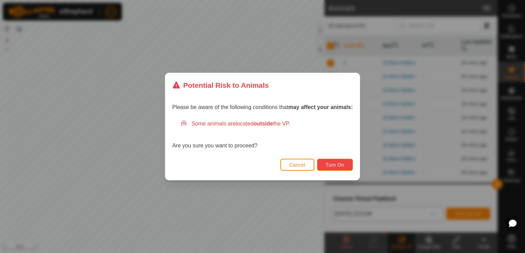
click at [330, 163] on span "Turn On" at bounding box center [334, 164] width 19 height 5
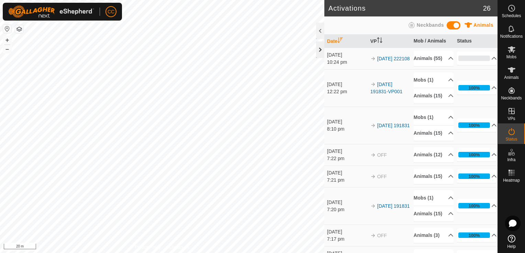
click at [317, 51] on div at bounding box center [320, 50] width 8 height 16
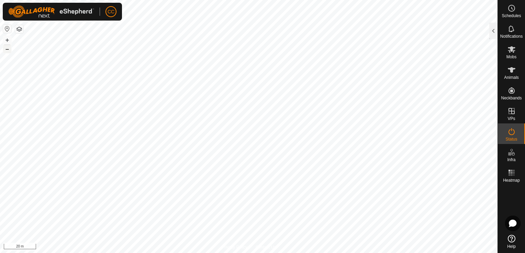
click at [6, 50] on button "–" at bounding box center [7, 49] width 8 height 8
